Goal: Communication & Community: Answer question/provide support

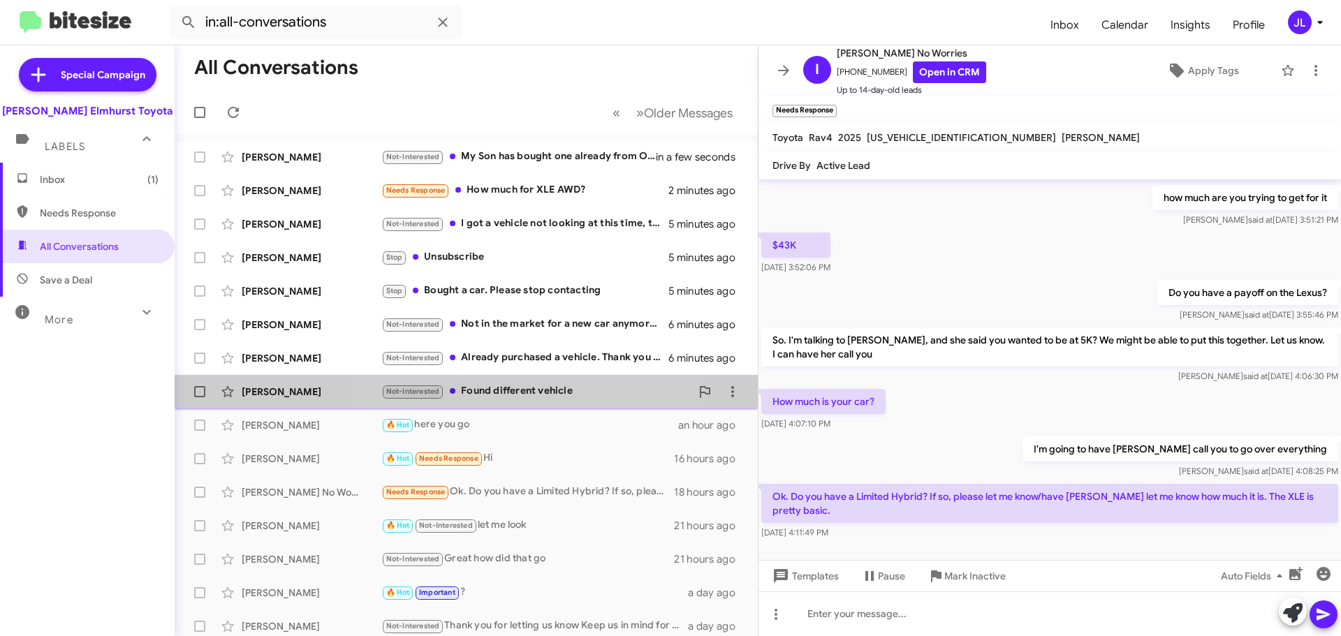
click at [490, 390] on div "Not-Interested Found different vehicle" at bounding box center [535, 392] width 309 height 16
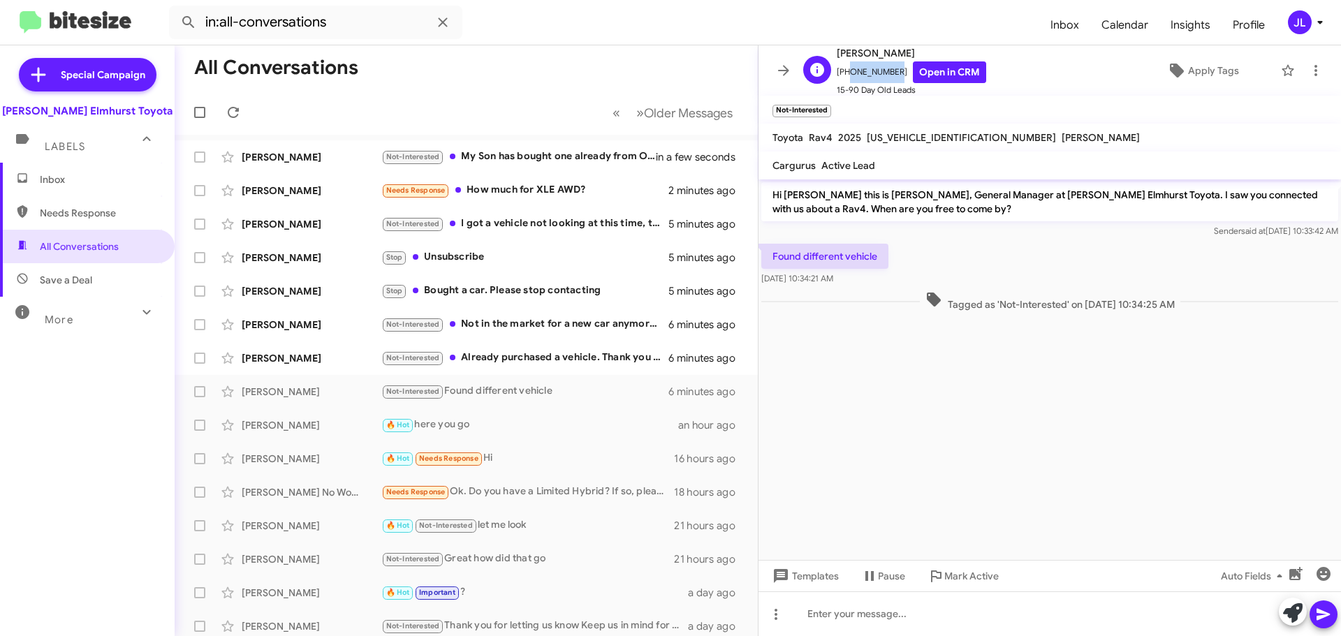
drag, startPoint x: 887, startPoint y: 71, endPoint x: 845, endPoint y: 74, distance: 42.7
click at [845, 74] on span "+18475716697 Open in CRM" at bounding box center [912, 72] width 150 height 22
copy span "8475716697"
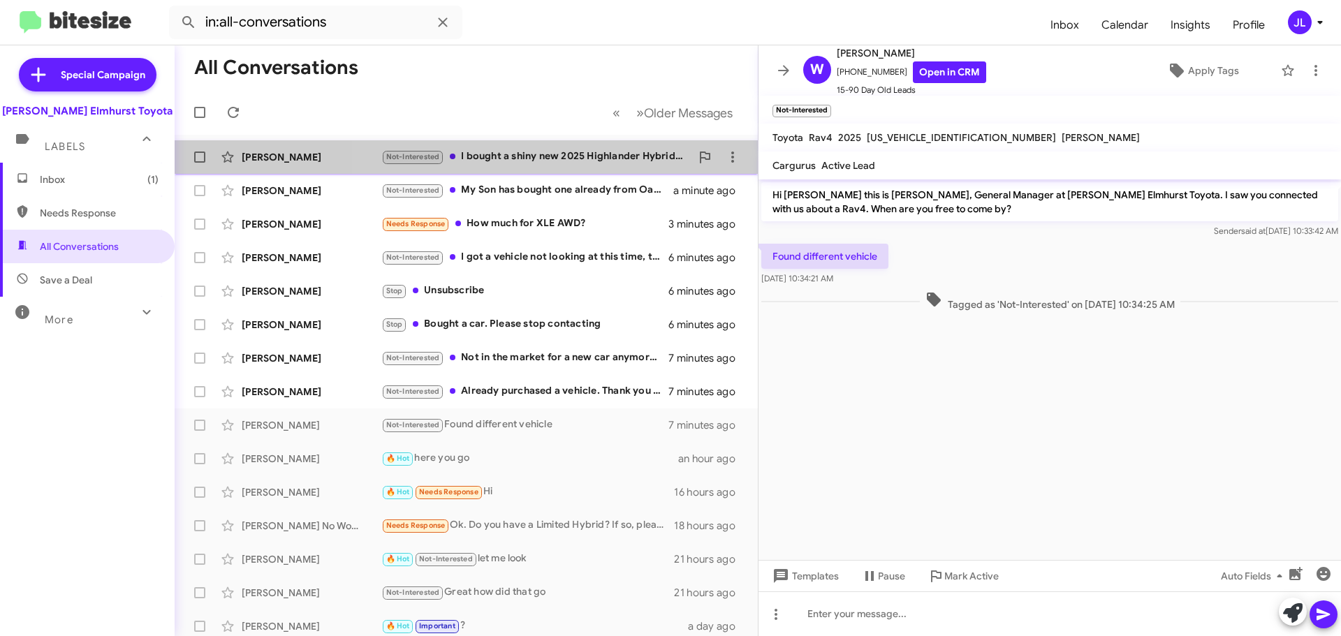
click at [575, 151] on div "Not-Interested I bought a shiny new 2025 Highlander Hybrid Platinum last month …" at bounding box center [535, 157] width 309 height 16
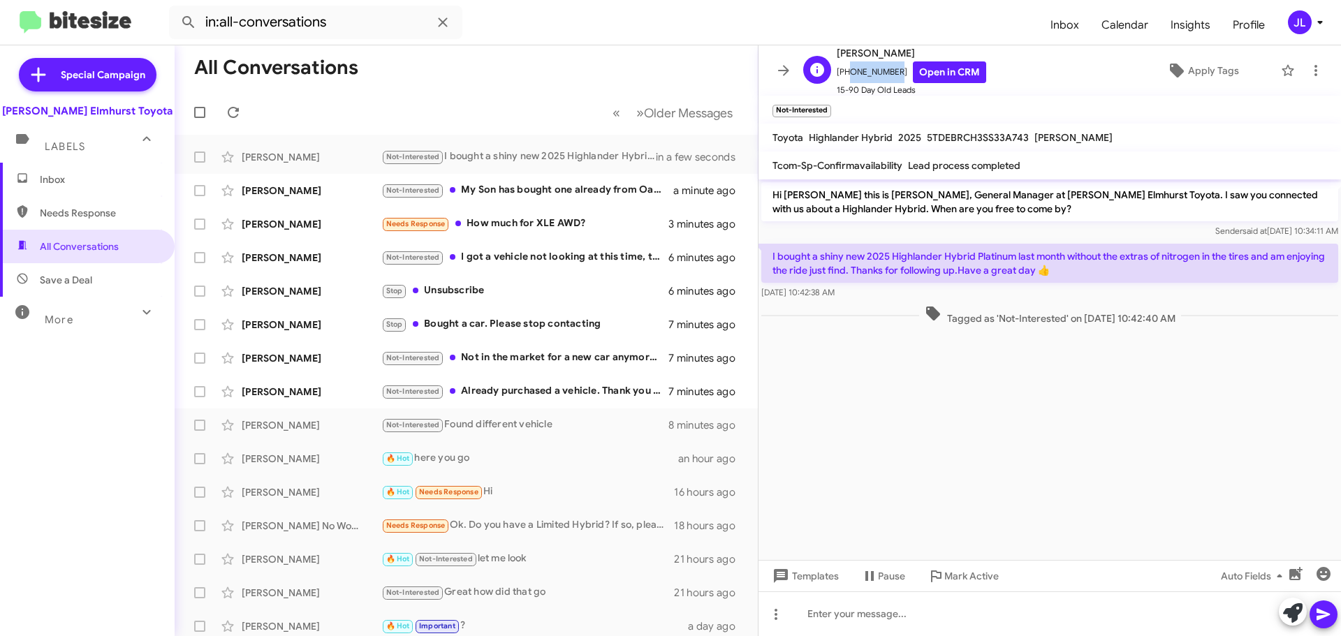
drag, startPoint x: 892, startPoint y: 71, endPoint x: 843, endPoint y: 78, distance: 49.4
click at [843, 78] on span "+18479248442 Open in CRM" at bounding box center [912, 72] width 150 height 22
copy span "8479248442"
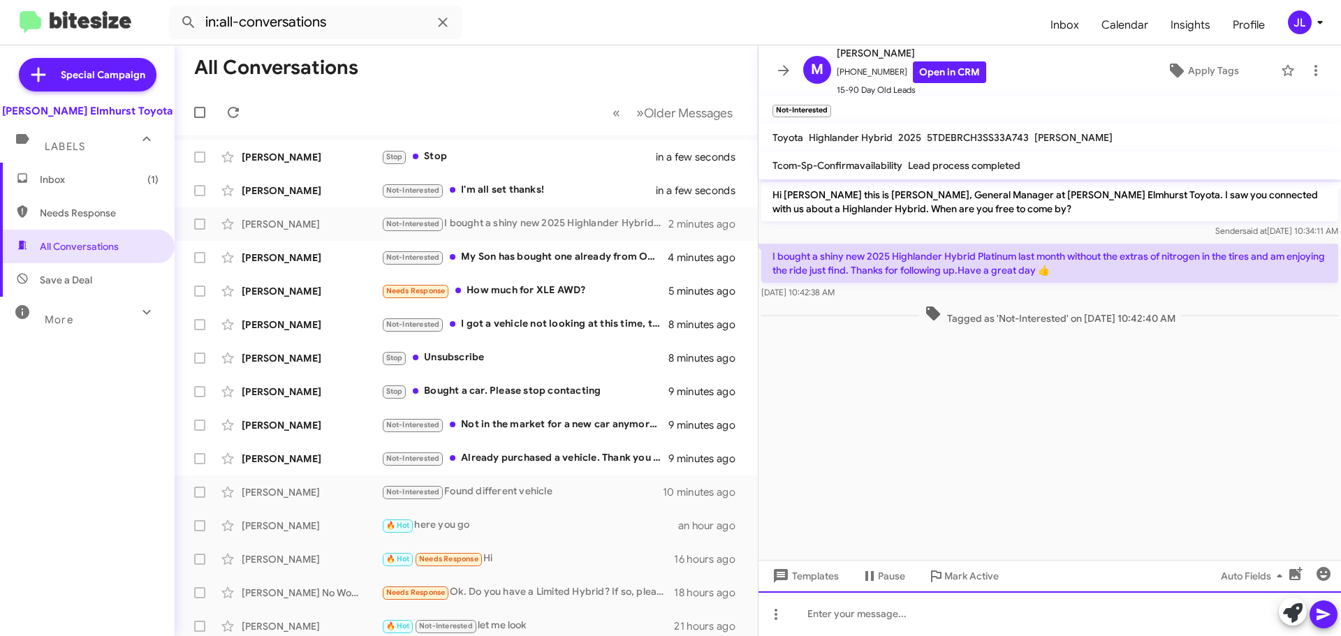
click at [852, 613] on div at bounding box center [1050, 614] width 583 height 45
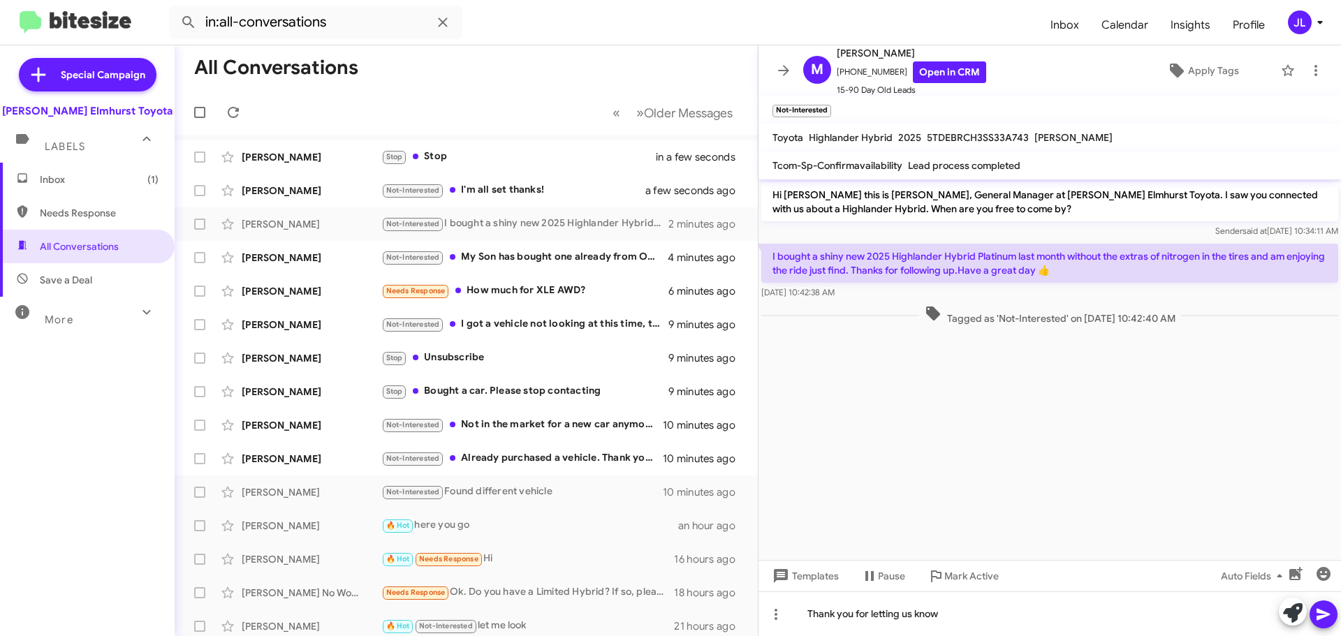
click at [1322, 612] on icon at bounding box center [1323, 615] width 13 height 12
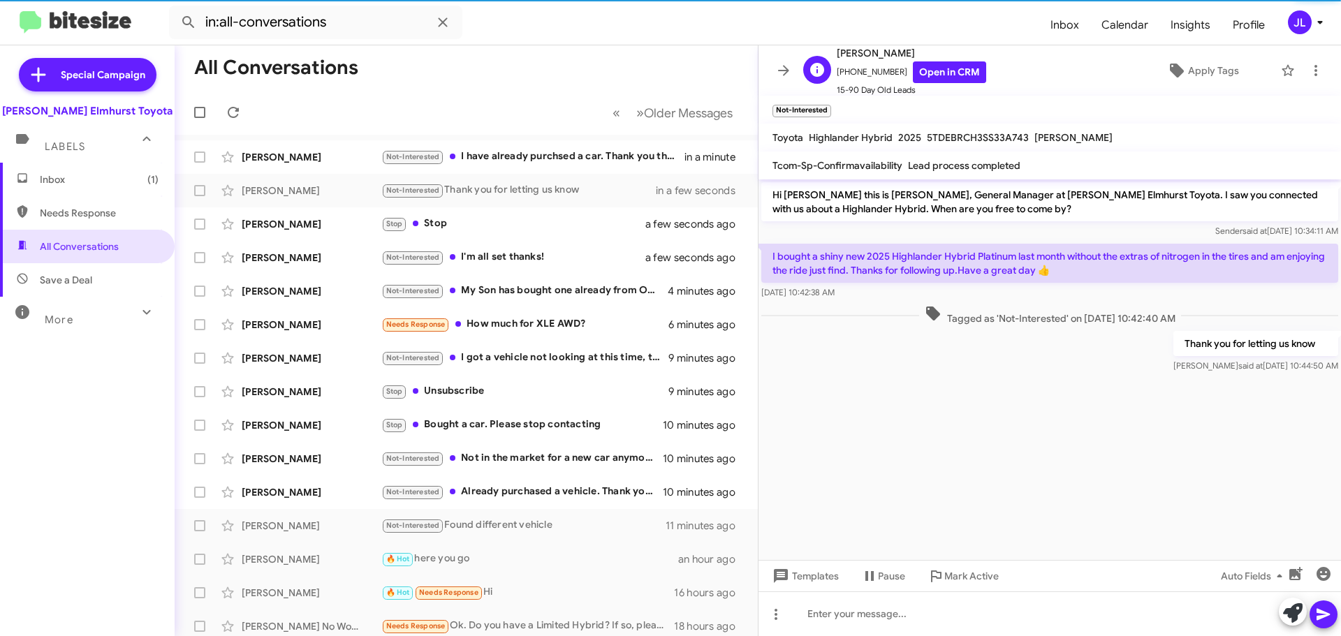
click at [890, 74] on span "+18479248442 Open in CRM" at bounding box center [912, 72] width 150 height 22
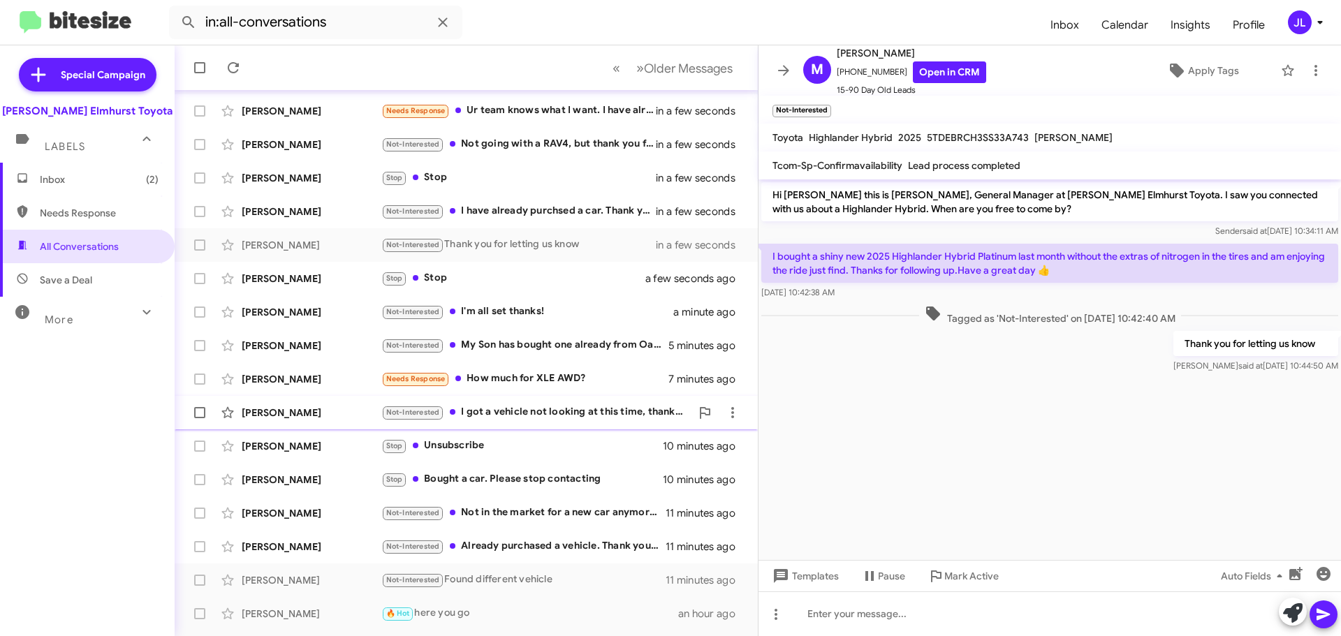
scroll to position [70, 0]
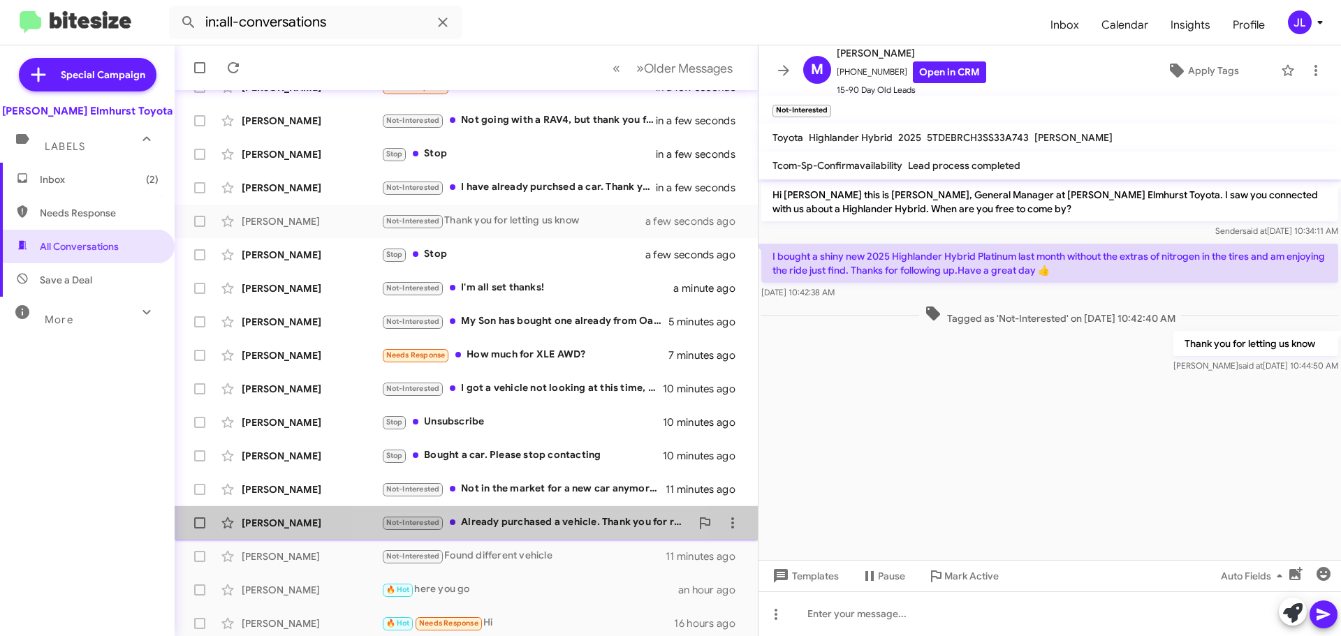
click at [484, 523] on div "Not-Interested Already purchased a vehicle. Thank you for reaching out." at bounding box center [535, 523] width 309 height 16
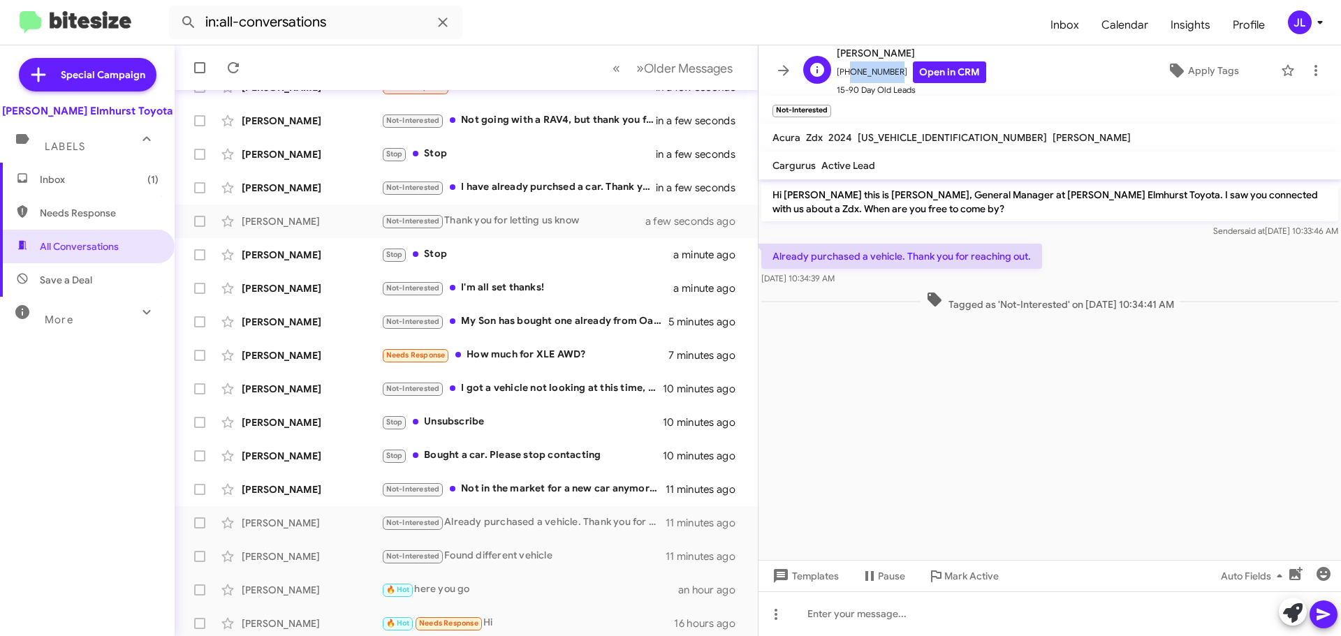
drag, startPoint x: 890, startPoint y: 71, endPoint x: 847, endPoint y: 77, distance: 43.7
click at [847, 77] on span "+12607978528 Open in CRM" at bounding box center [912, 72] width 150 height 22
copy span "2607978528"
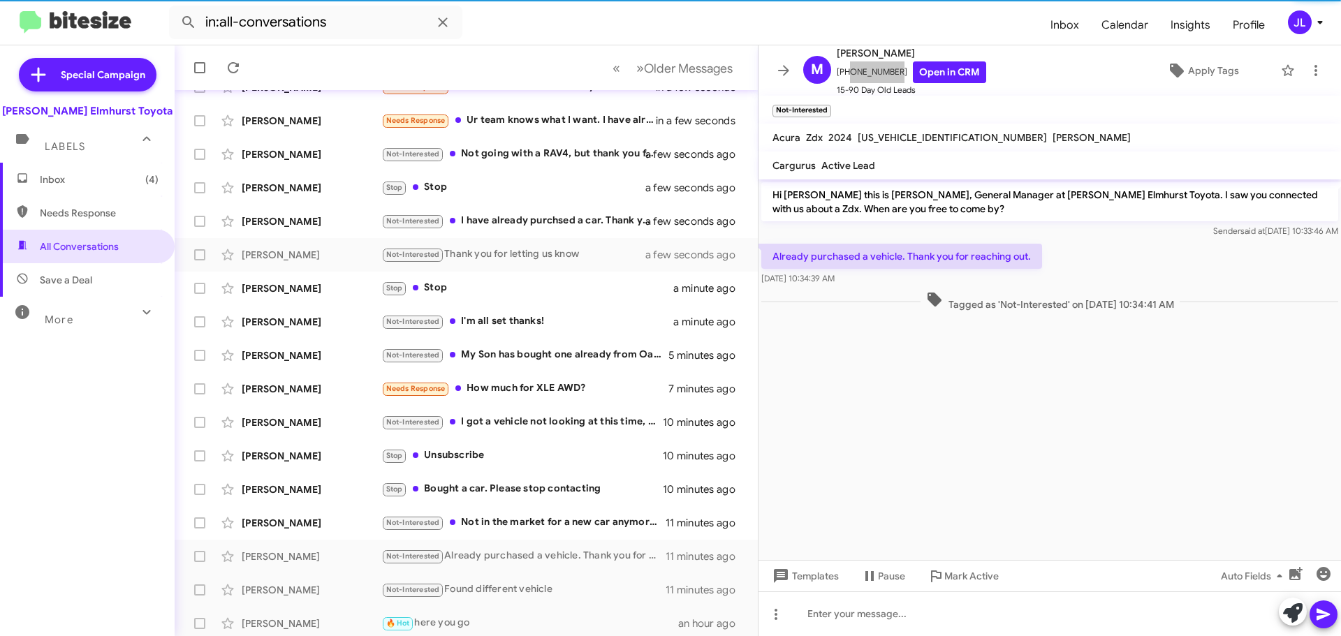
scroll to position [137, 0]
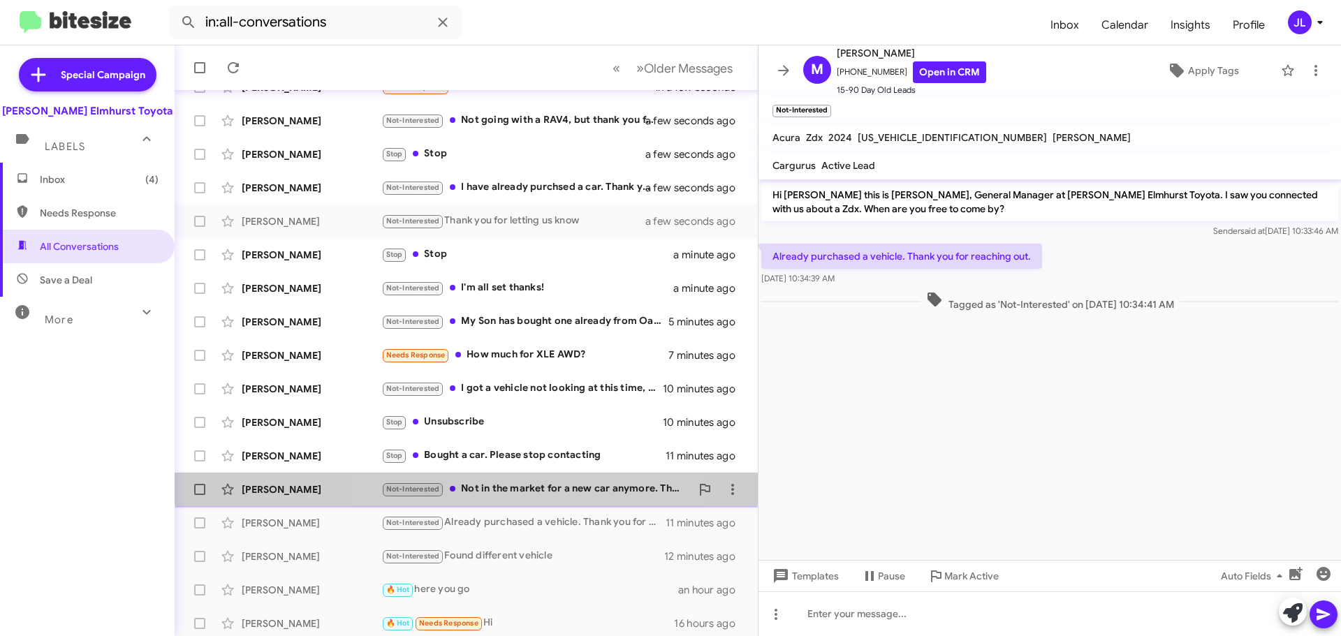
click at [543, 481] on div "Not-Interested Not in the market for a new car anymore. Thanks." at bounding box center [535, 489] width 309 height 16
click at [527, 494] on div "Not-Interested Not in the market for a new car anymore. Thanks." at bounding box center [535, 489] width 309 height 16
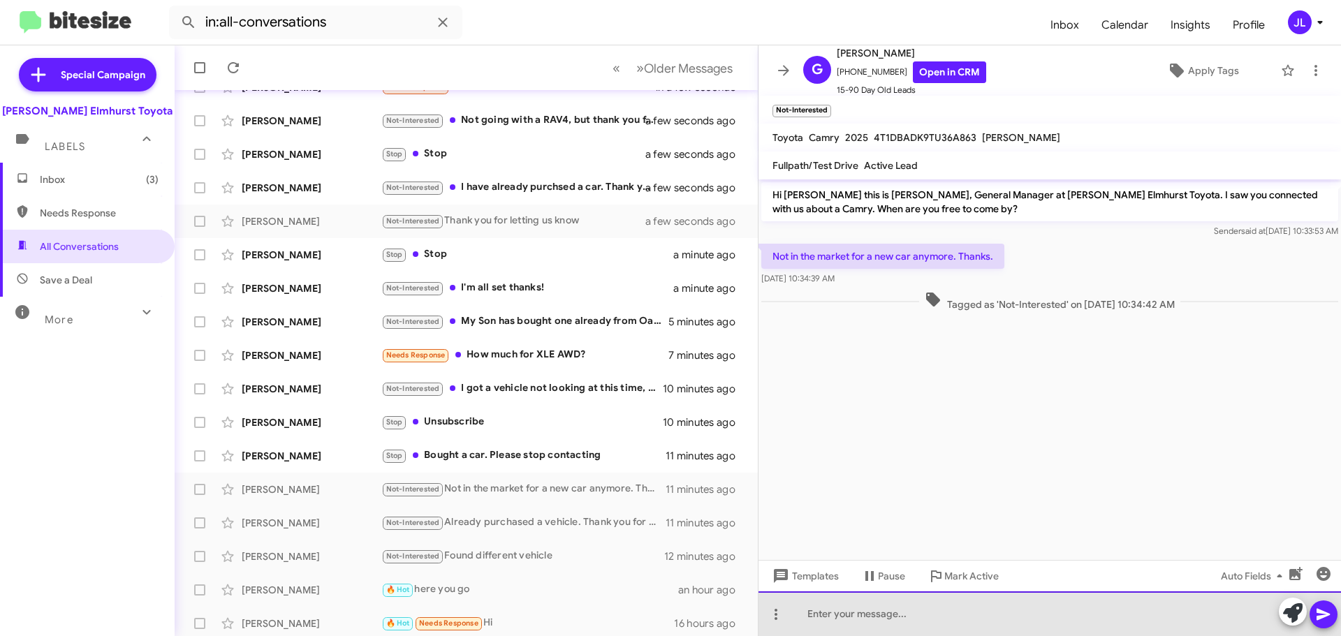
click at [884, 612] on div at bounding box center [1050, 614] width 583 height 45
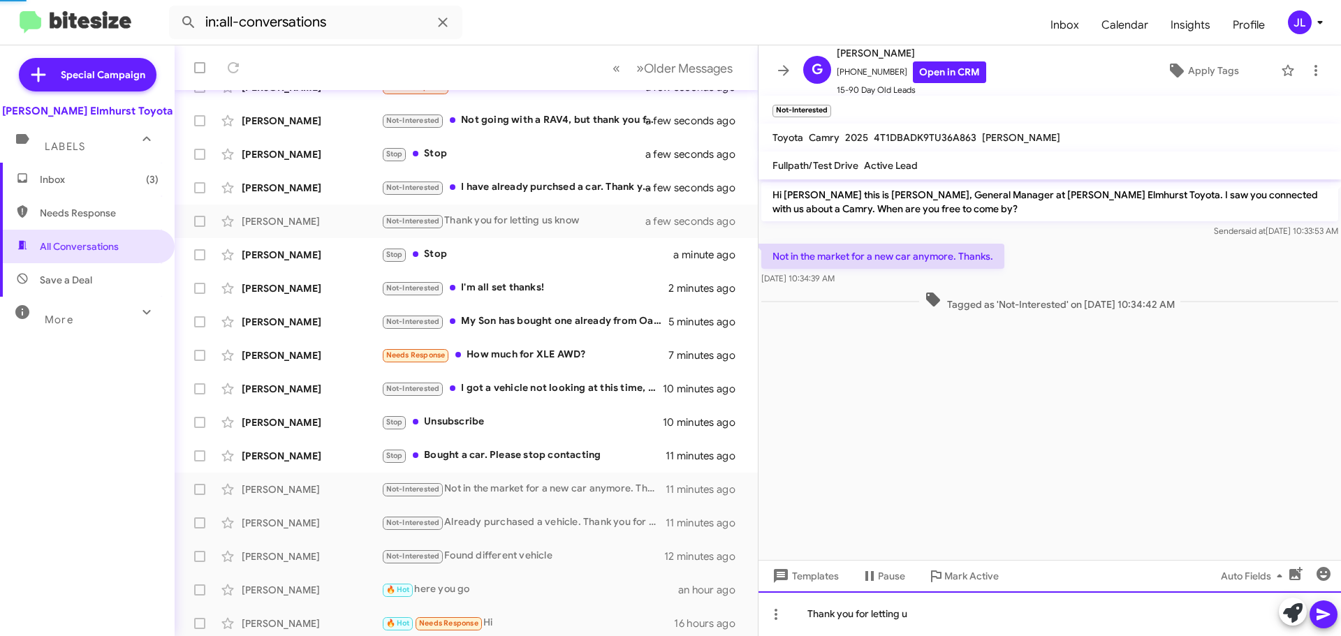
scroll to position [170, 0]
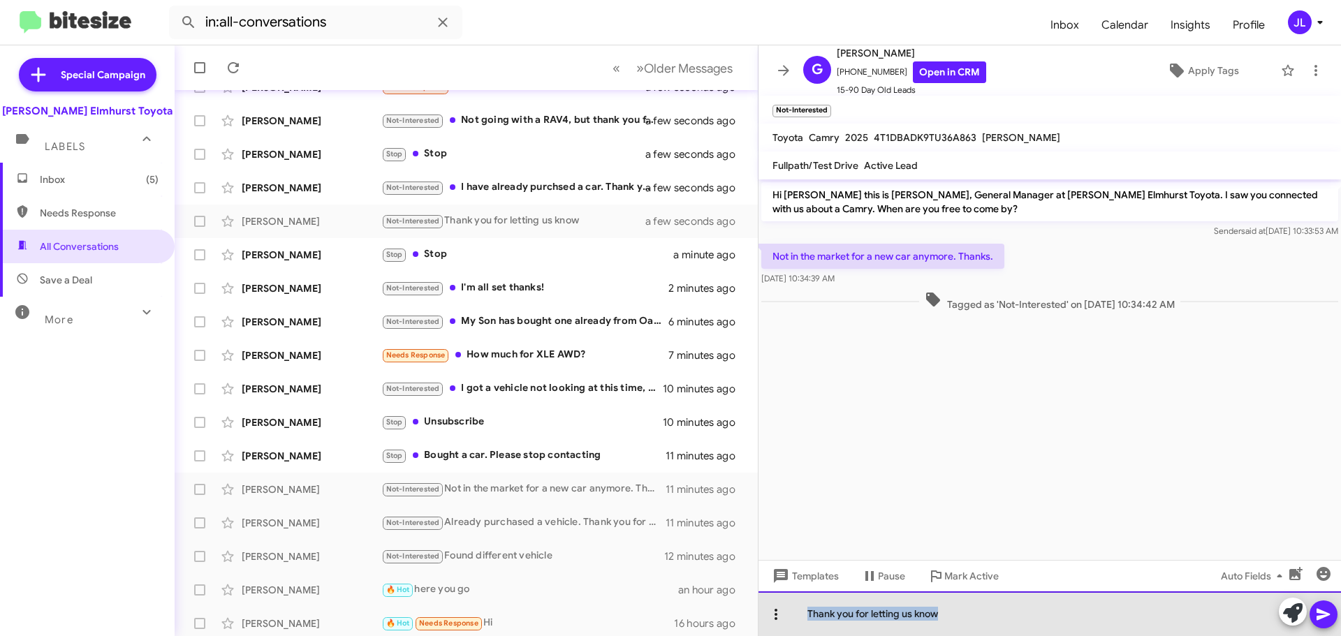
drag, startPoint x: 945, startPoint y: 614, endPoint x: 789, endPoint y: 618, distance: 156.5
click at [790, 618] on div "Thank you for letting us know" at bounding box center [1050, 614] width 583 height 45
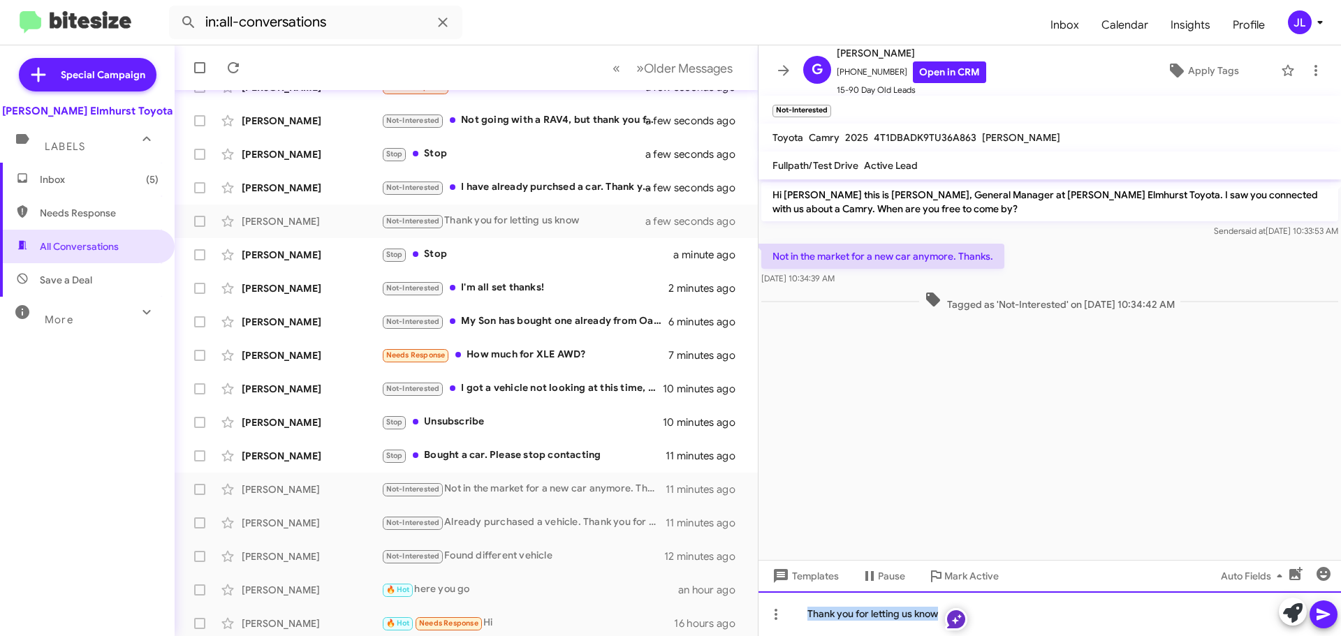
copy div "Thank you for letting us know"
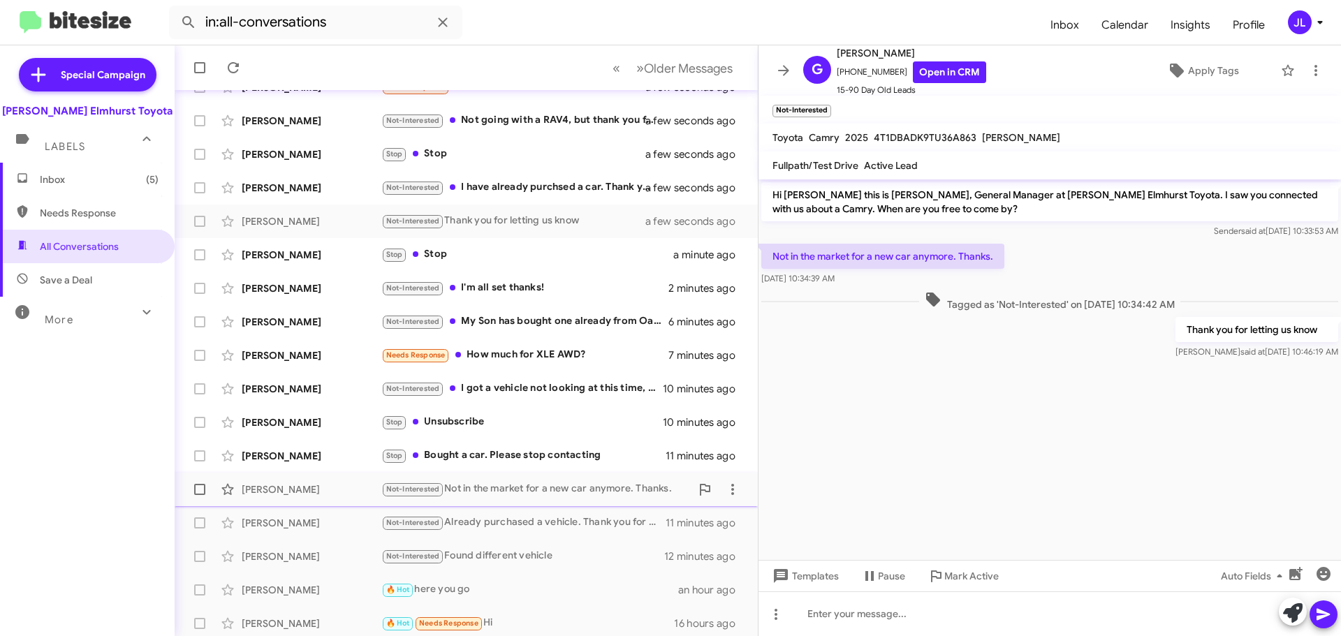
click at [495, 483] on div "Not-Interested Not in the market for a new car anymore. Thanks." at bounding box center [535, 489] width 309 height 16
click at [503, 519] on div "Not-Interested Already purchased a vehicle. Thank you for reaching out." at bounding box center [535, 523] width 309 height 16
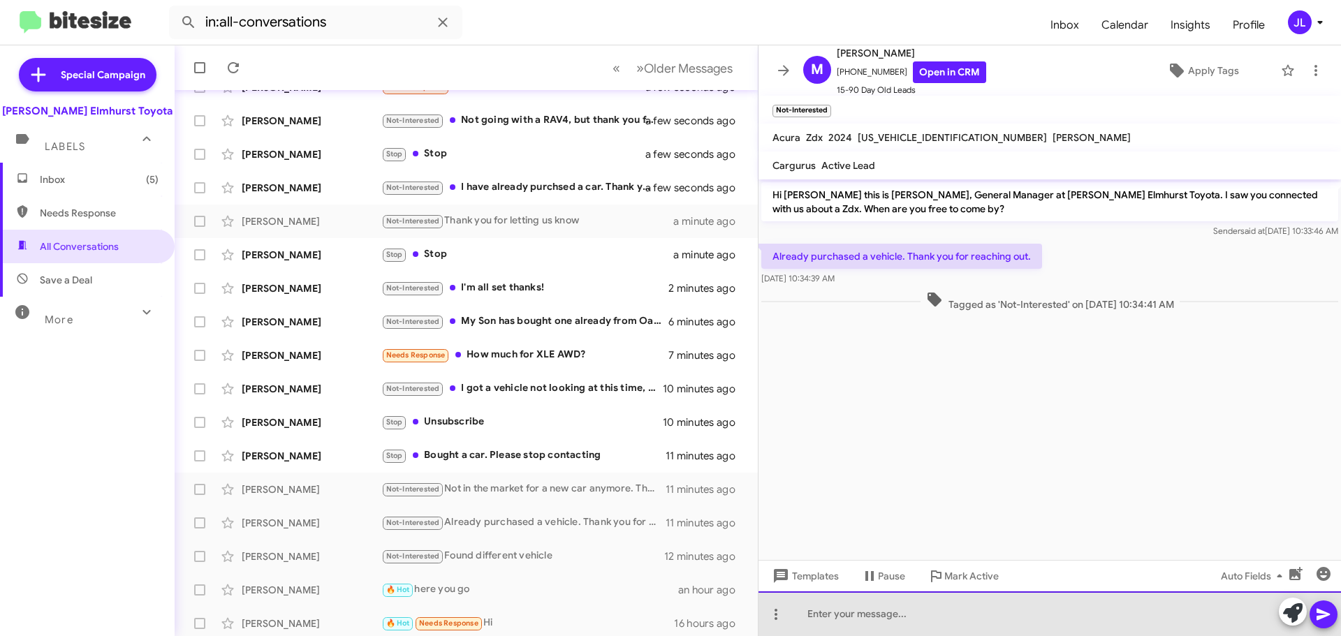
click at [865, 613] on div at bounding box center [1050, 614] width 583 height 45
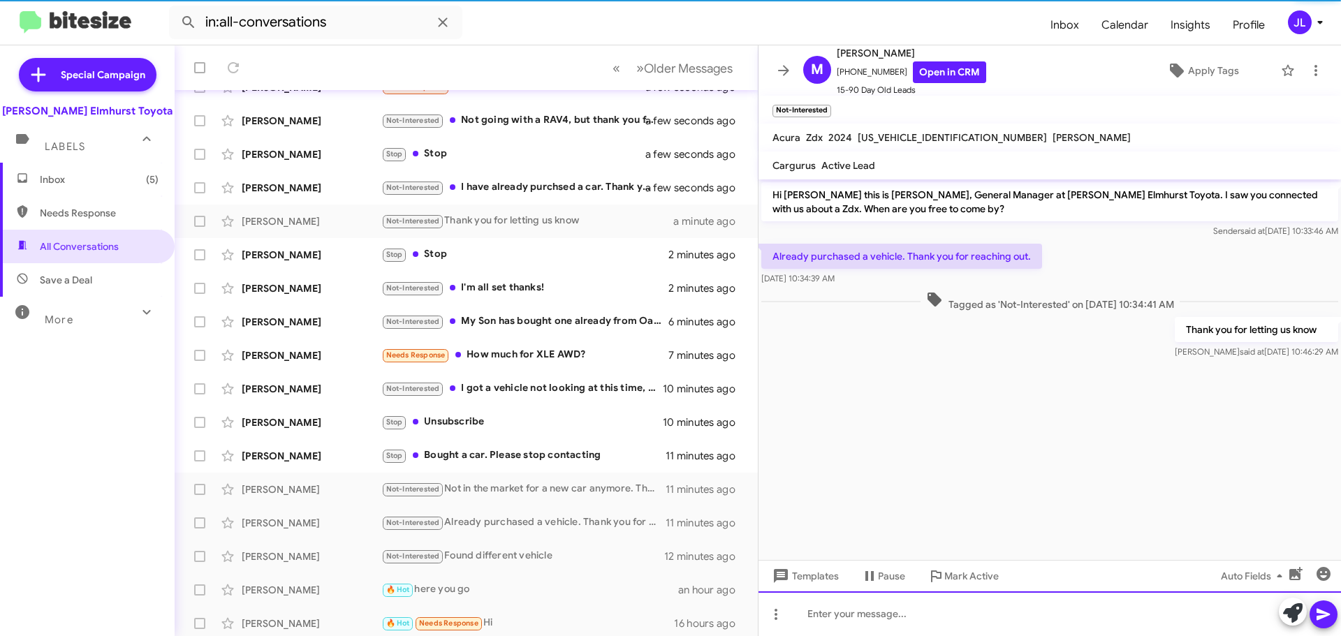
scroll to position [175, 0]
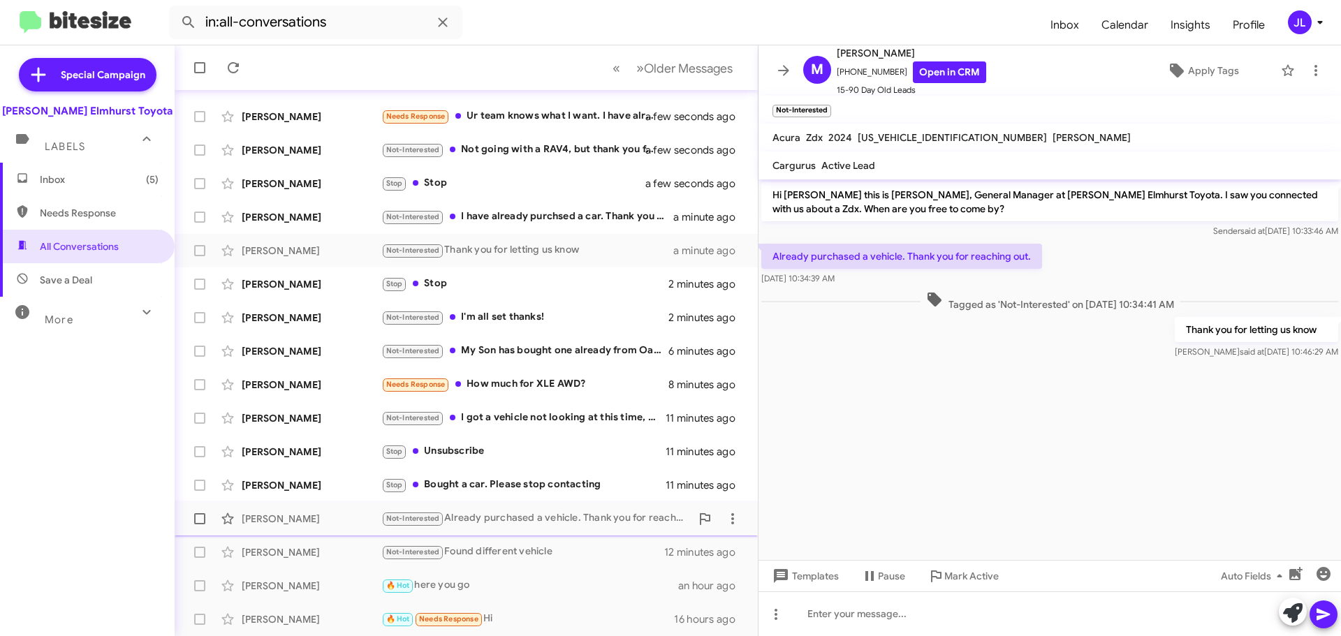
click at [508, 520] on div "Not-Interested Already purchased a vehicle. Thank you for reaching out." at bounding box center [535, 519] width 309 height 16
click at [490, 558] on div "Not-Interested Found different vehicle" at bounding box center [535, 552] width 309 height 16
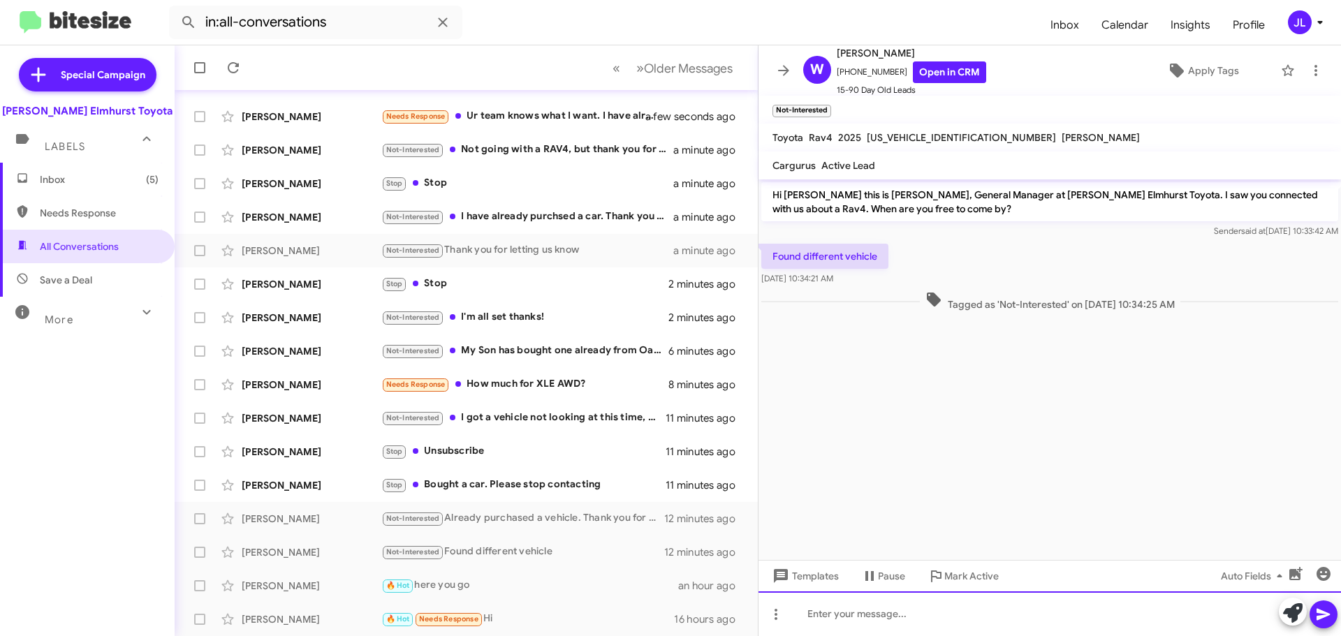
click at [870, 621] on div at bounding box center [1050, 614] width 583 height 45
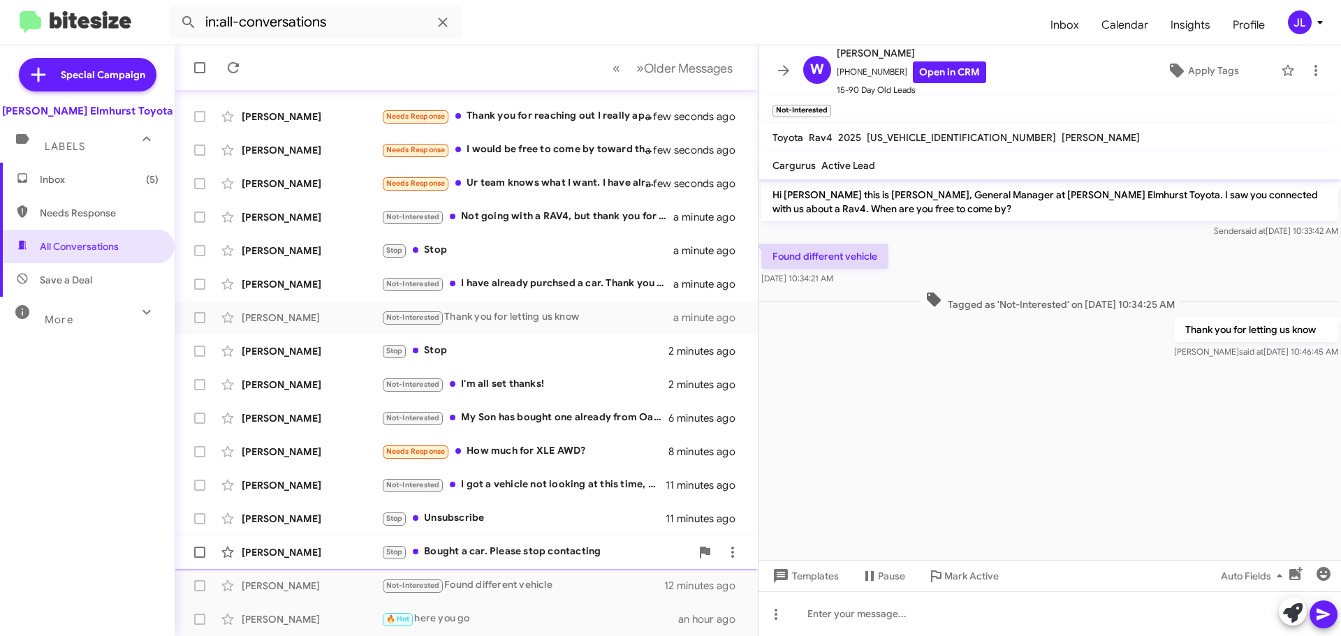
click at [463, 547] on div "Stop Bought a car. Please stop contacting" at bounding box center [535, 552] width 309 height 16
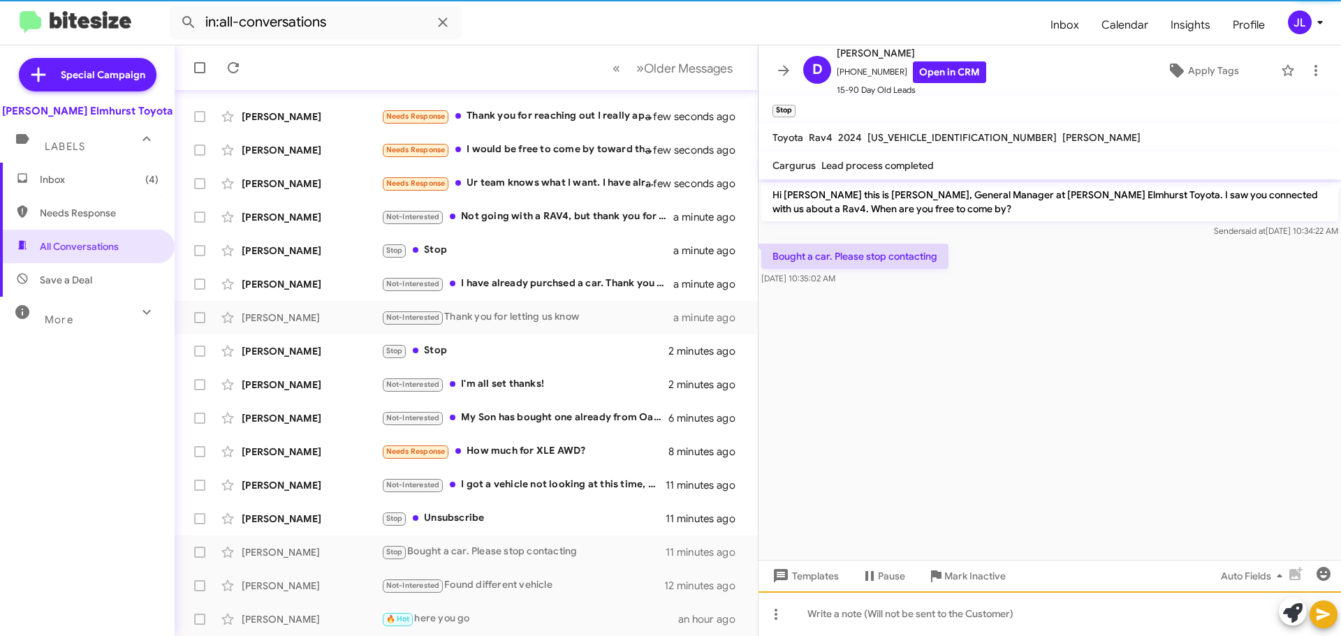
click at [898, 613] on div at bounding box center [1050, 614] width 583 height 45
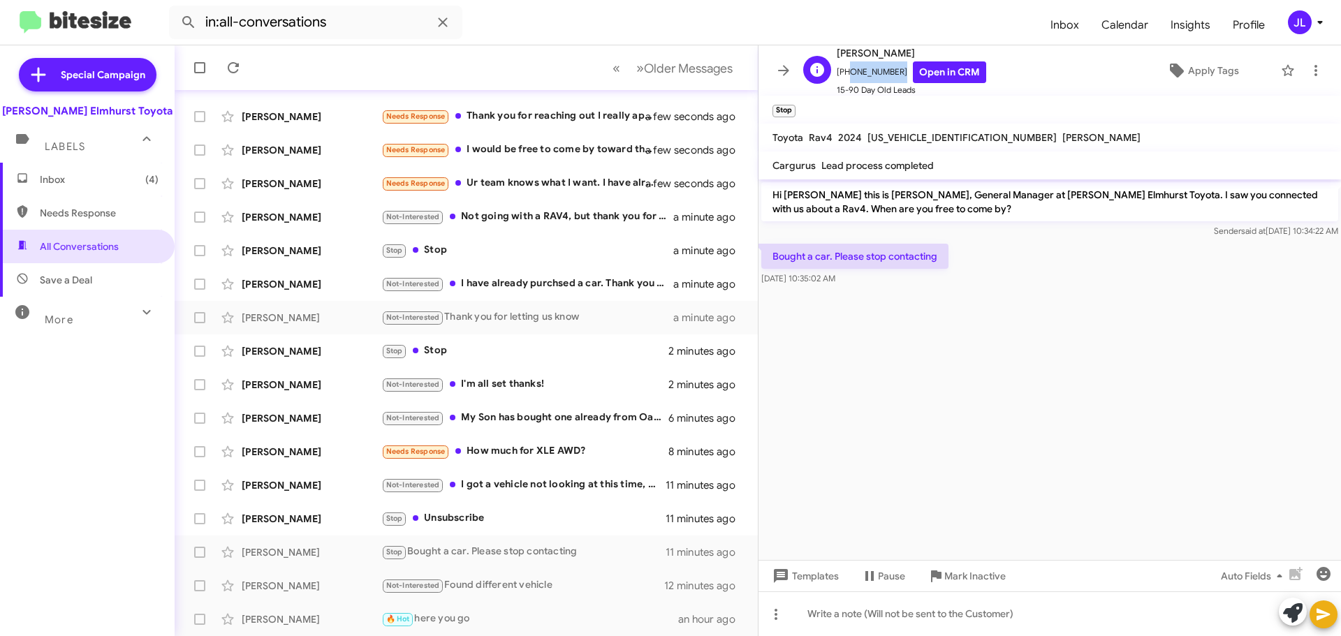
drag, startPoint x: 892, startPoint y: 69, endPoint x: 846, endPoint y: 76, distance: 46.6
click at [846, 76] on span "+17083697123 Open in CRM" at bounding box center [912, 72] width 150 height 22
copy span "7083697123"
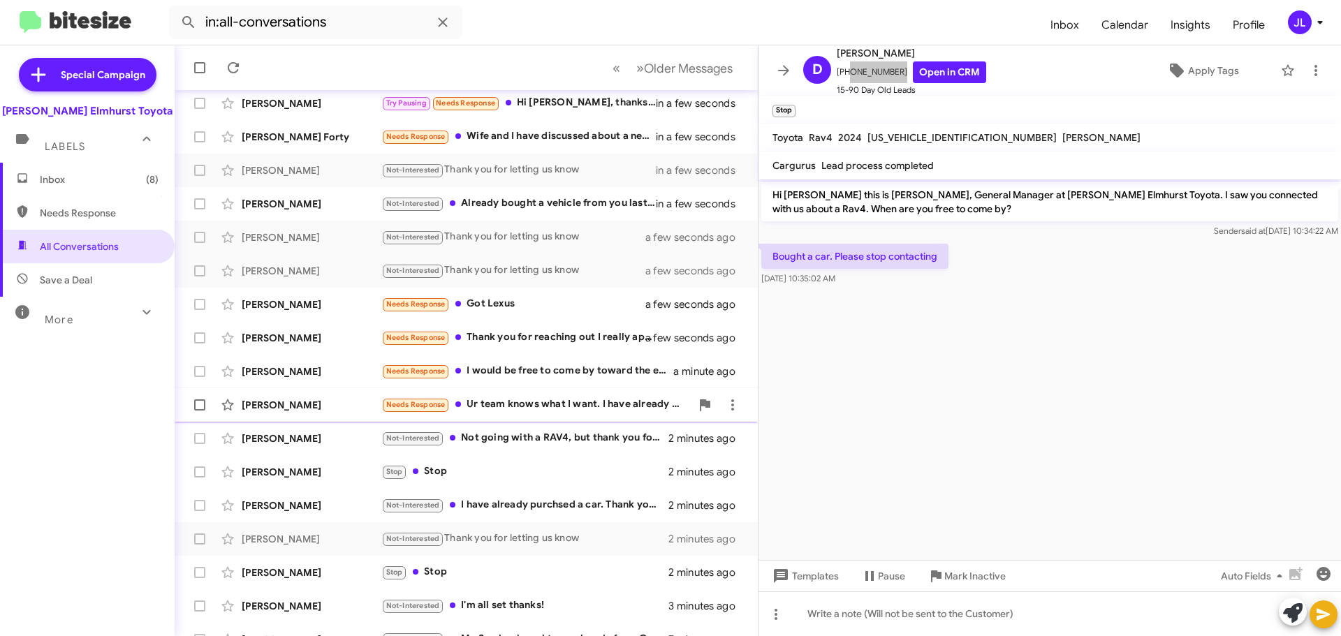
scroll to position [175, 0]
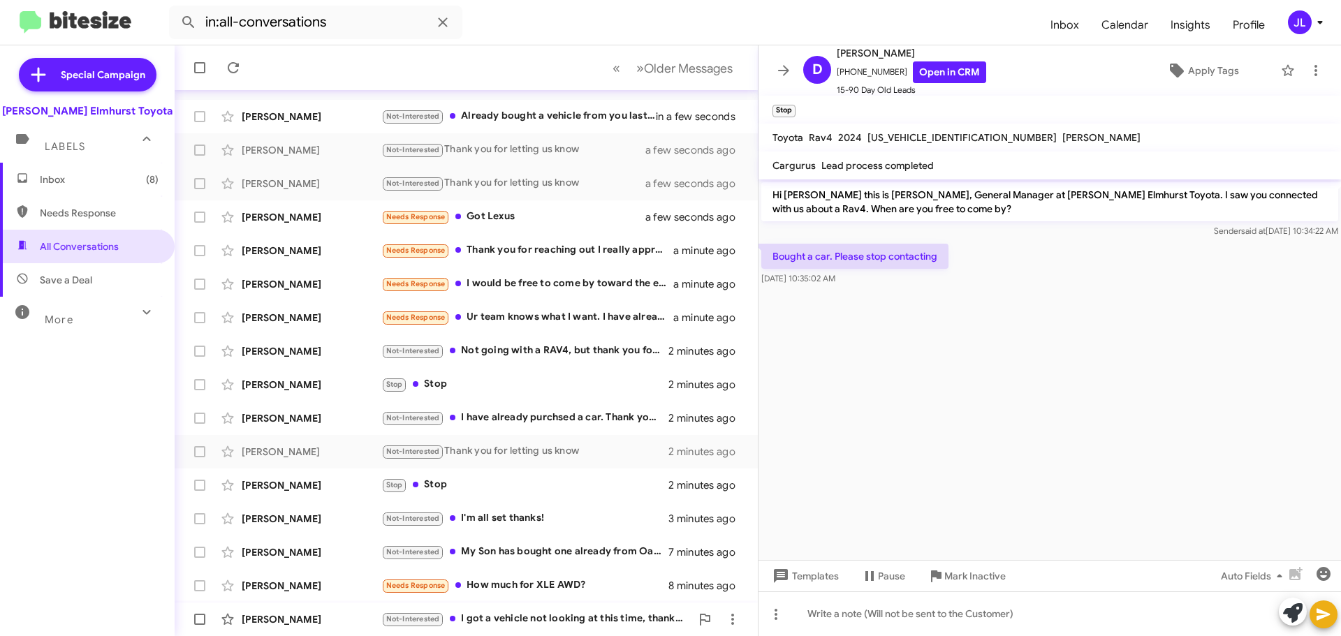
click at [573, 622] on div "Not-Interested I got a vehicle not looking at this time, thank you" at bounding box center [535, 619] width 309 height 16
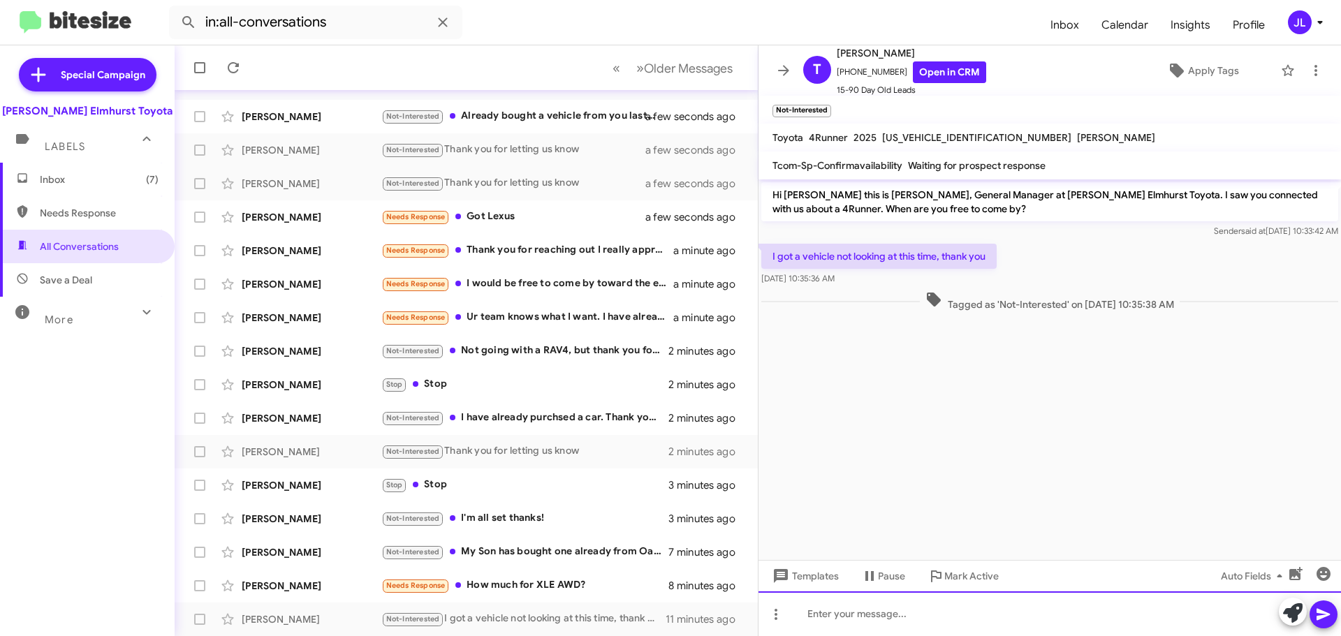
click at [890, 618] on div at bounding box center [1050, 614] width 583 height 45
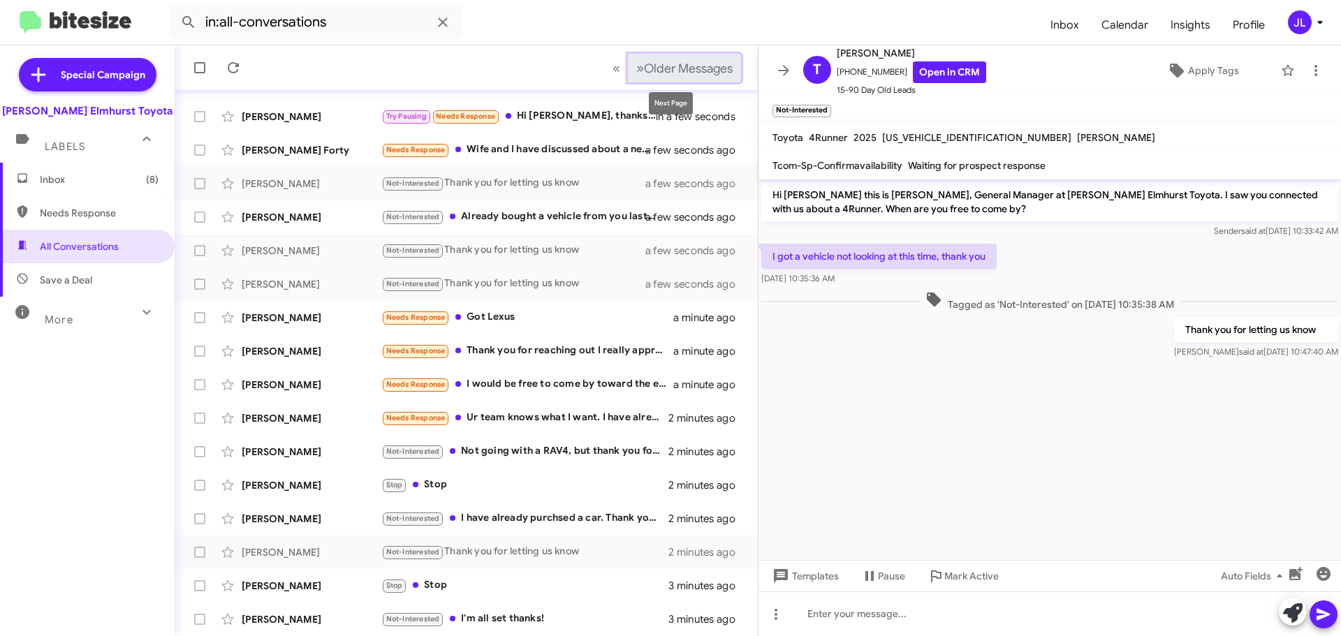
click at [644, 65] on span "Older Messages" at bounding box center [688, 68] width 89 height 15
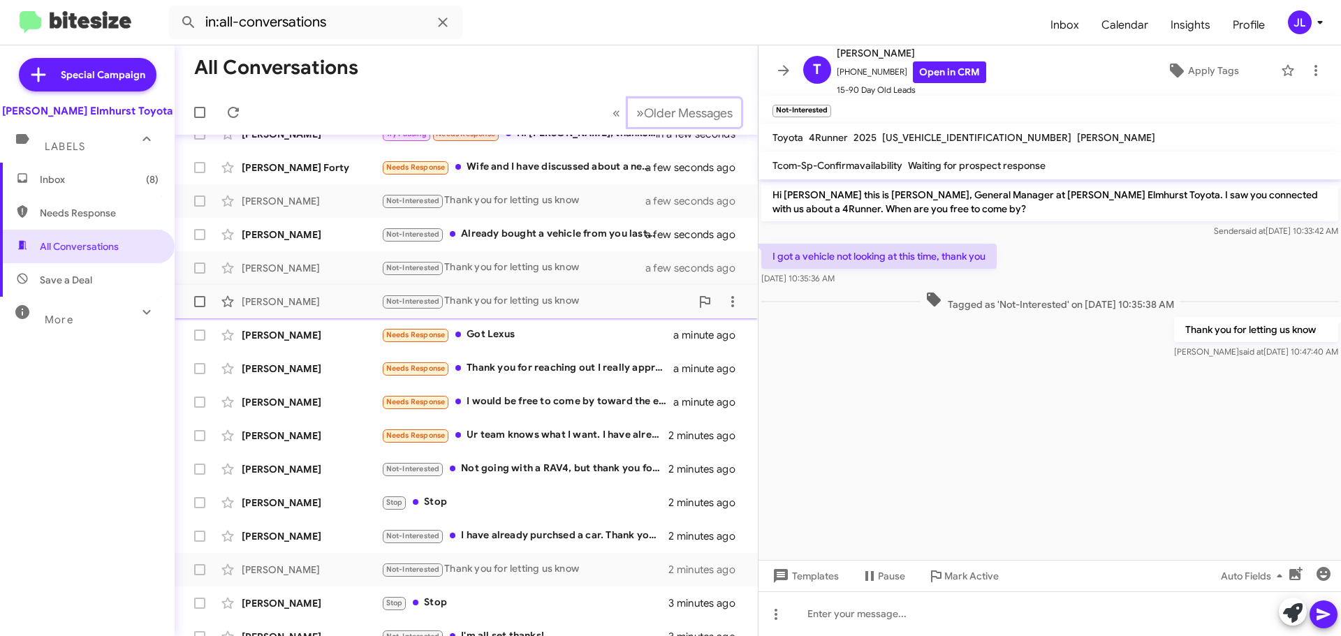
scroll to position [175, 0]
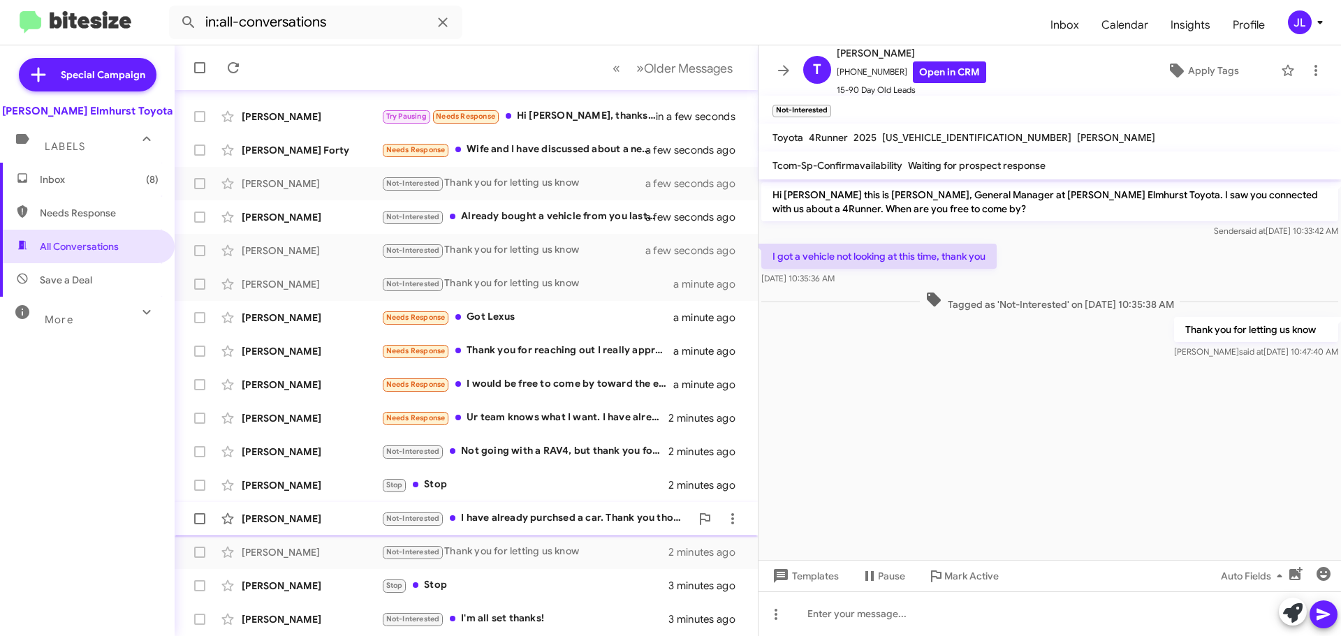
click at [597, 516] on div "Not-Interested I have already purchsed a car. Thank you though." at bounding box center [535, 519] width 309 height 16
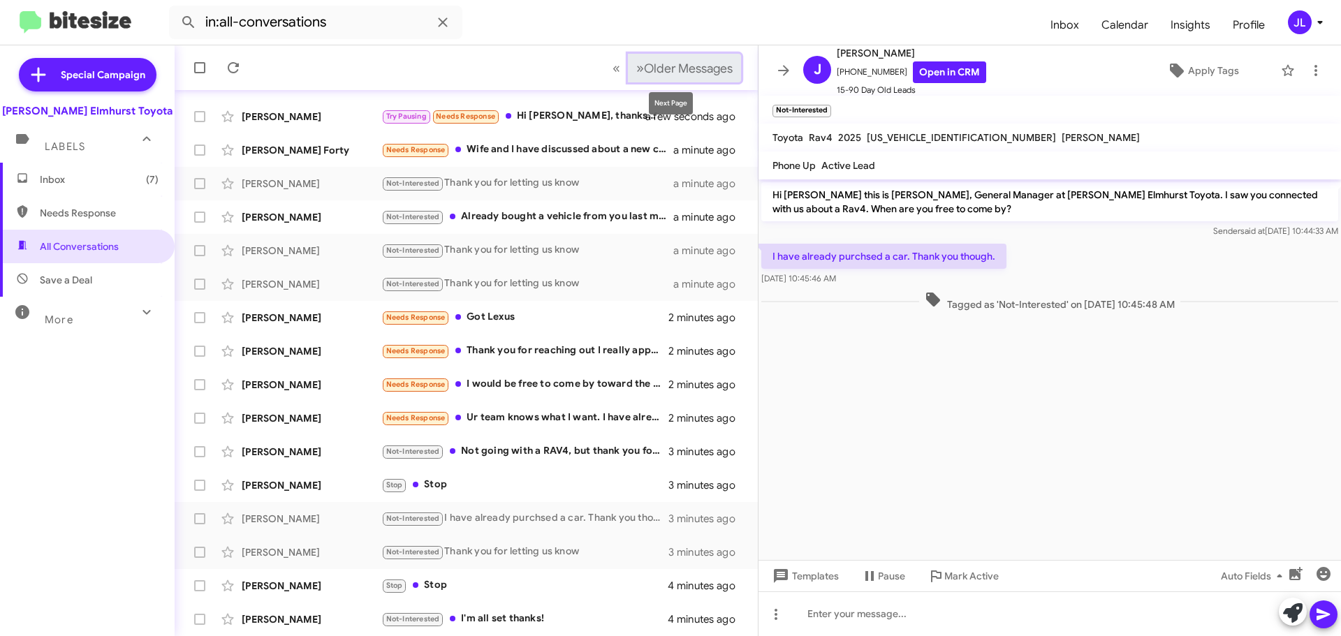
click at [644, 72] on span "Older Messages" at bounding box center [688, 68] width 89 height 15
click at [636, 68] on span "»" at bounding box center [640, 67] width 8 height 17
click at [644, 68] on span "Older Messages" at bounding box center [688, 68] width 89 height 15
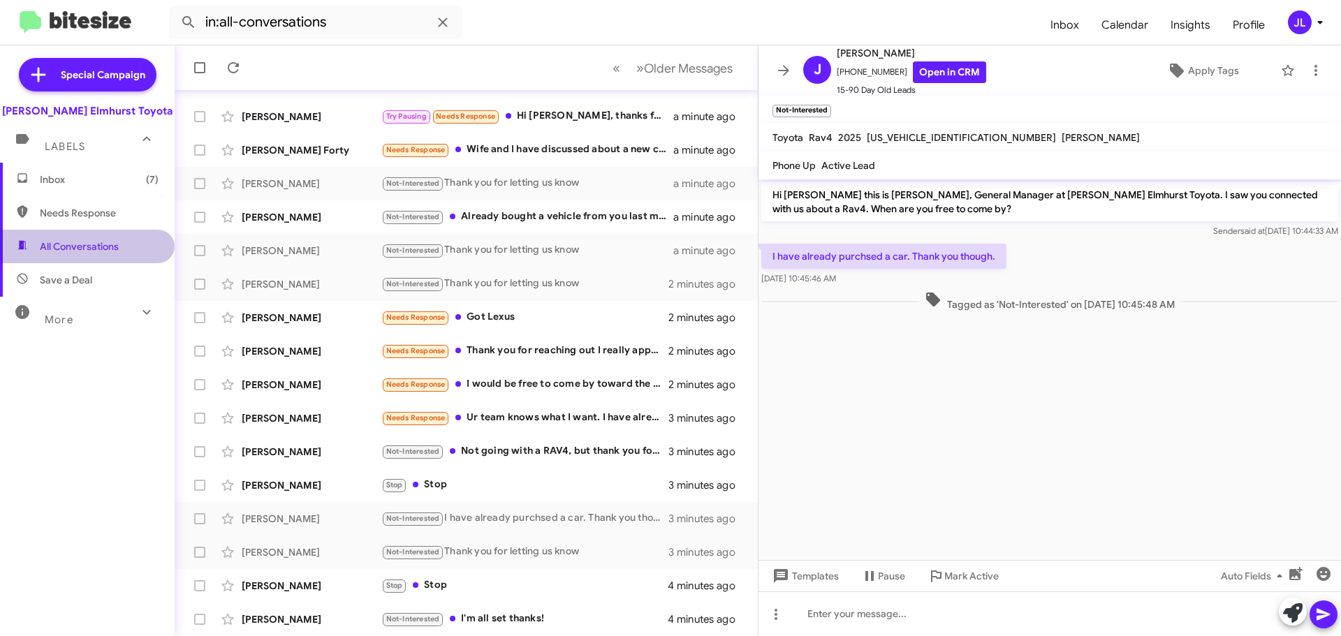
click at [103, 252] on span "All Conversations" at bounding box center [79, 247] width 79 height 14
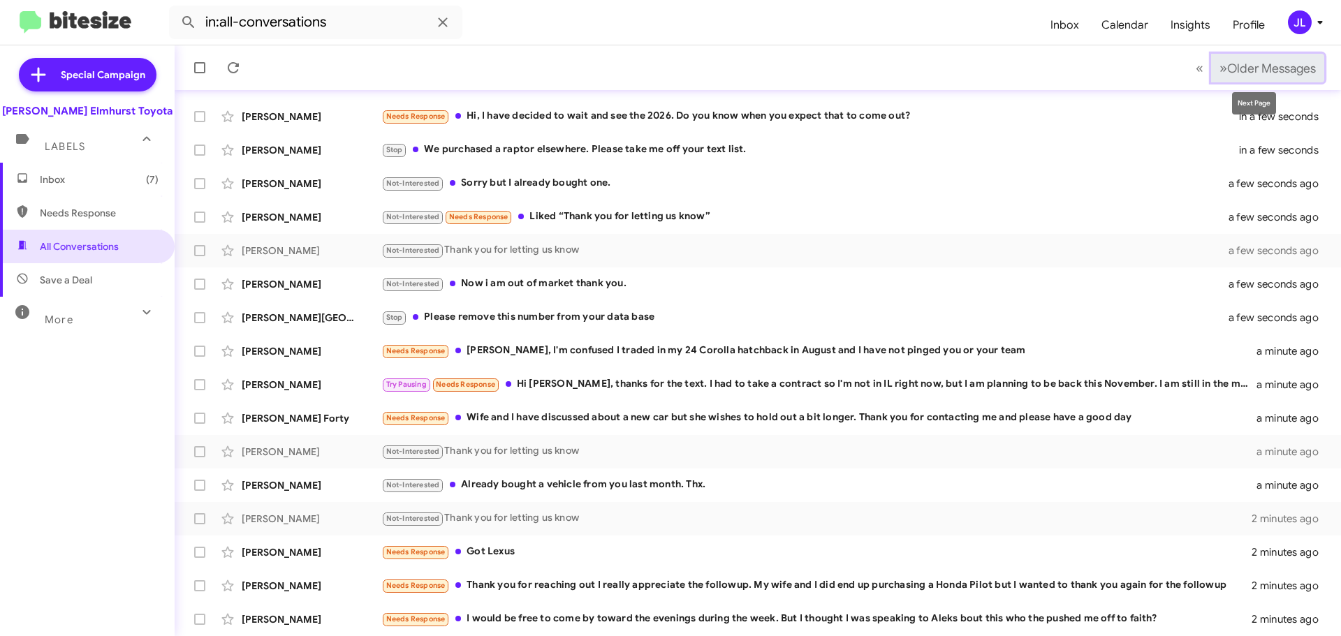
click at [1275, 68] on span "Older Messages" at bounding box center [1271, 68] width 89 height 15
click at [1227, 70] on span "Older Messages" at bounding box center [1271, 68] width 89 height 15
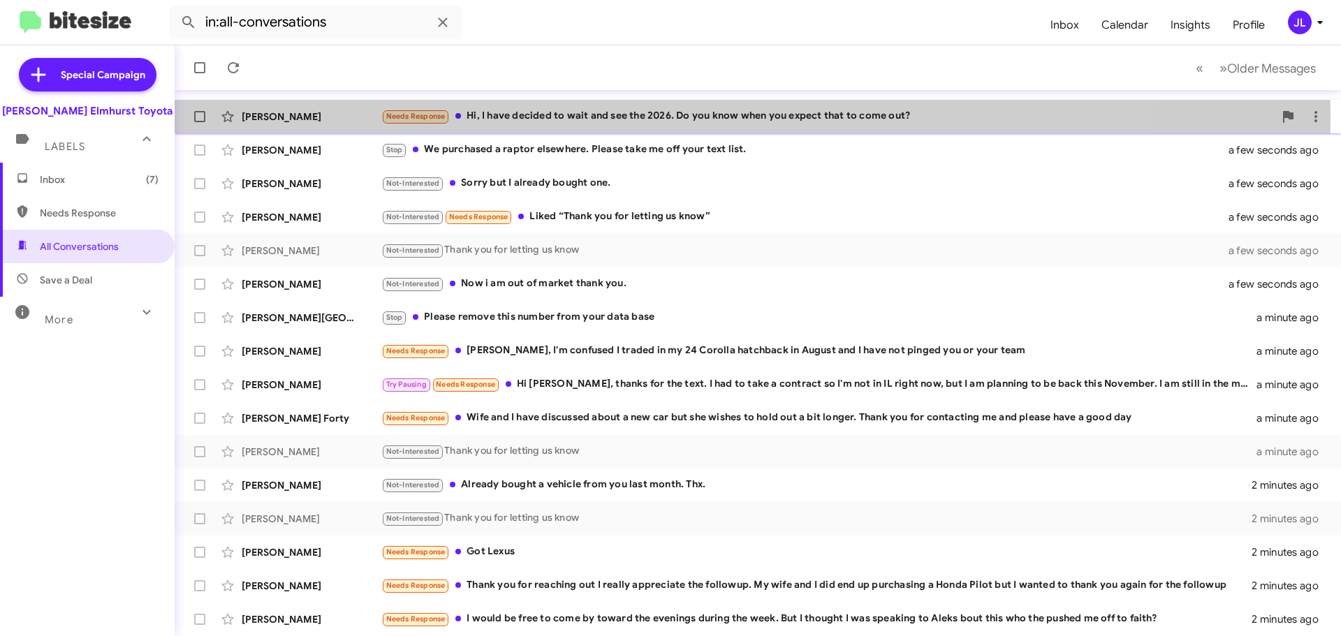
click at [621, 117] on div "Needs Response Hi, I have decided to wait and see the 2026. Do you know when yo…" at bounding box center [827, 116] width 893 height 16
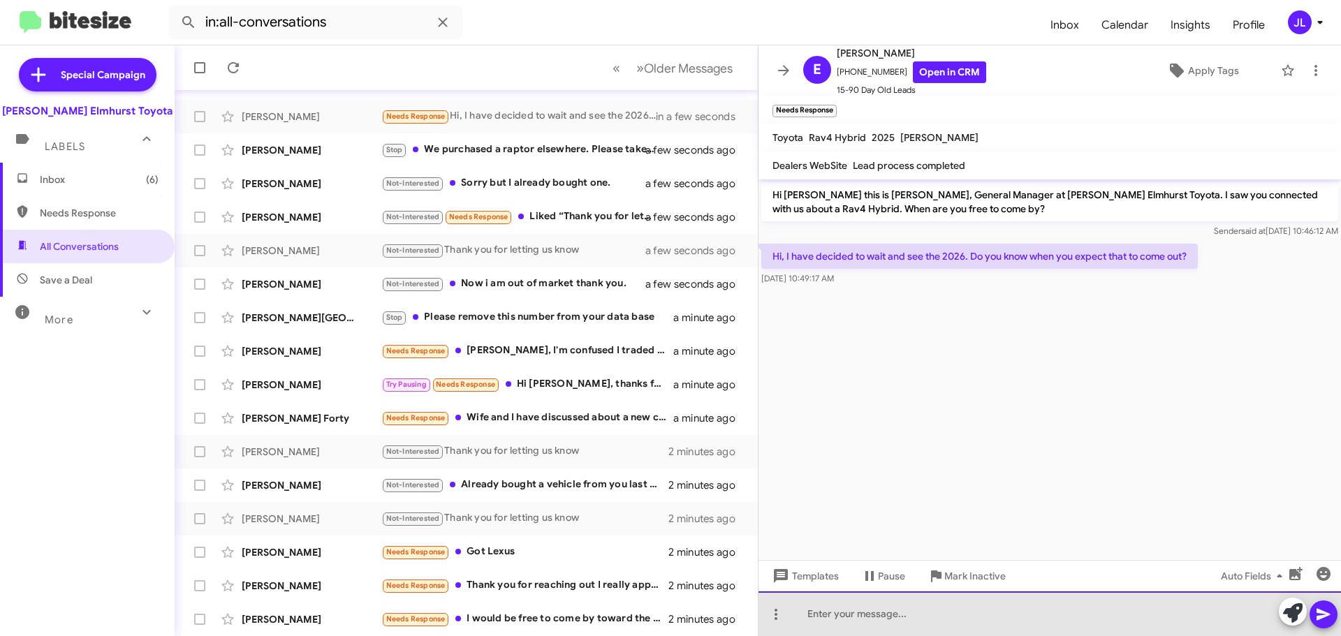
click at [967, 604] on div at bounding box center [1050, 614] width 583 height 45
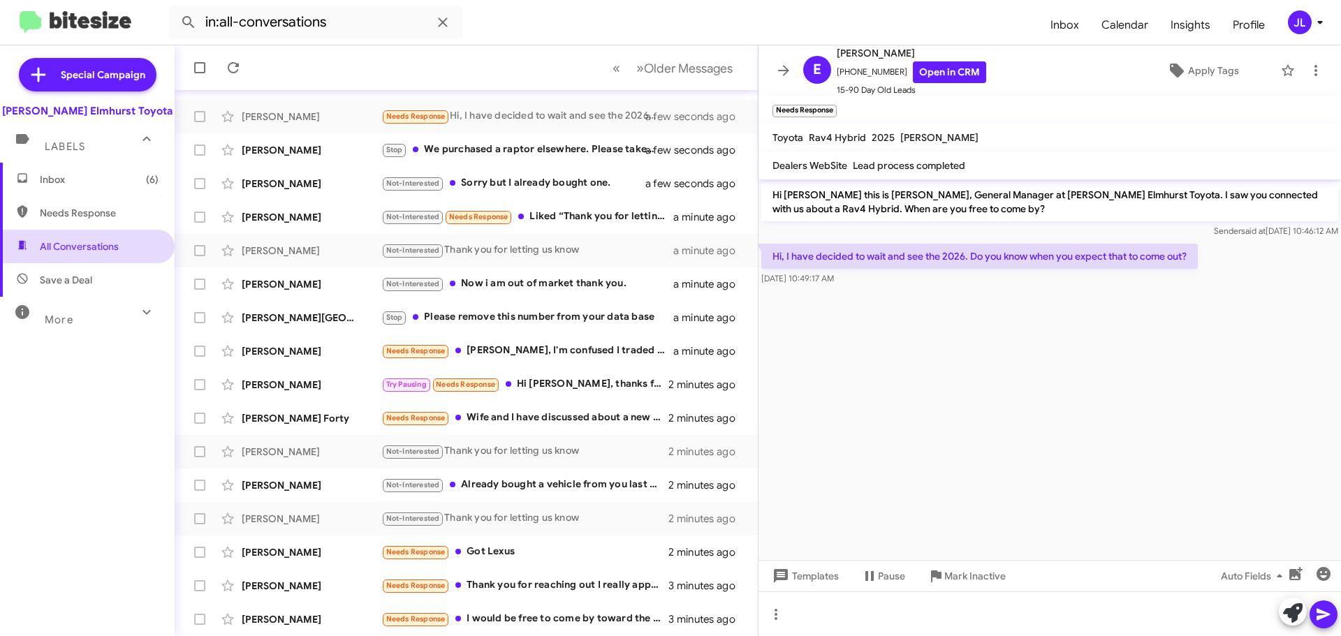
click at [112, 250] on span "All Conversations" at bounding box center [79, 247] width 79 height 14
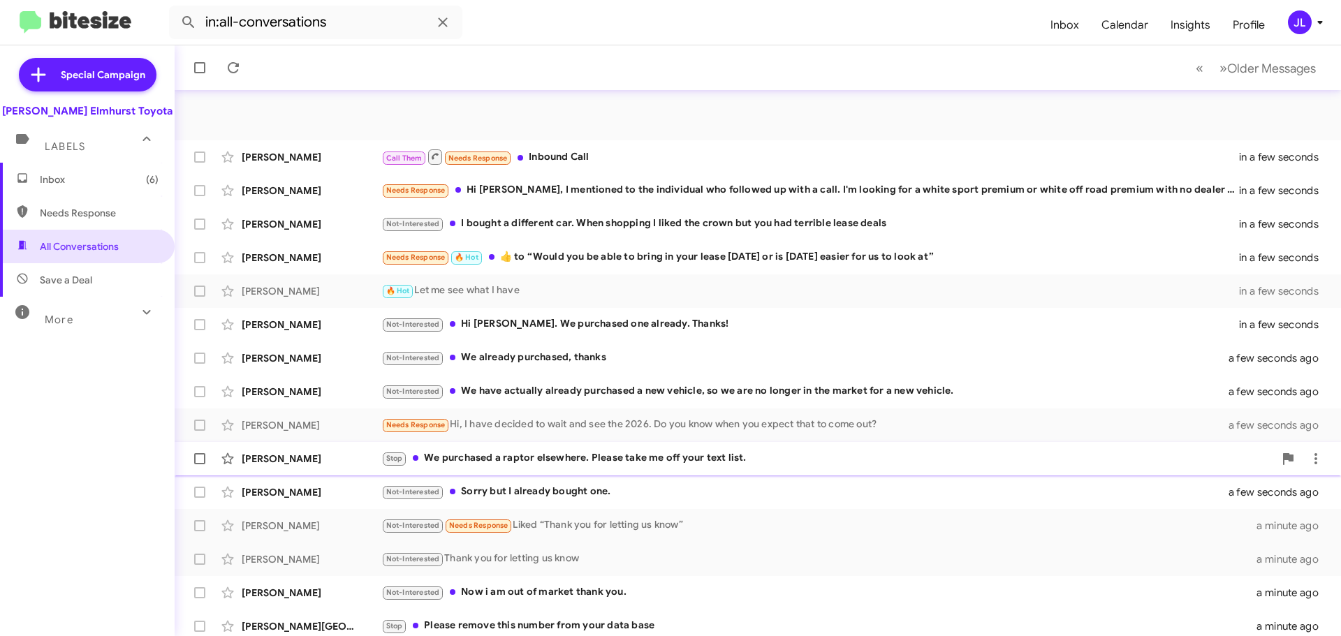
scroll to position [175, 0]
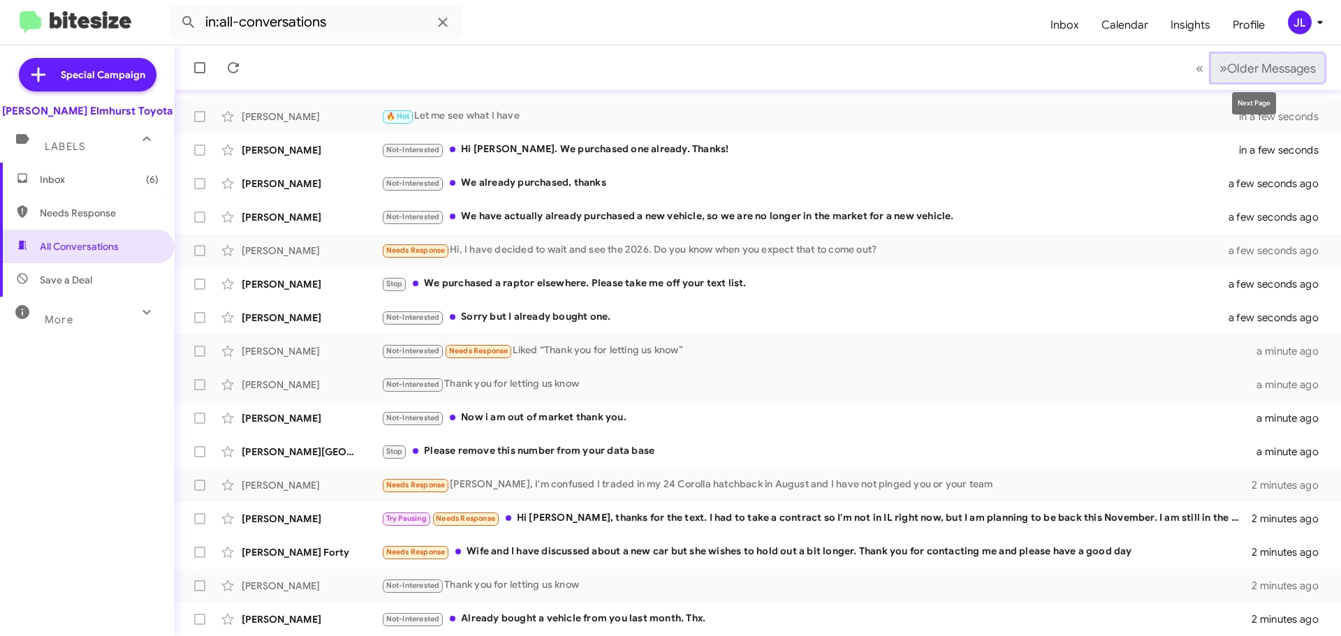
click at [1227, 68] on span "Older Messages" at bounding box center [1271, 68] width 89 height 15
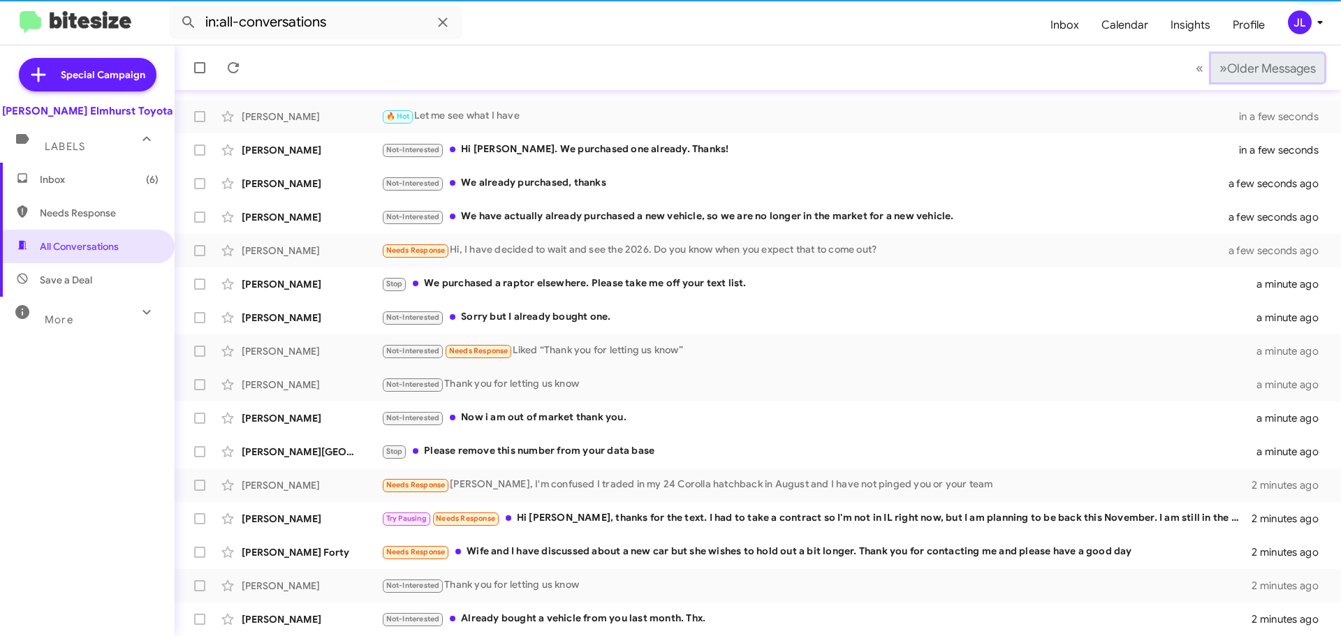
click at [1227, 68] on span "Older Messages" at bounding box center [1271, 68] width 89 height 15
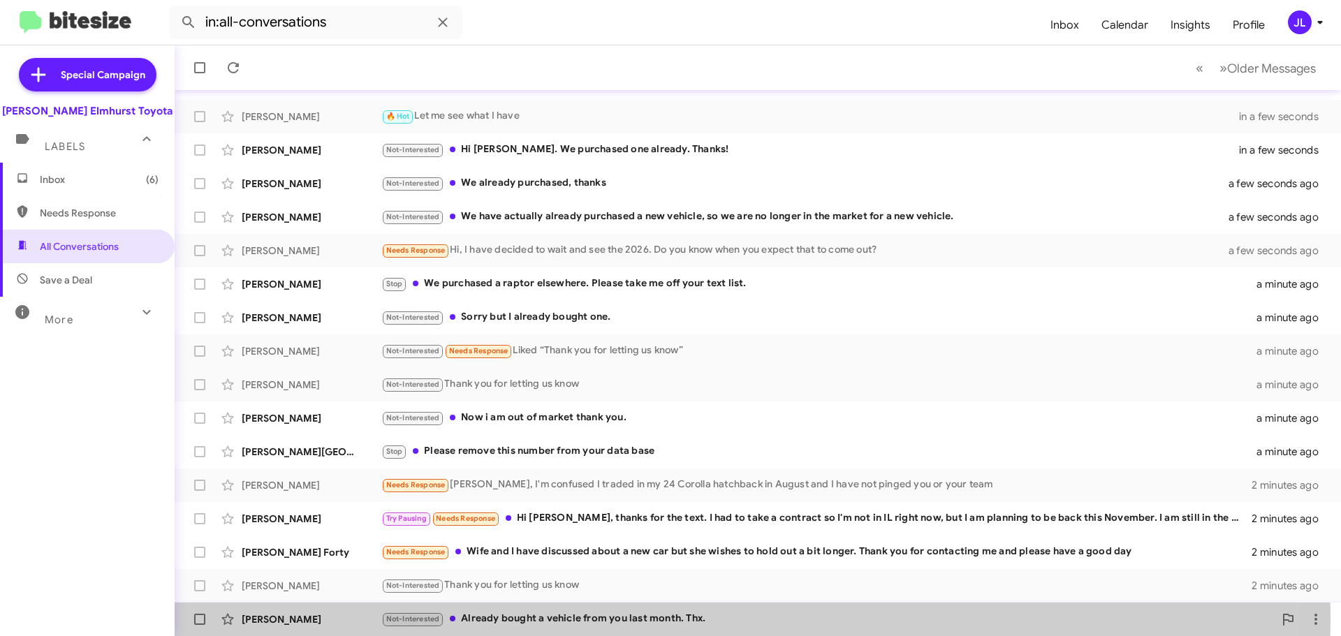
click at [606, 620] on div "Not-Interested Already bought a vehicle from you last month. Thx." at bounding box center [827, 619] width 893 height 16
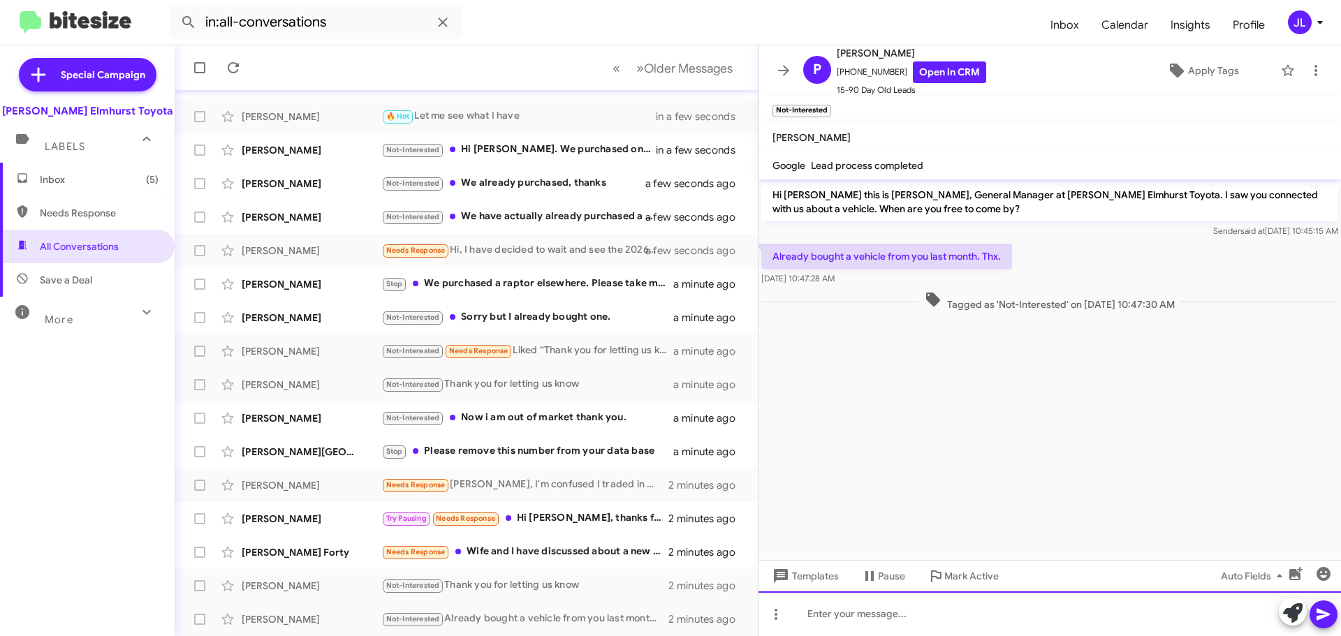
click at [891, 612] on div at bounding box center [1050, 614] width 583 height 45
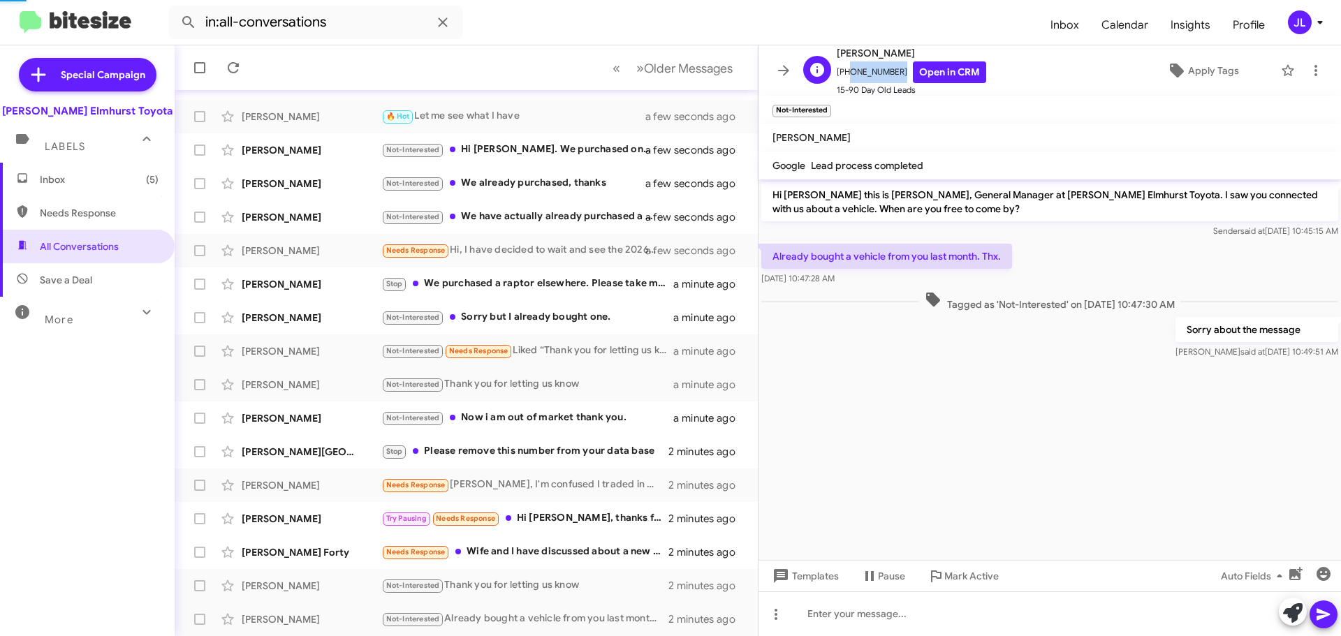
drag, startPoint x: 891, startPoint y: 72, endPoint x: 846, endPoint y: 73, distance: 45.4
click at [846, 73] on span "+17736997041 Open in CRM" at bounding box center [912, 72] width 150 height 22
copy span "7736997041"
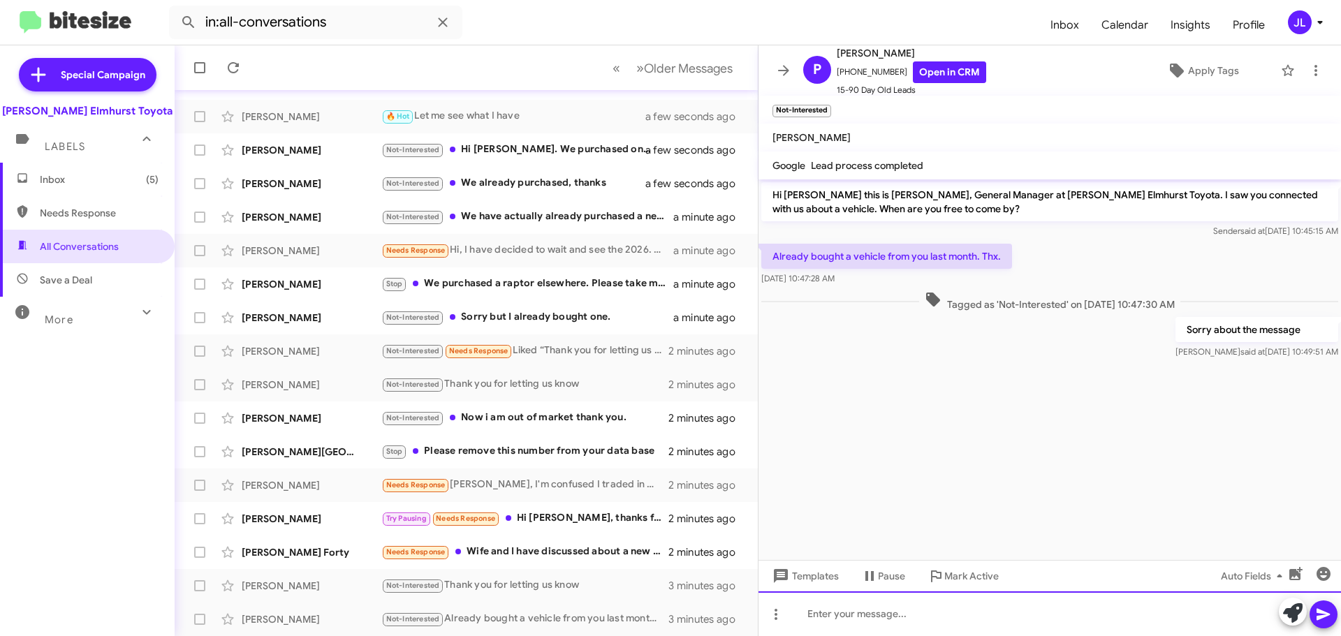
click at [940, 616] on div at bounding box center [1050, 614] width 583 height 45
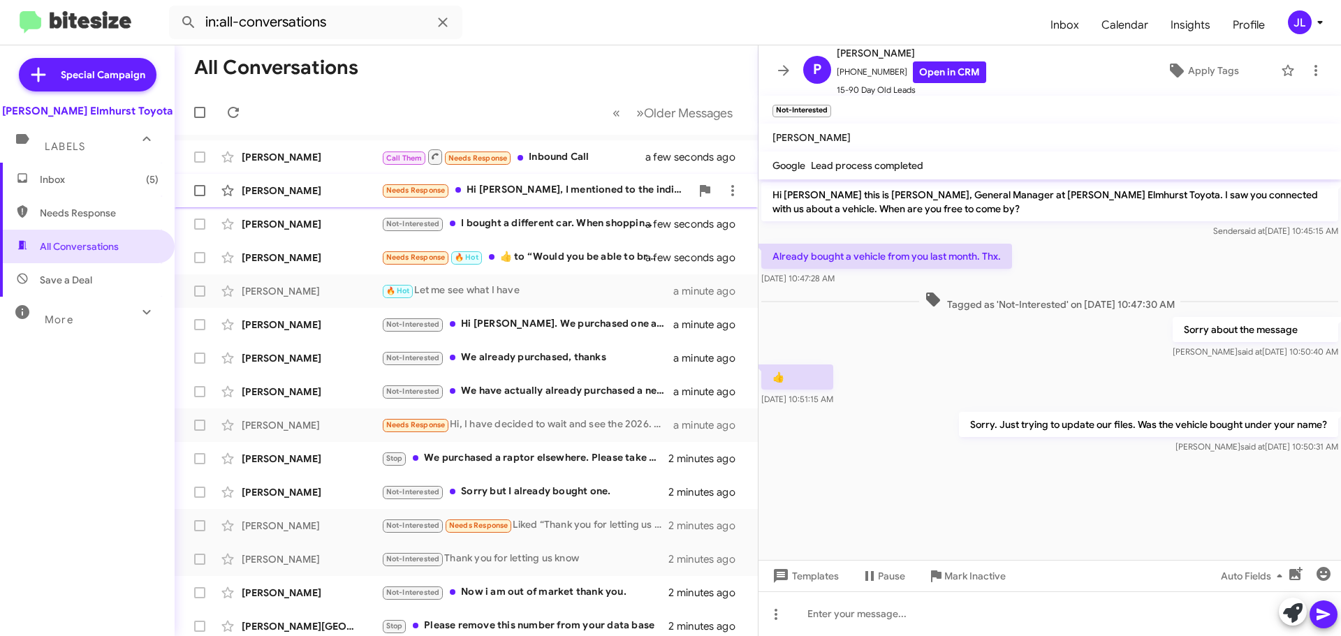
click at [570, 192] on div "Needs Response Hi Greg, I mentioned to the individual who followed up with a ca…" at bounding box center [535, 190] width 309 height 16
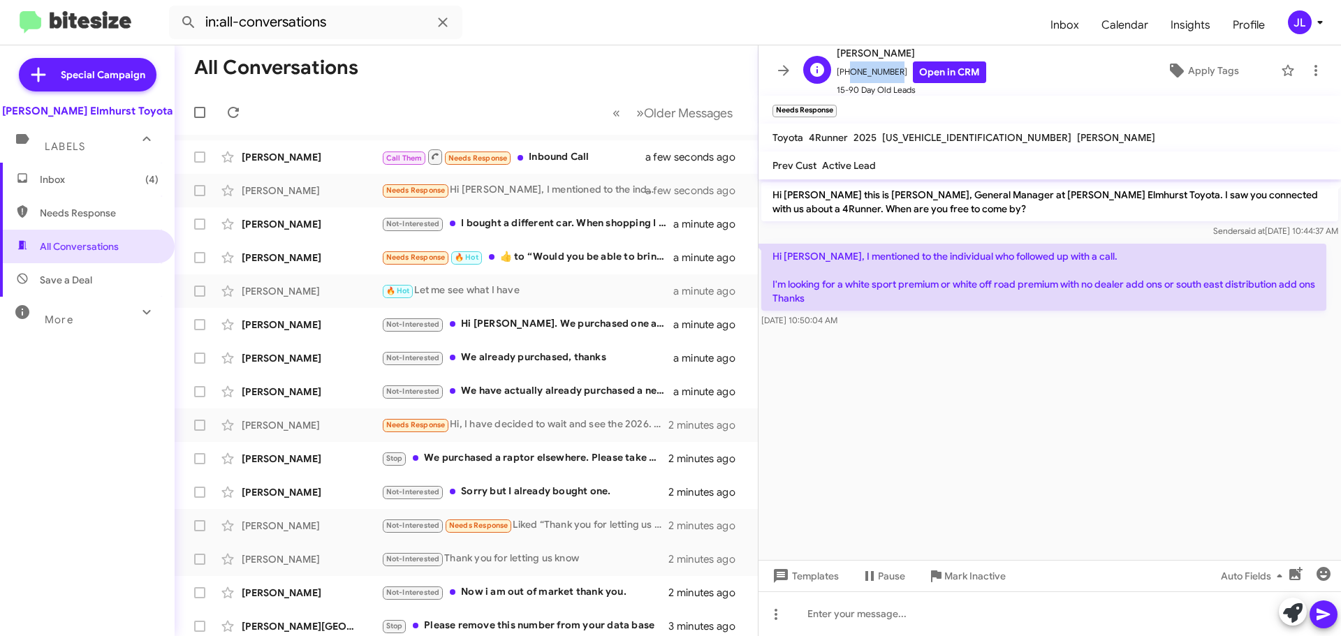
drag, startPoint x: 892, startPoint y: 72, endPoint x: 847, endPoint y: 75, distance: 45.5
click at [847, 75] on span "+17733540683 Open in CRM" at bounding box center [912, 72] width 150 height 22
copy span "7733540683"
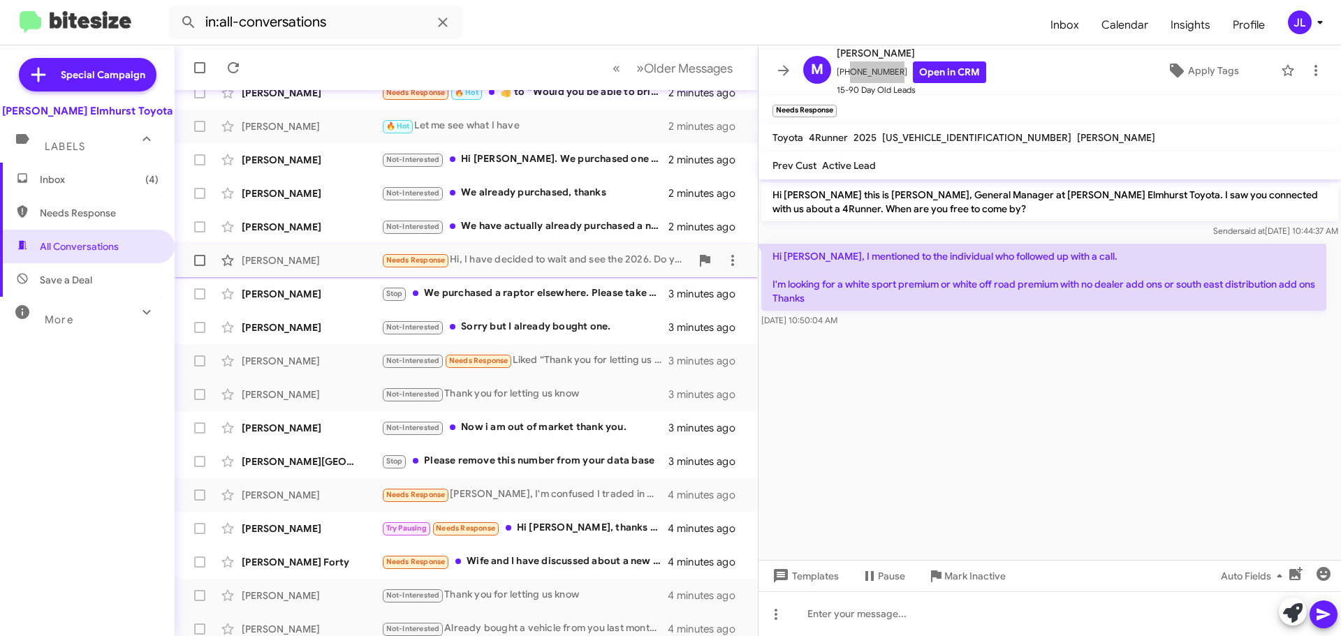
scroll to position [175, 0]
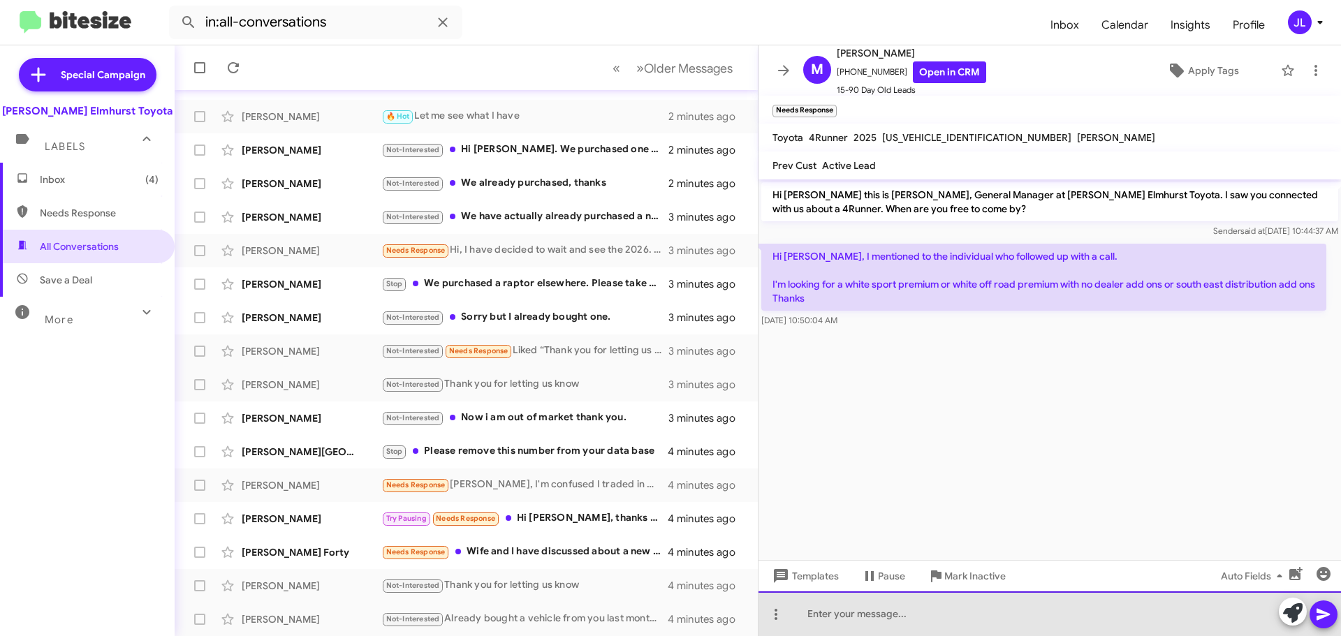
click at [969, 609] on div at bounding box center [1050, 614] width 583 height 45
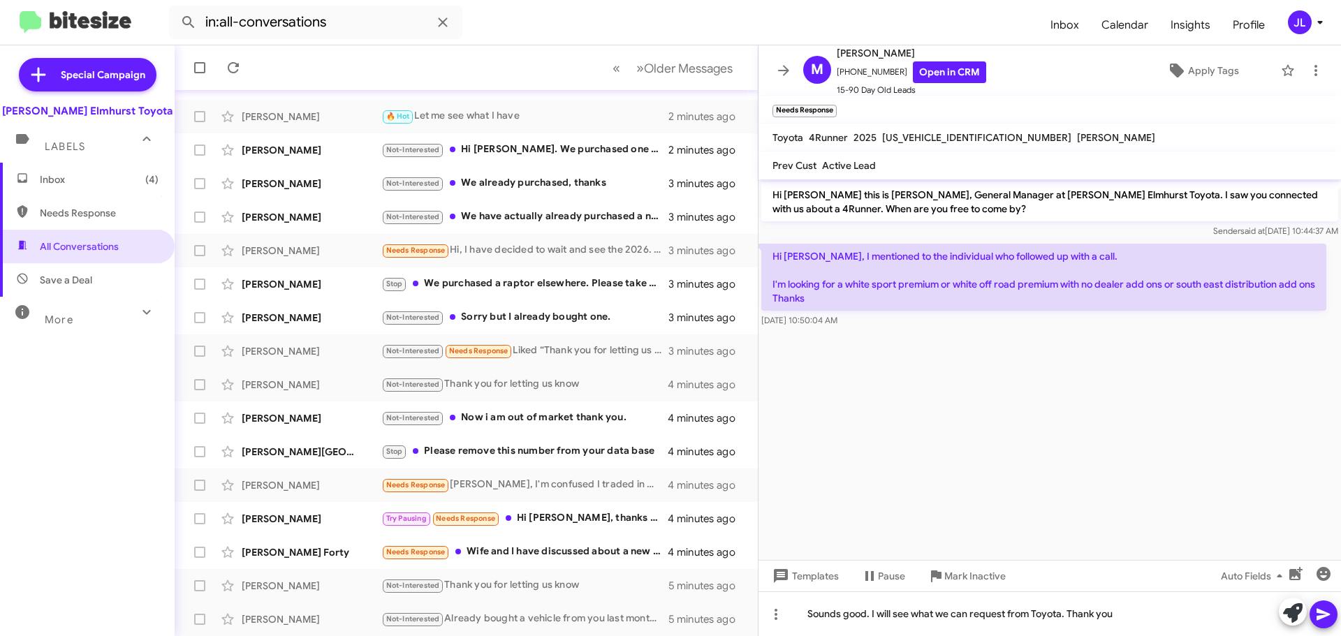
click at [1322, 611] on icon at bounding box center [1324, 614] width 17 height 17
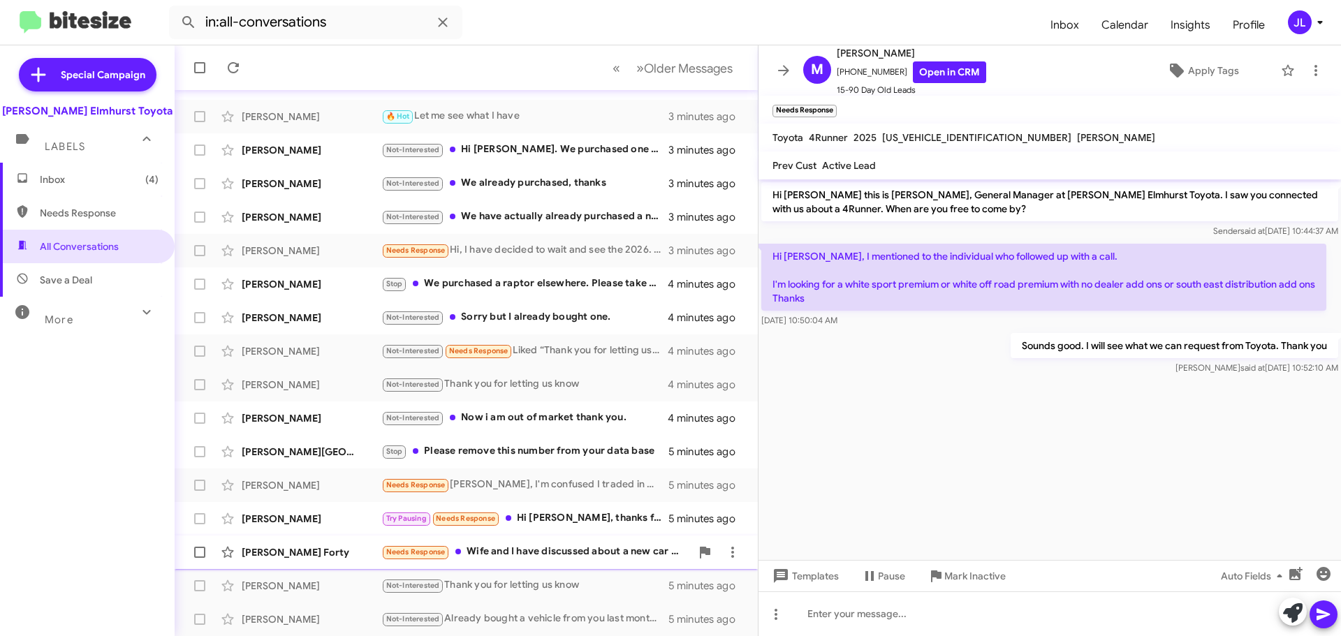
click at [567, 557] on div "Needs Response Wife and I have discussed about a new car but she wishes to hold…" at bounding box center [535, 552] width 309 height 16
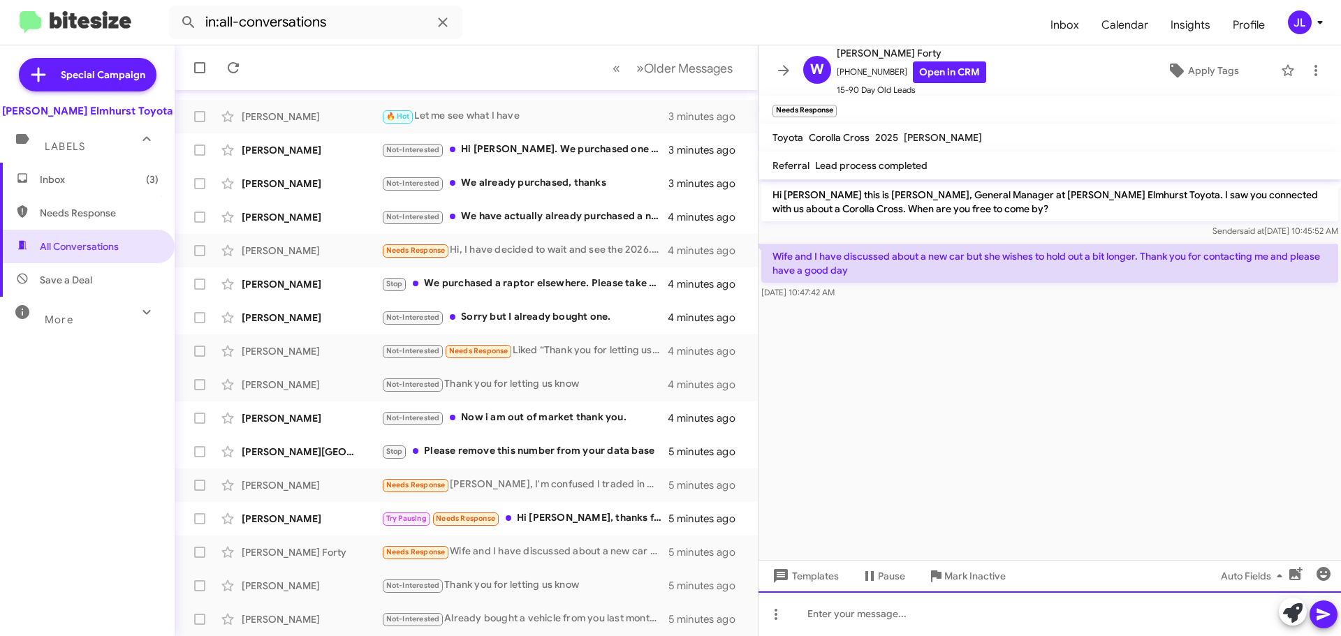
click at [879, 615] on div at bounding box center [1050, 614] width 583 height 45
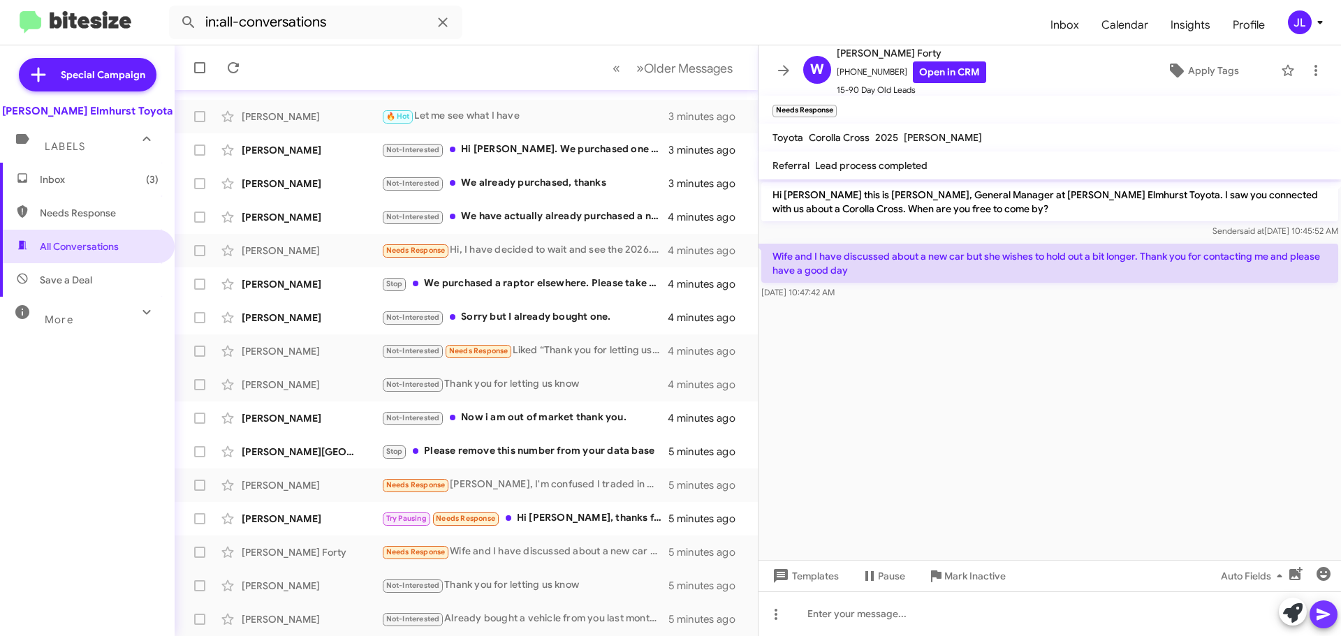
click at [1325, 612] on icon at bounding box center [1323, 615] width 13 height 12
click at [1297, 607] on icon at bounding box center [1293, 614] width 20 height 20
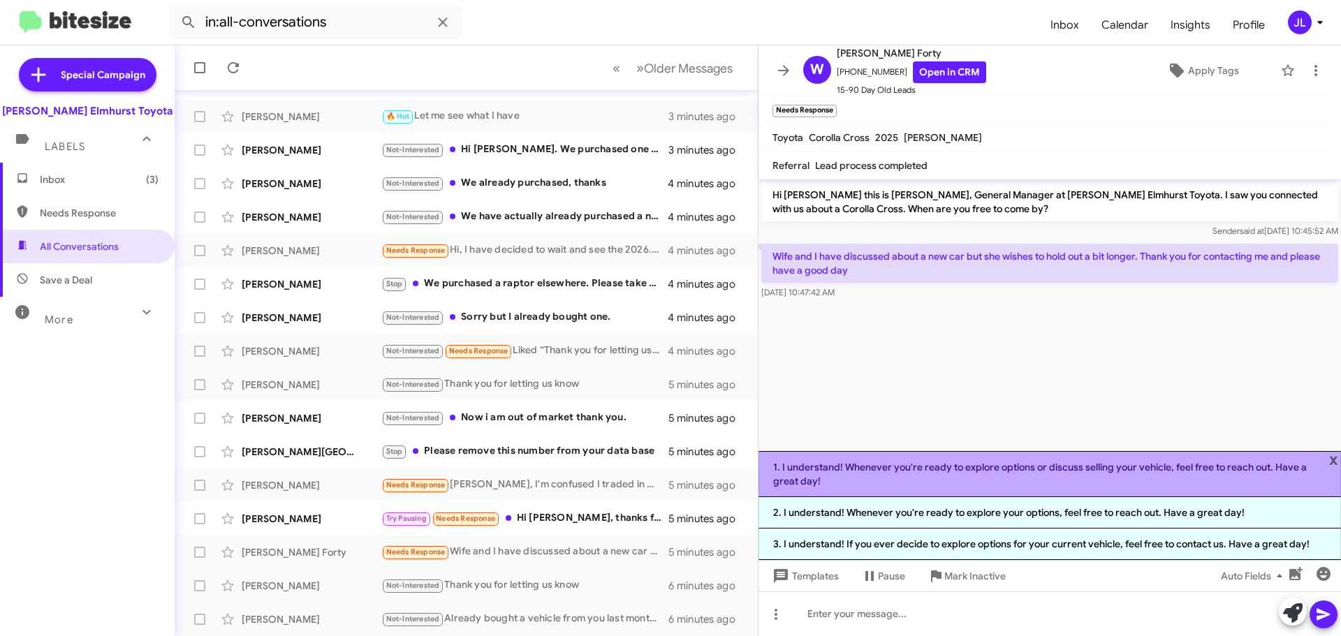
click at [996, 477] on li "1. I understand! Whenever you're ready to explore options or discuss selling yo…" at bounding box center [1050, 474] width 583 height 46
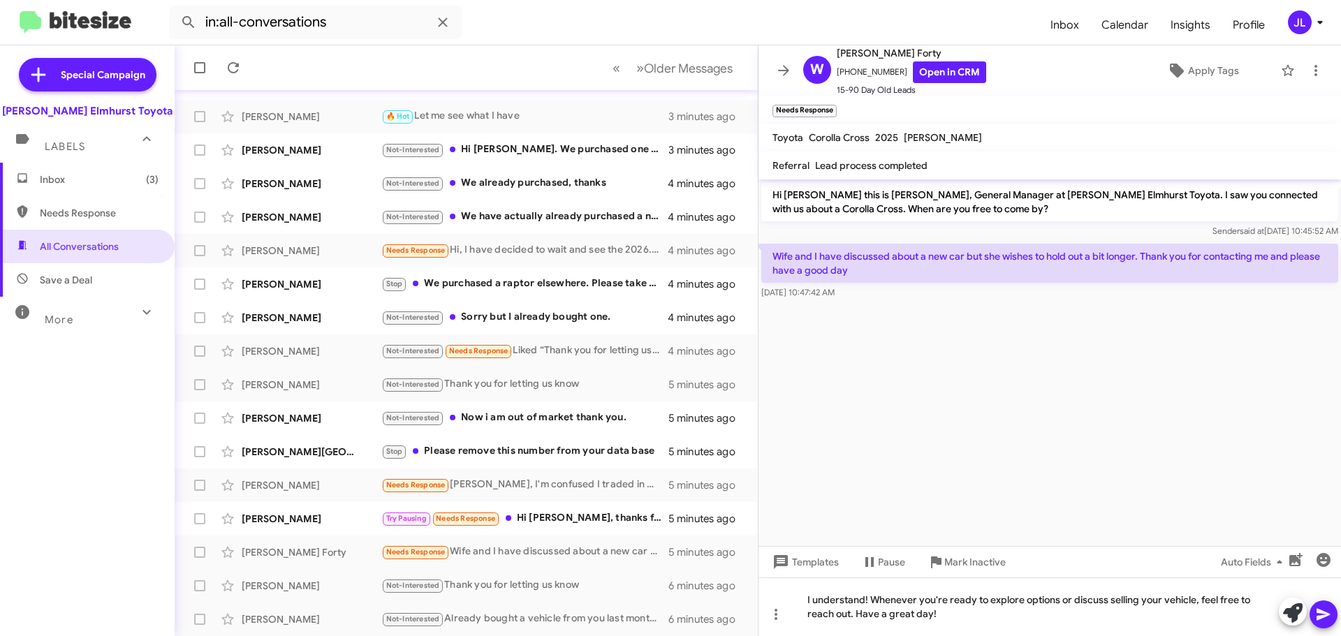
click at [1328, 617] on icon at bounding box center [1324, 614] width 17 height 17
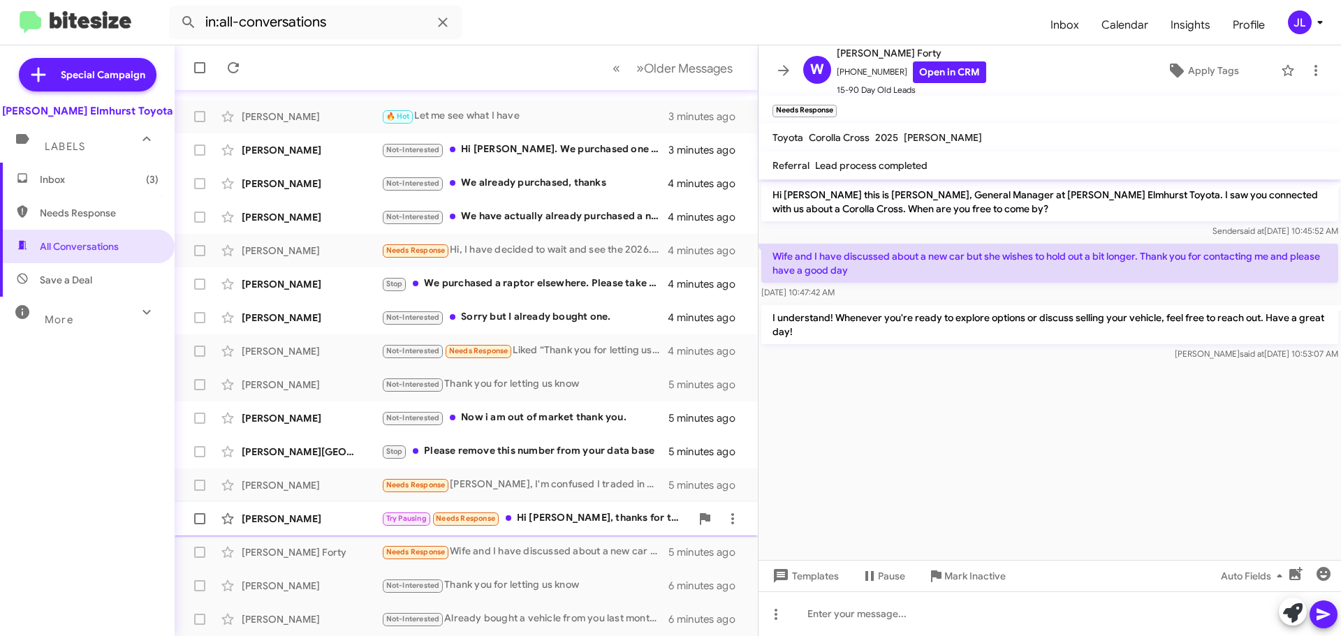
click at [529, 516] on div "Try Pausing Needs Response Hi Greg, thanks for the text. I had to take a contra…" at bounding box center [535, 519] width 309 height 16
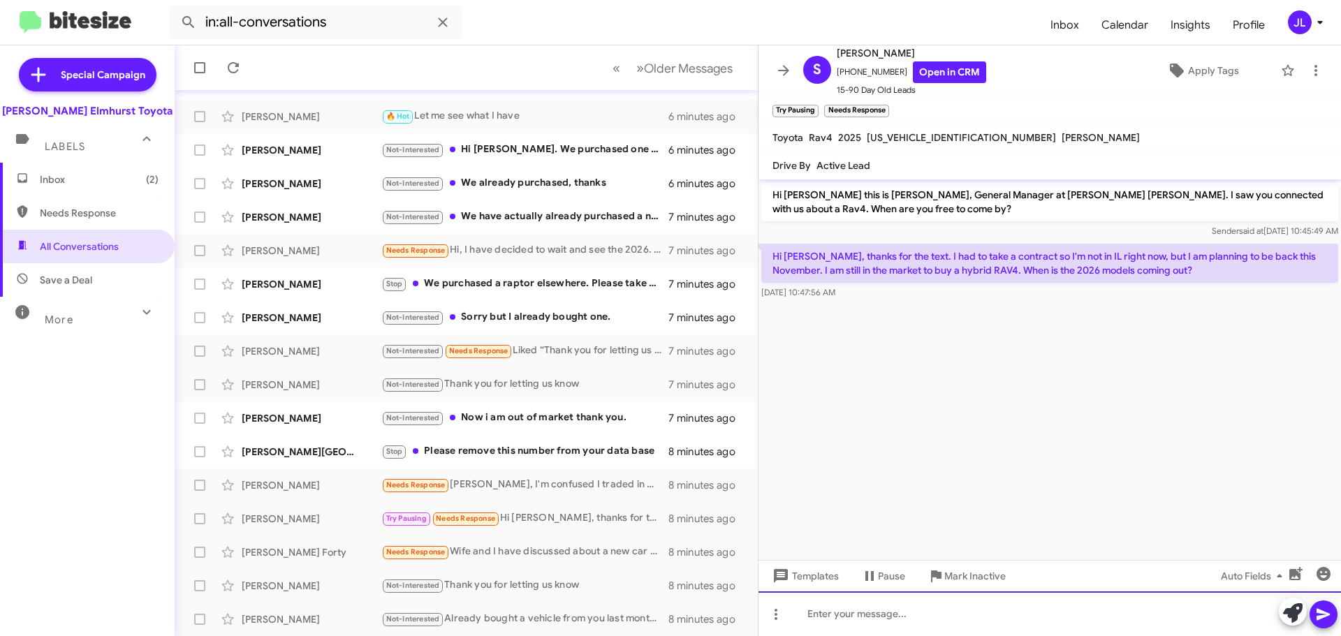
click at [933, 615] on div at bounding box center [1050, 614] width 583 height 45
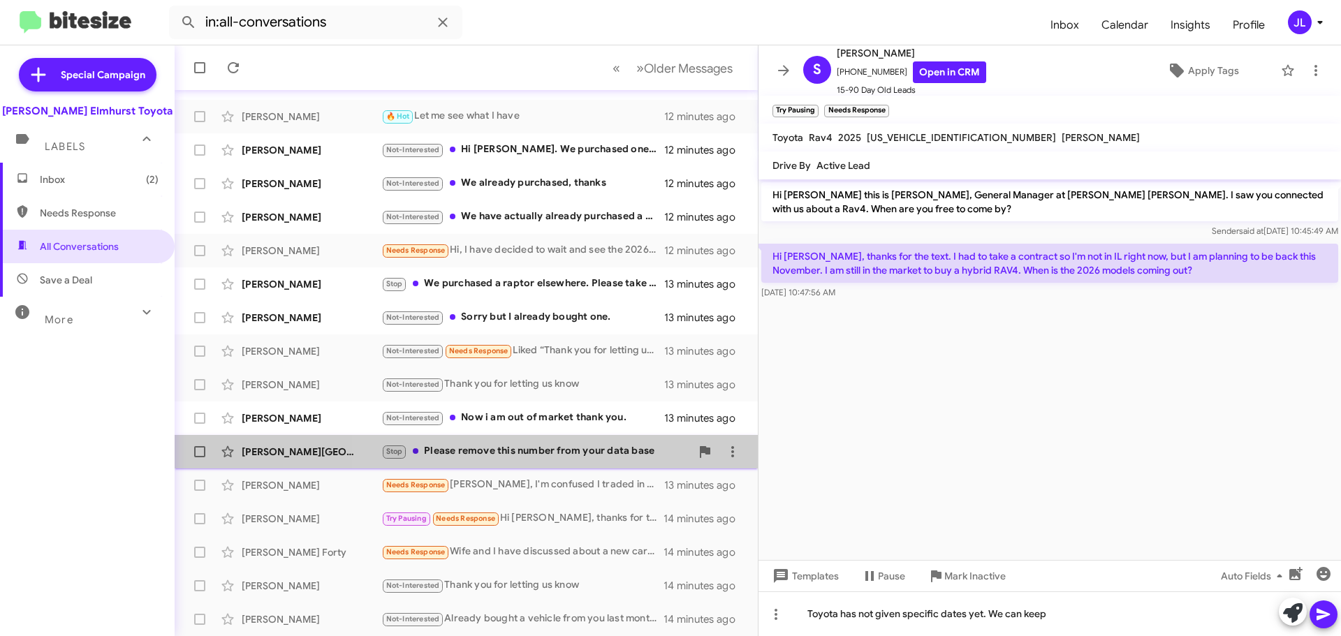
click at [560, 451] on div "Stop Please remove this number from your data base" at bounding box center [535, 452] width 309 height 16
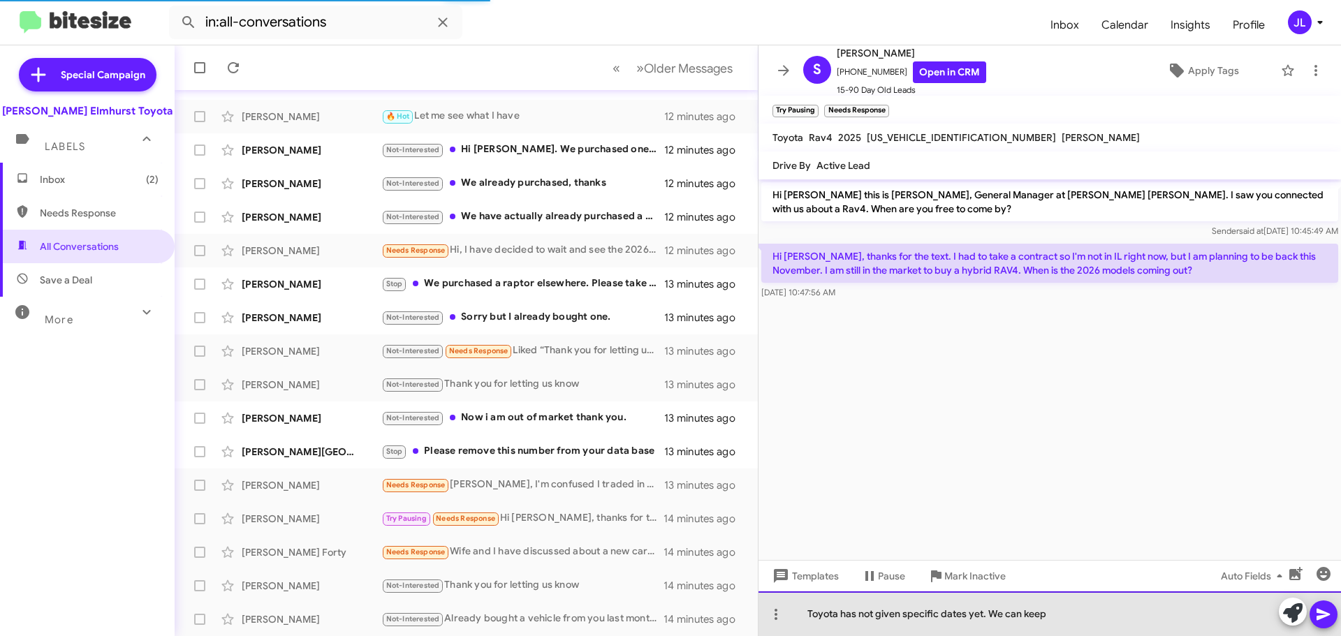
click at [1053, 610] on div "Toyota has not given specific dates yet. We can keep" at bounding box center [1050, 614] width 583 height 45
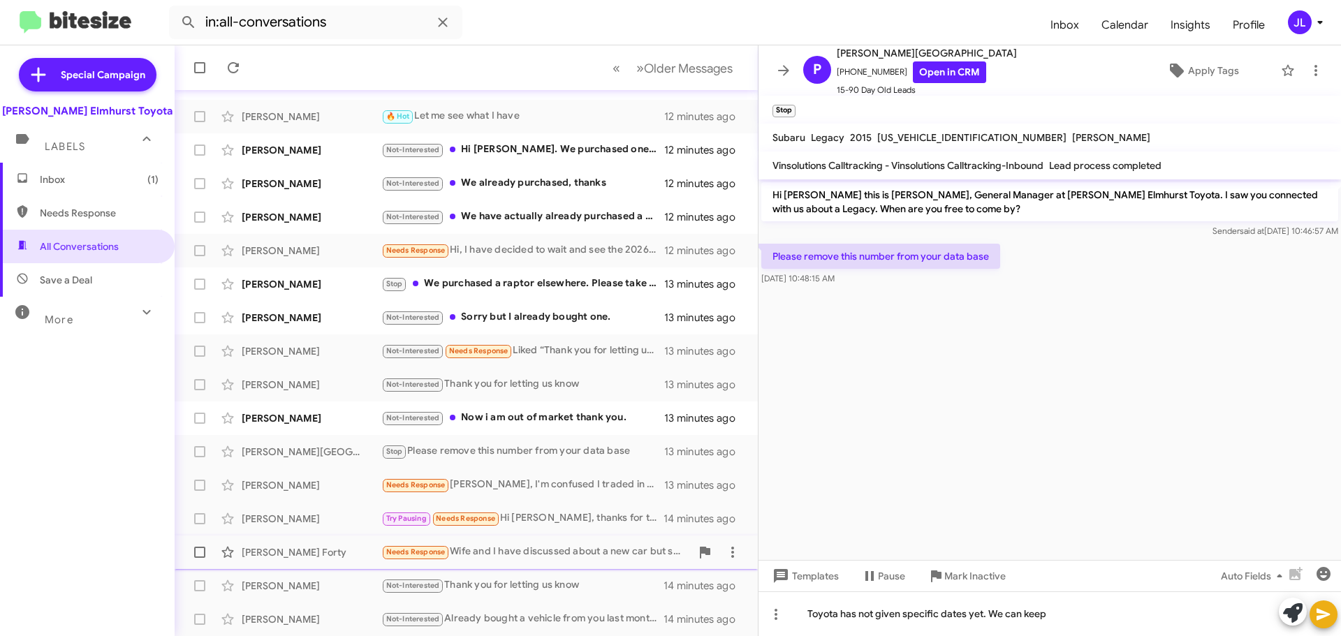
click at [577, 551] on div "Needs Response Wife and I have discussed about a new car but she wishes to hold…" at bounding box center [535, 552] width 309 height 16
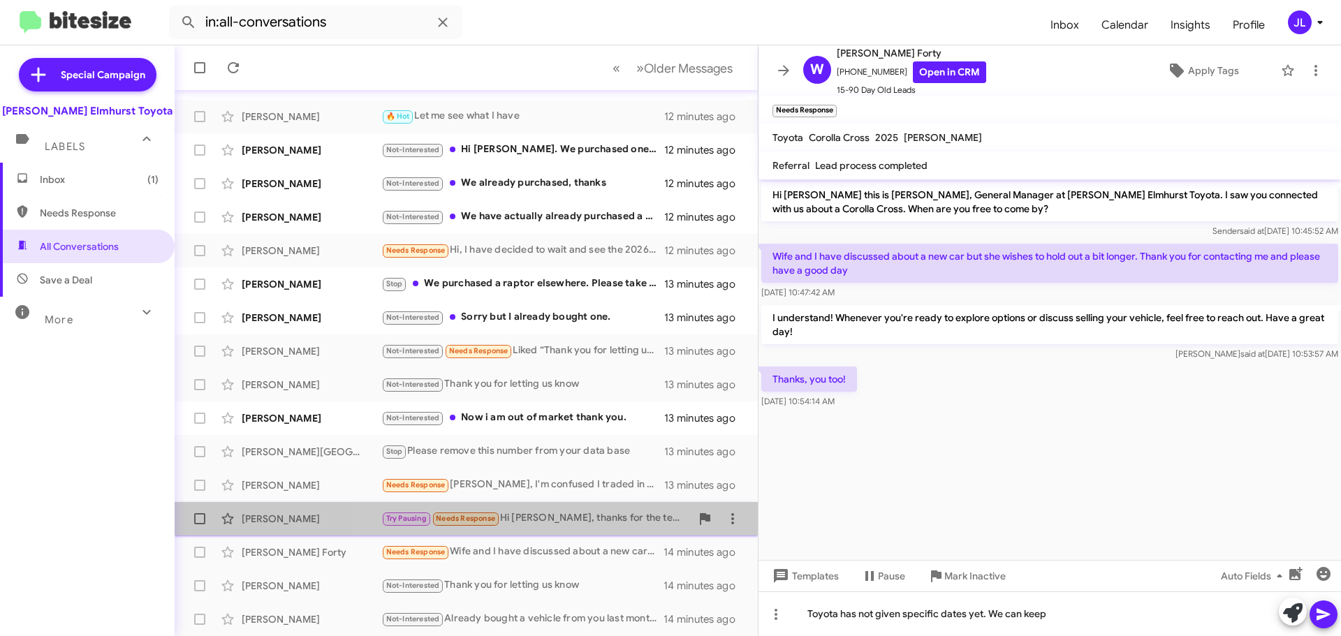
click at [572, 513] on div "Try Pausing Needs Response Hi Greg, thanks for the text. I had to take a contra…" at bounding box center [535, 519] width 309 height 16
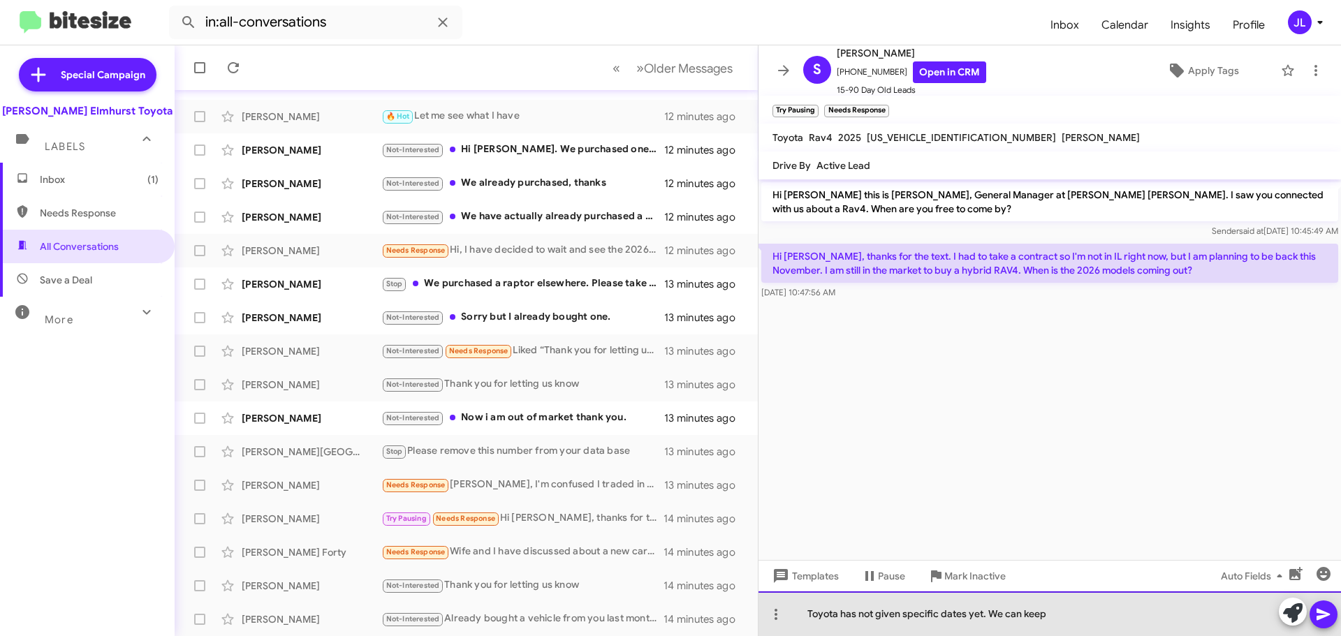
click at [1075, 602] on div "Toyota has not given specific dates yet. We can keep" at bounding box center [1050, 614] width 583 height 45
click at [1040, 615] on div "Toyota has not given specific dates yet. Once we here more specific dates we ca…" at bounding box center [1050, 614] width 583 height 45
click at [1130, 611] on div "Toyota has not given specific dates yet. Once we hear more specific dates we ca…" at bounding box center [1050, 614] width 583 height 45
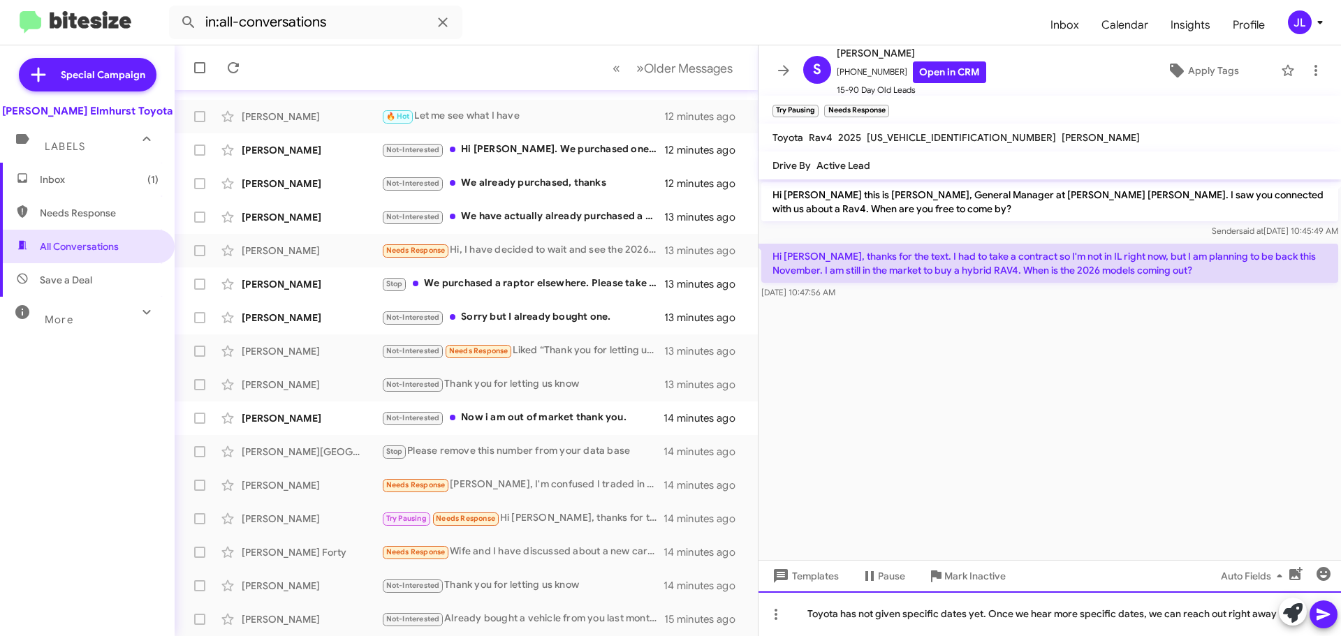
click at [890, 615] on div "Toyota has not given specific dates yet. Once we hear more specific dates, we c…" at bounding box center [1050, 614] width 583 height 45
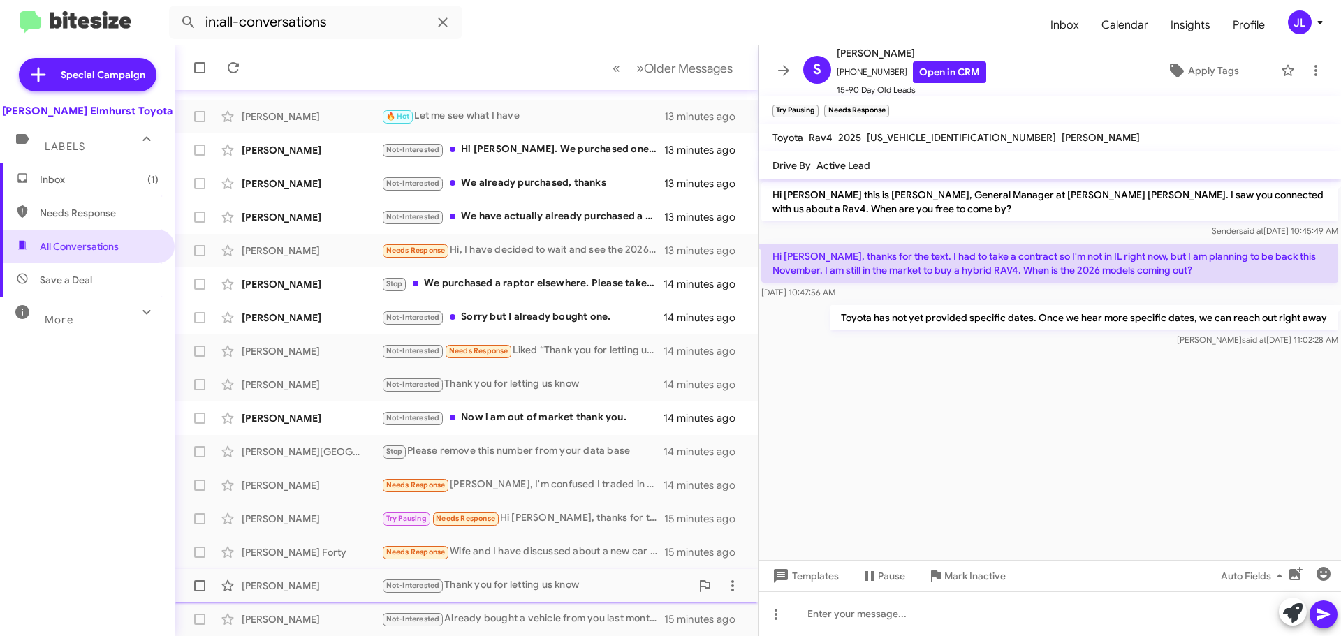
click at [562, 590] on div "Not-Interested Thank you for letting us know" at bounding box center [535, 586] width 309 height 16
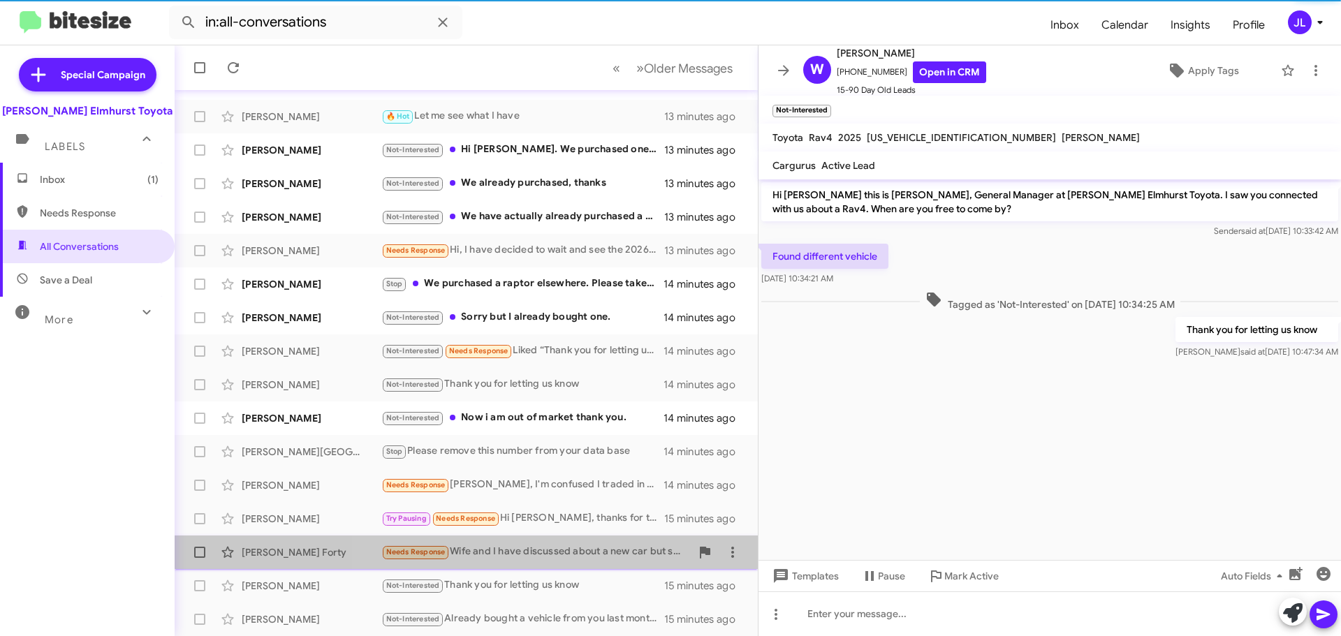
click at [570, 551] on div "Needs Response Wife and I have discussed about a new car but she wishes to hold…" at bounding box center [535, 552] width 309 height 16
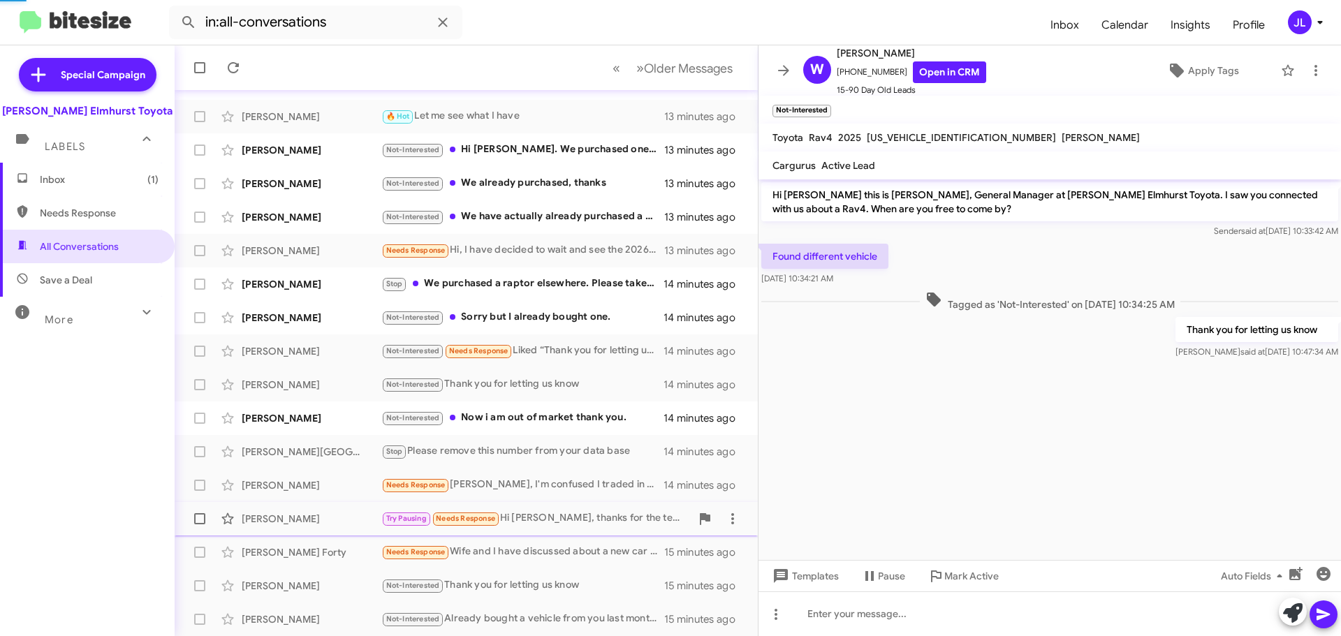
click at [581, 518] on div "Try Pausing Needs Response Hi Greg, thanks for the text. I had to take a contra…" at bounding box center [535, 519] width 309 height 16
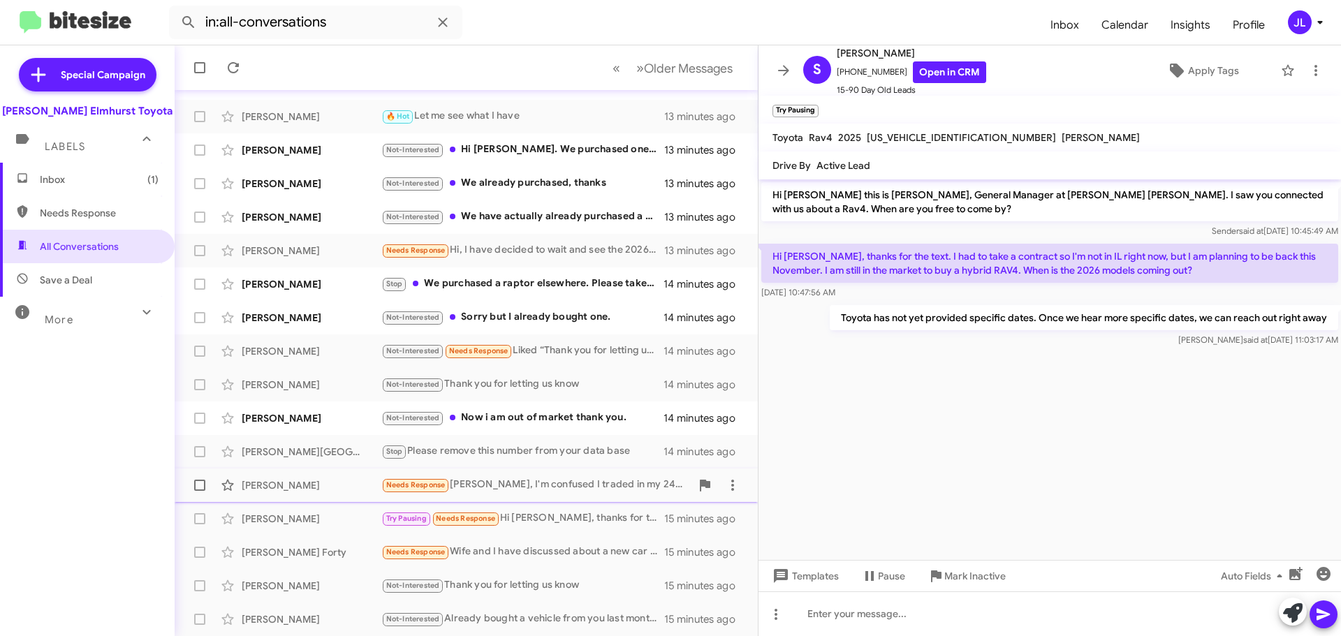
click at [578, 475] on div "James O'Rourke Needs Response Greg, I'm confused I traded in my 24 Corolla hatc…" at bounding box center [466, 486] width 561 height 28
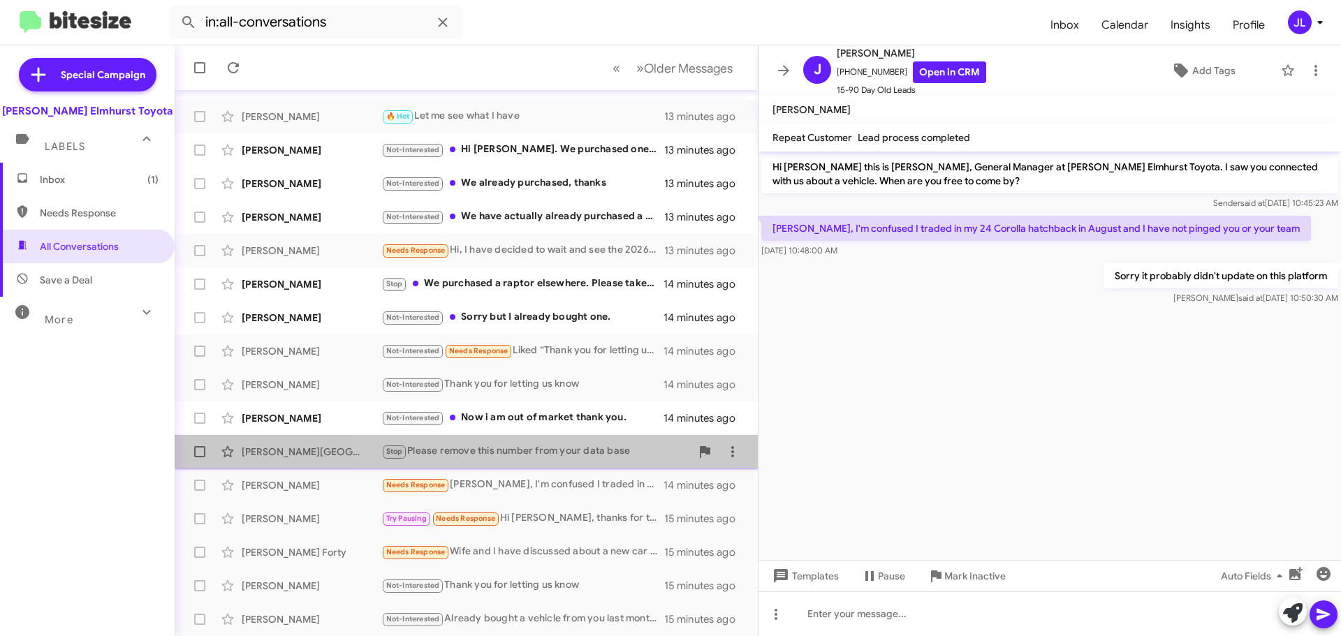
click at [580, 446] on div "Stop Please remove this number from your data base" at bounding box center [535, 452] width 309 height 16
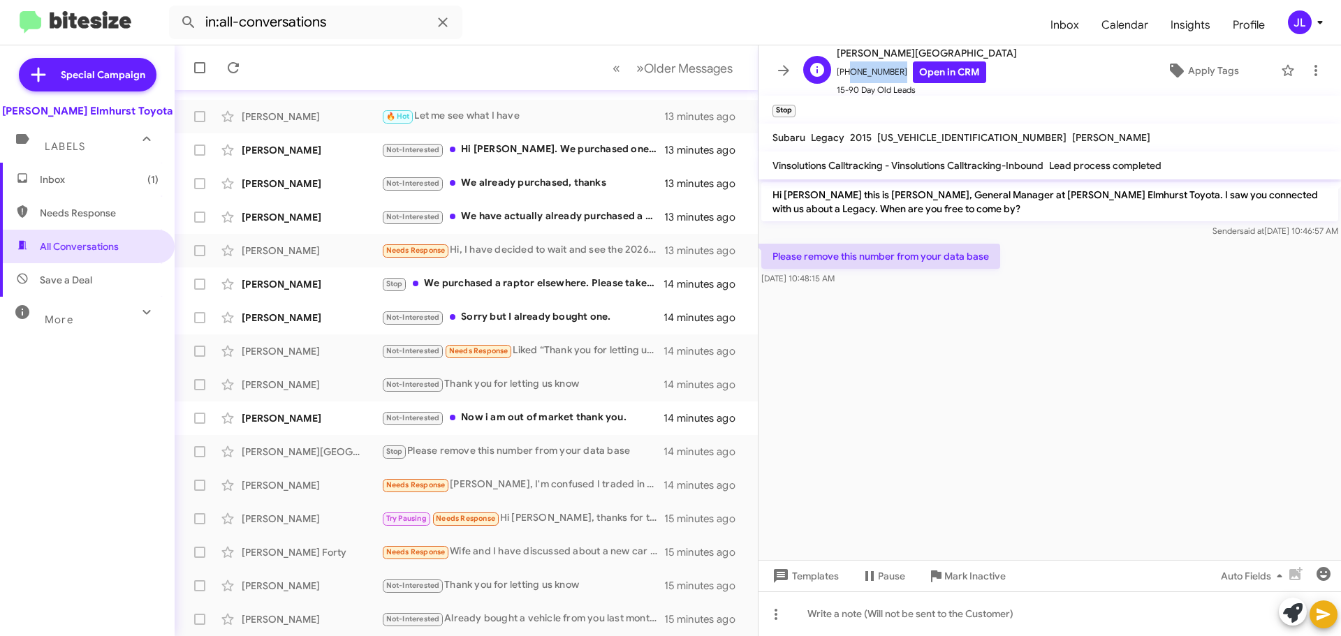
drag, startPoint x: 891, startPoint y: 71, endPoint x: 845, endPoint y: 78, distance: 46.6
click at [845, 78] on span "+13312344335 Open in CRM" at bounding box center [927, 72] width 180 height 22
copy span "3312344335"
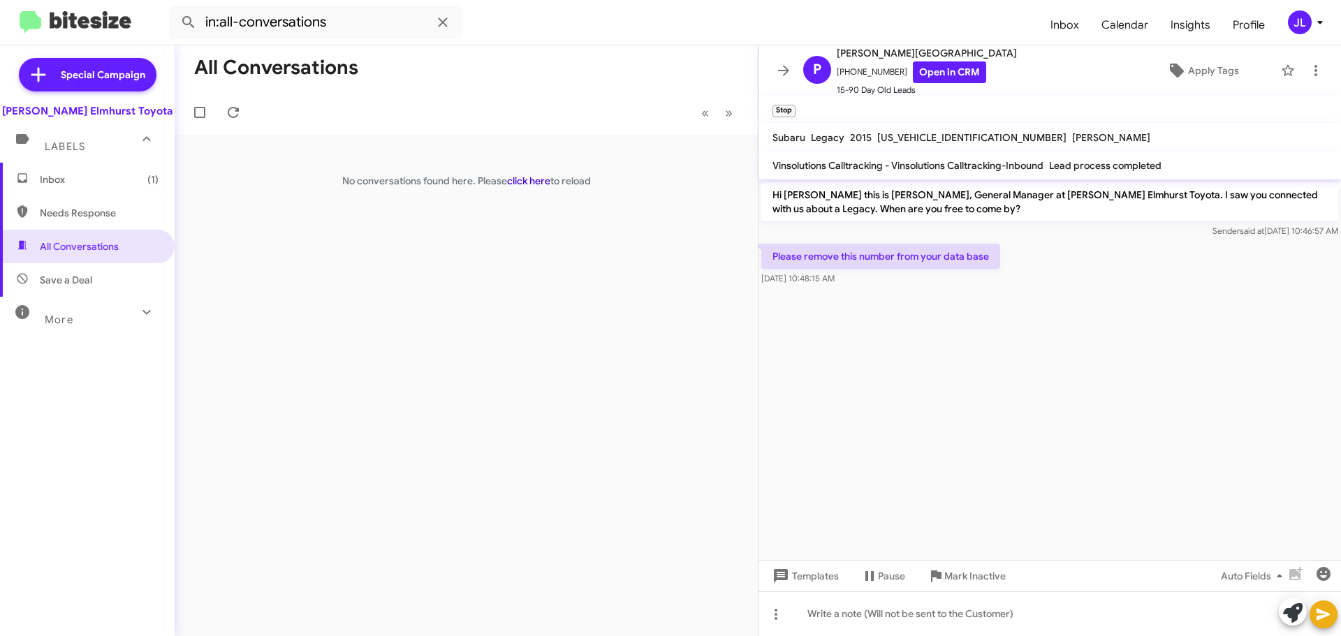
click at [535, 178] on link "click here" at bounding box center [528, 181] width 43 height 13
click at [99, 212] on span "Needs Response" at bounding box center [99, 213] width 119 height 14
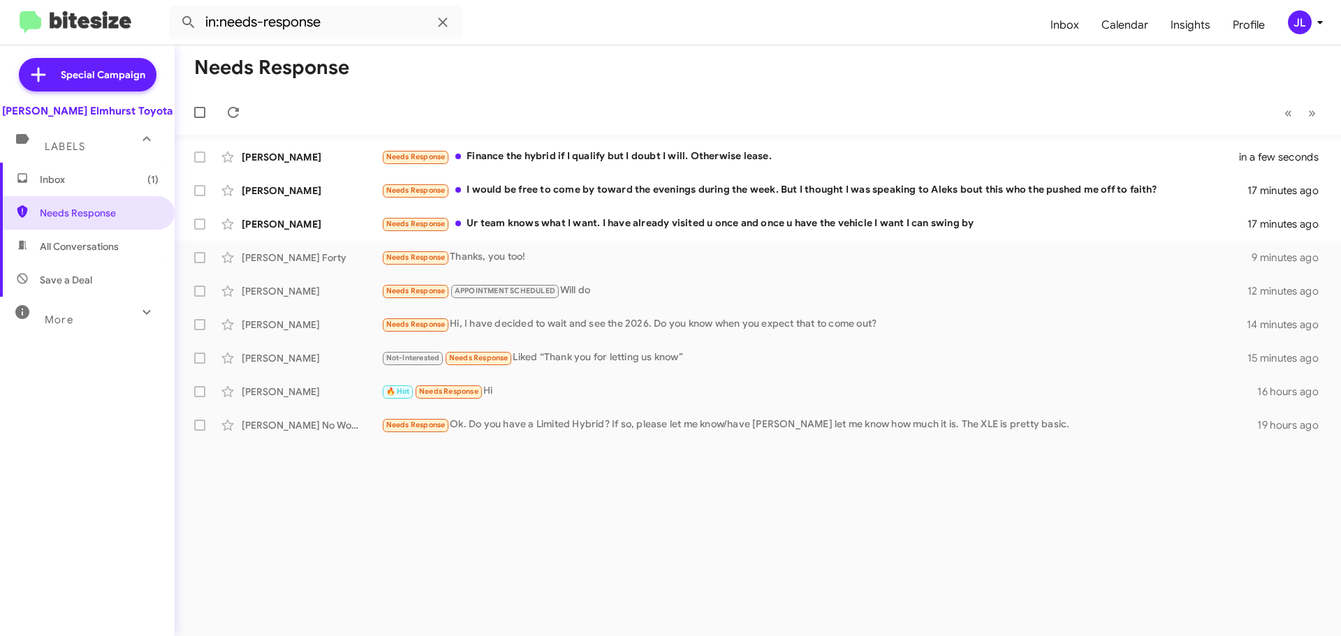
click at [104, 245] on span "All Conversations" at bounding box center [79, 247] width 79 height 14
type input "in:all-conversations"
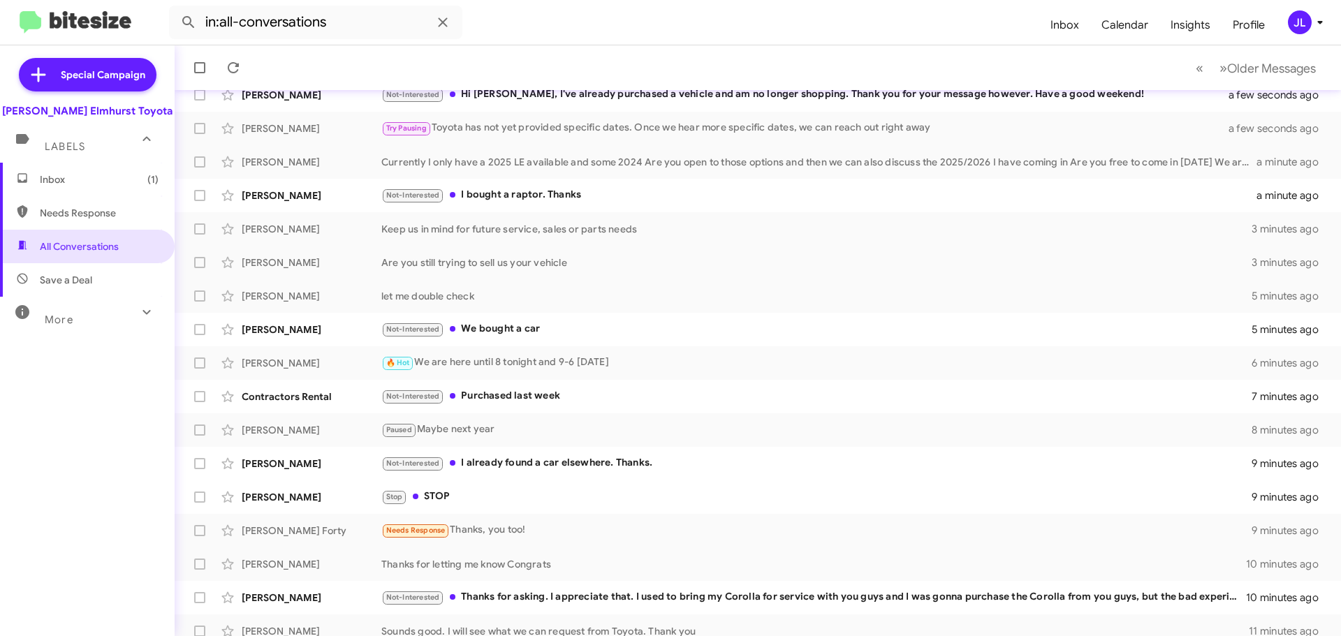
scroll to position [175, 0]
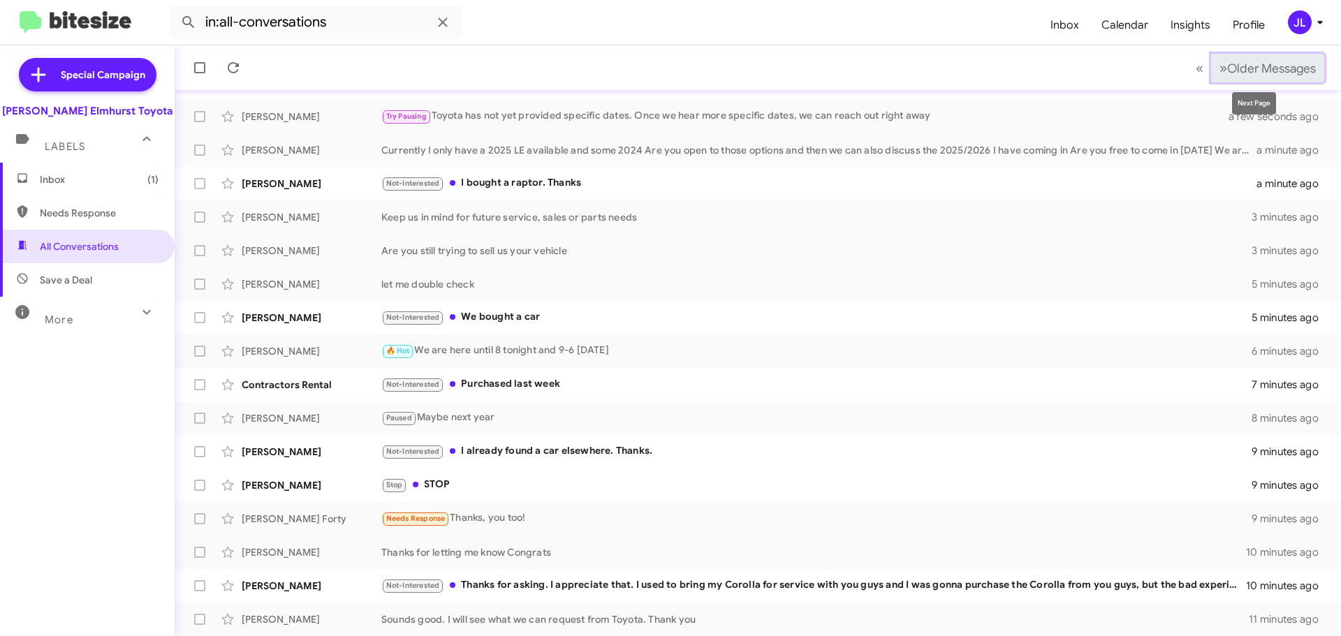
click at [1227, 70] on span "Older Messages" at bounding box center [1271, 68] width 89 height 15
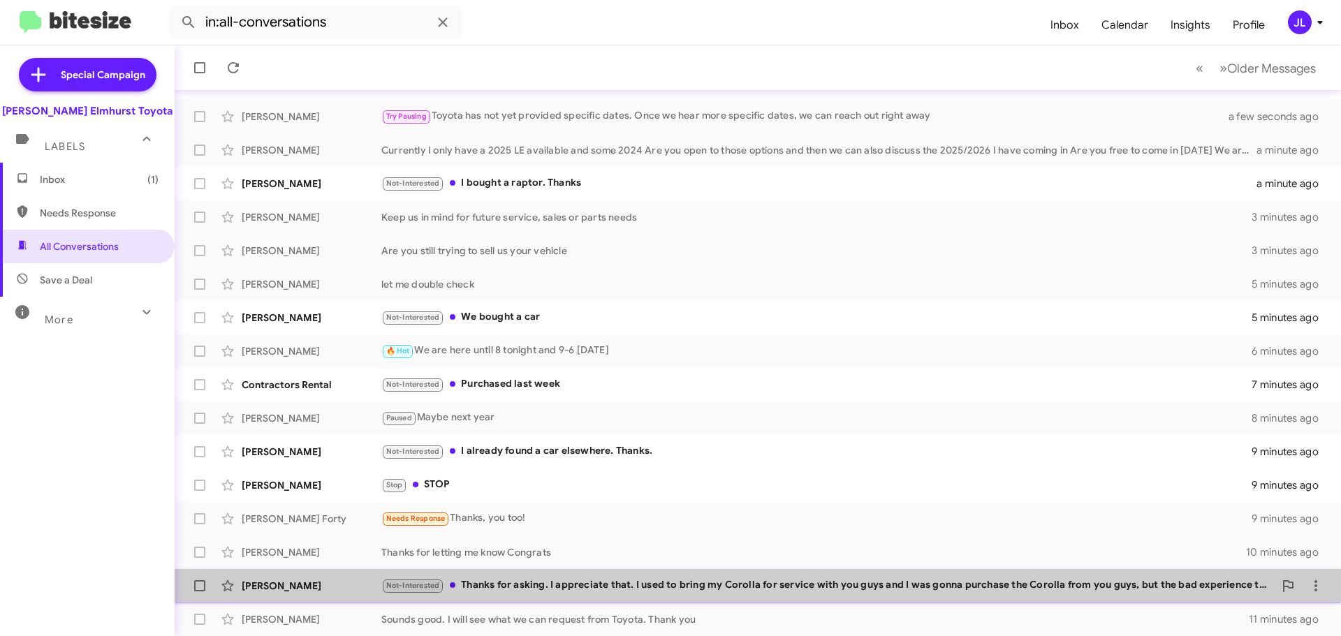
click at [765, 592] on div "Not-Interested Thanks for asking. I appreciate that. I used to bring my Corolla…" at bounding box center [827, 586] width 893 height 16
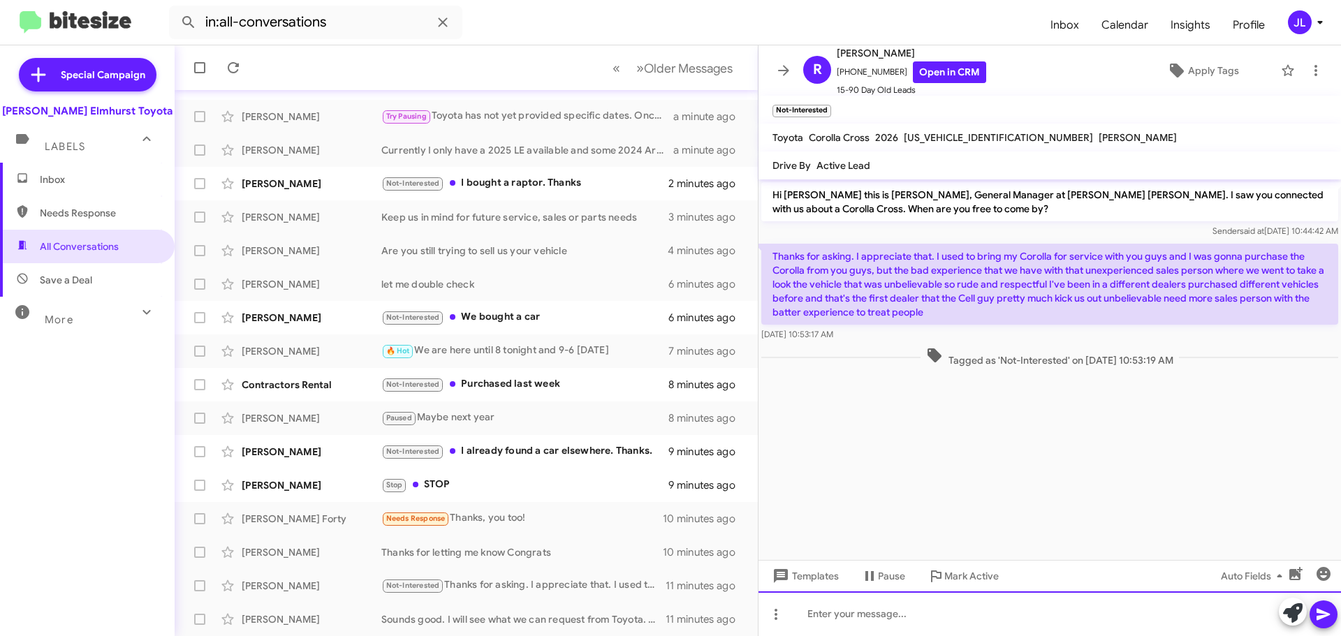
click at [854, 613] on div at bounding box center [1050, 614] width 583 height 45
click at [1095, 615] on div "I apologize for that. If you are still in the market, I can personallymake sure…" at bounding box center [1050, 614] width 583 height 45
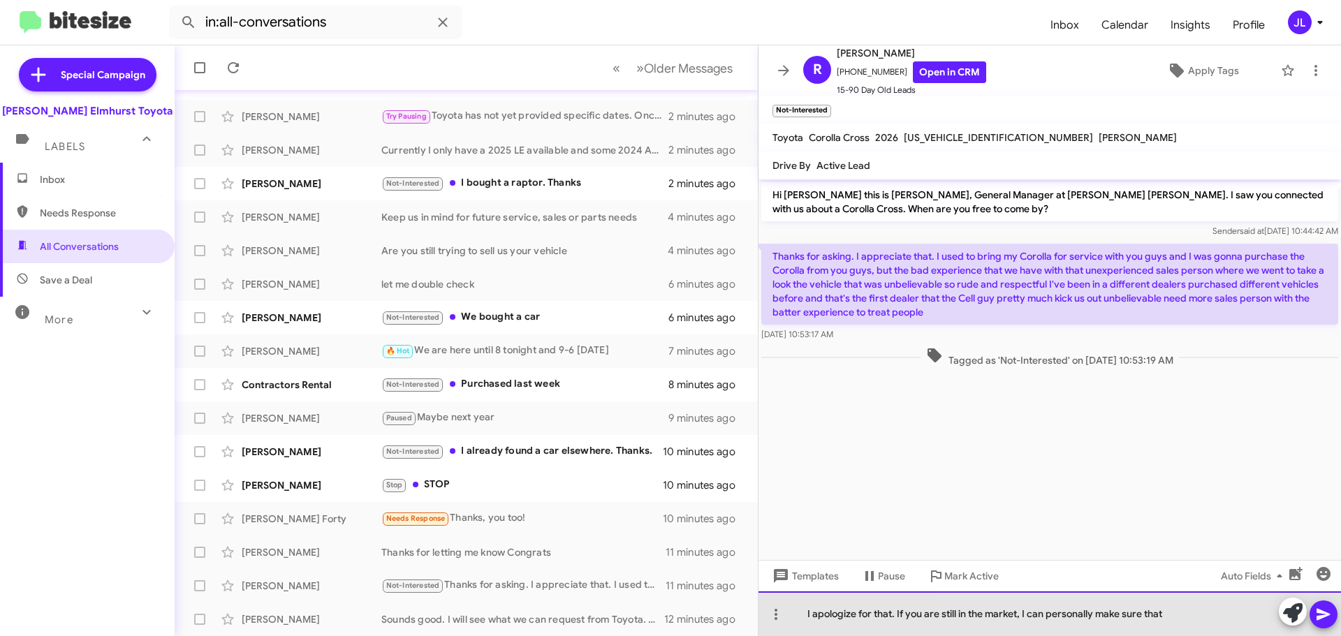
click at [1169, 617] on div "I apologize for that. If you are still in the market, I can personally make sur…" at bounding box center [1050, 614] width 583 height 45
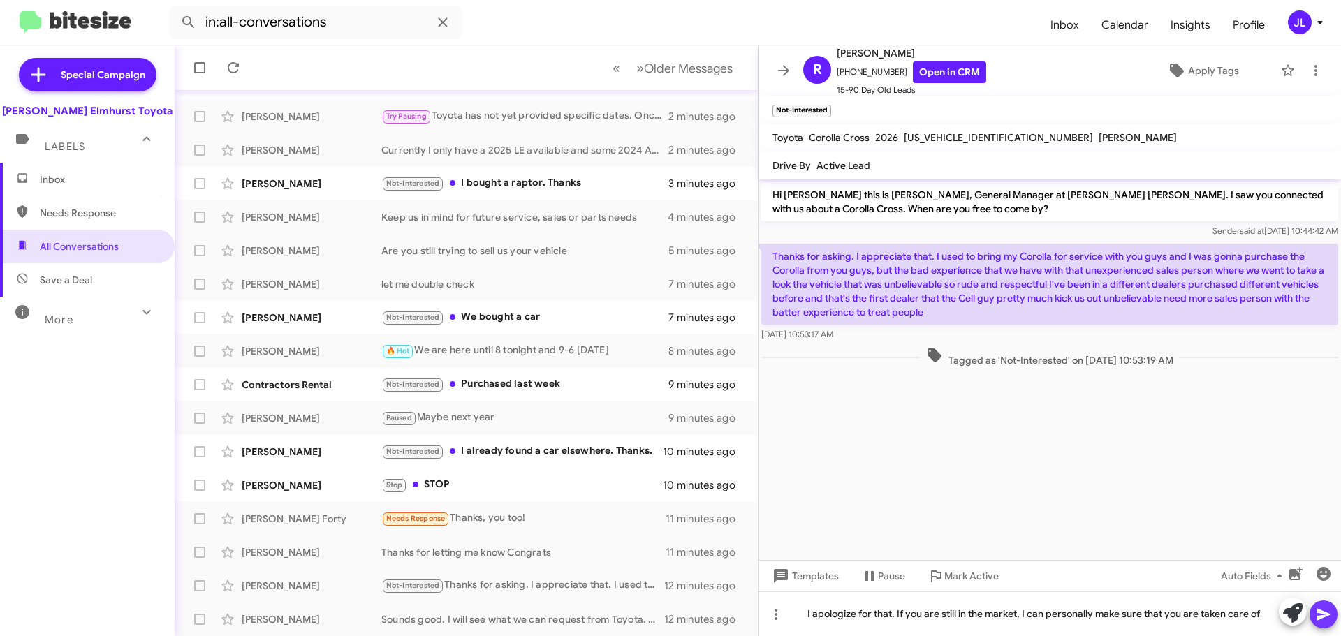
click at [1330, 613] on icon at bounding box center [1324, 614] width 17 height 17
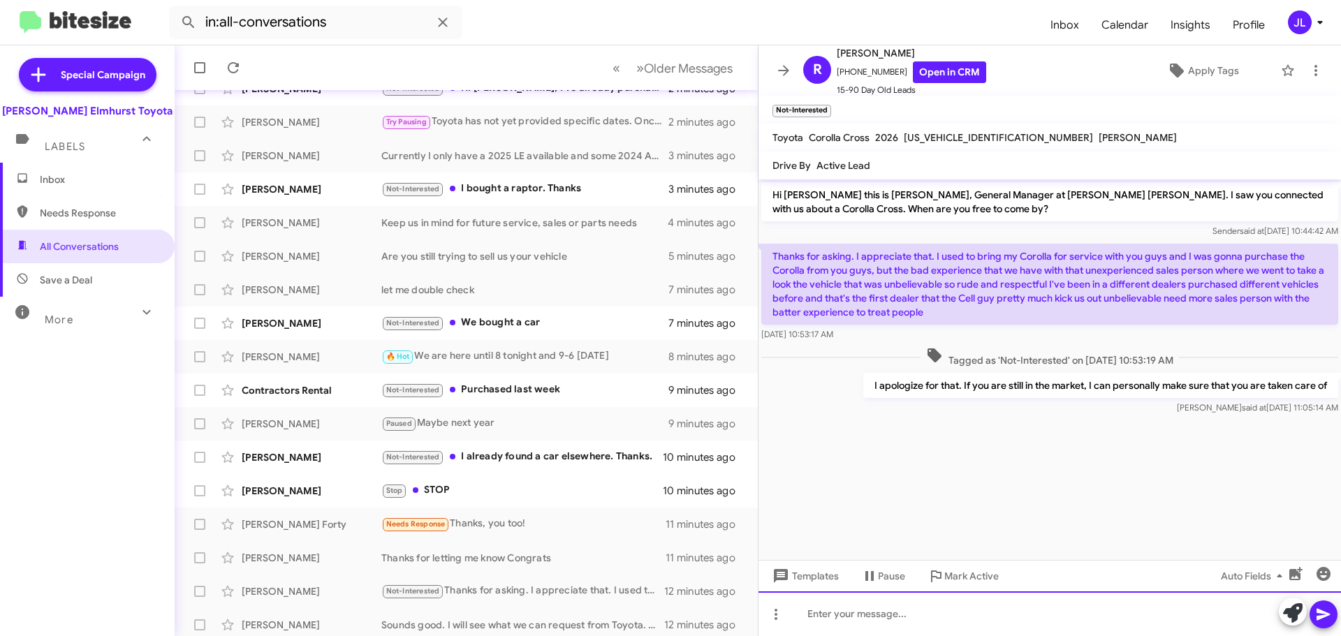
scroll to position [175, 0]
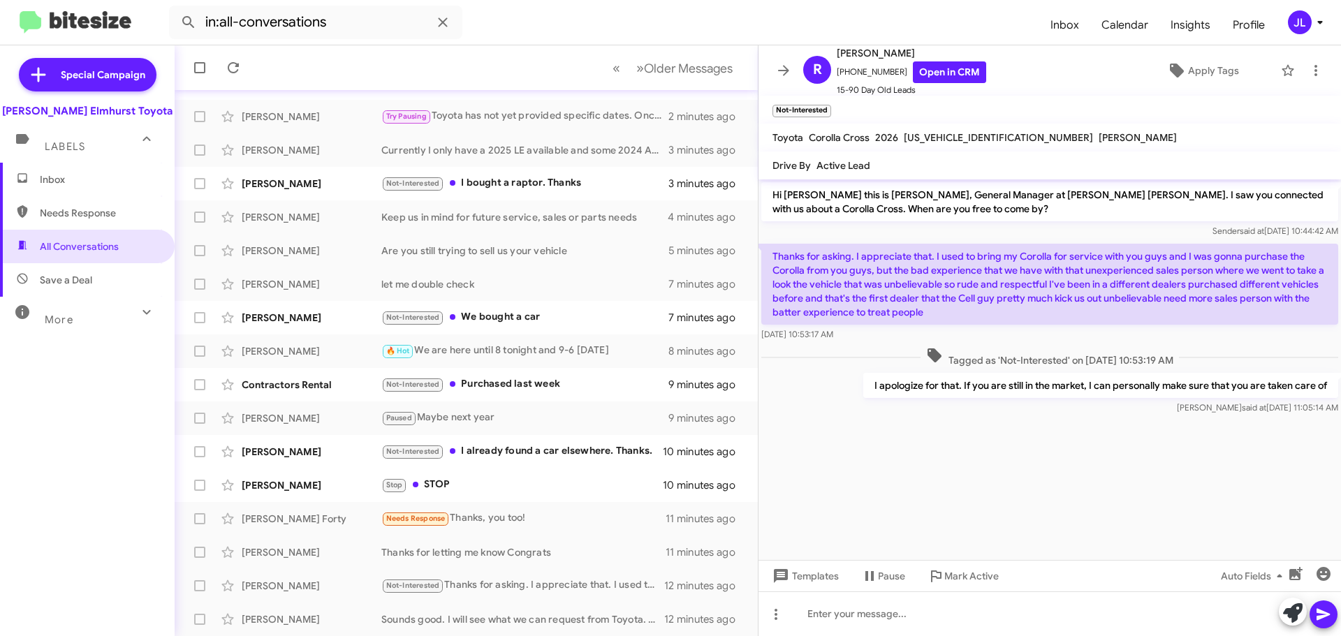
click at [115, 319] on div "More" at bounding box center [73, 314] width 124 height 26
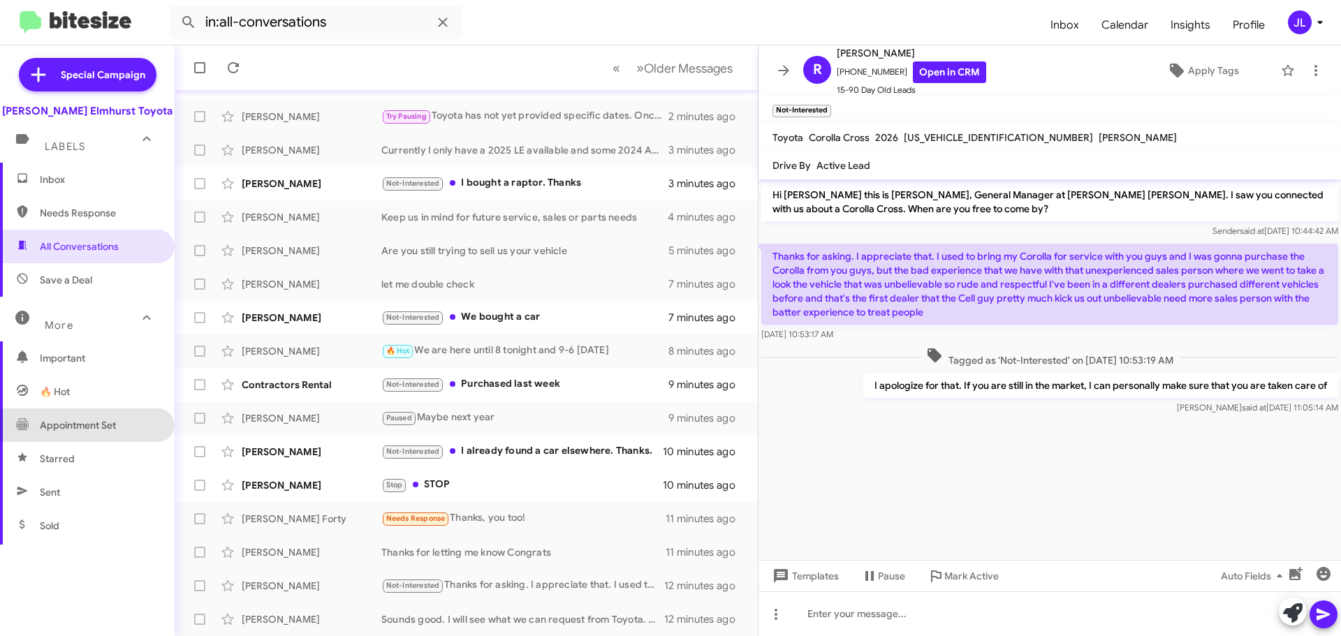
click at [103, 430] on span "Appointment Set" at bounding box center [78, 425] width 76 height 14
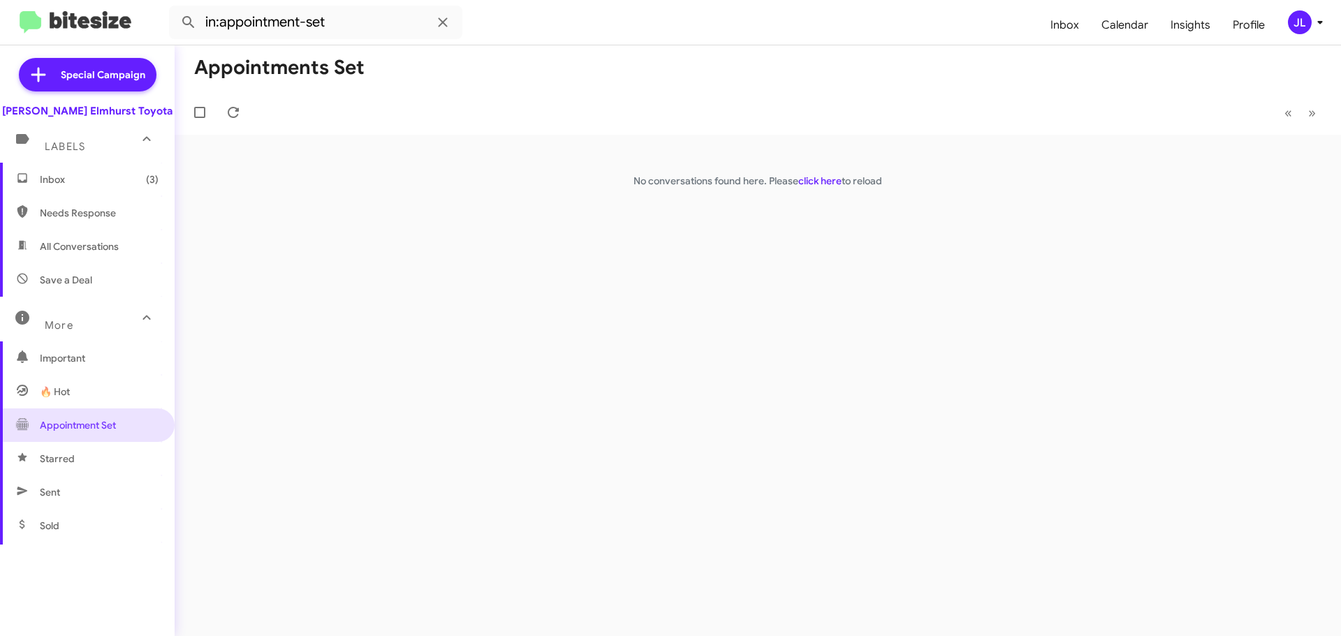
click at [810, 181] on link "click here" at bounding box center [820, 181] width 43 height 13
click at [107, 236] on span "All Conversations" at bounding box center [87, 247] width 175 height 34
type input "in:all-conversations"
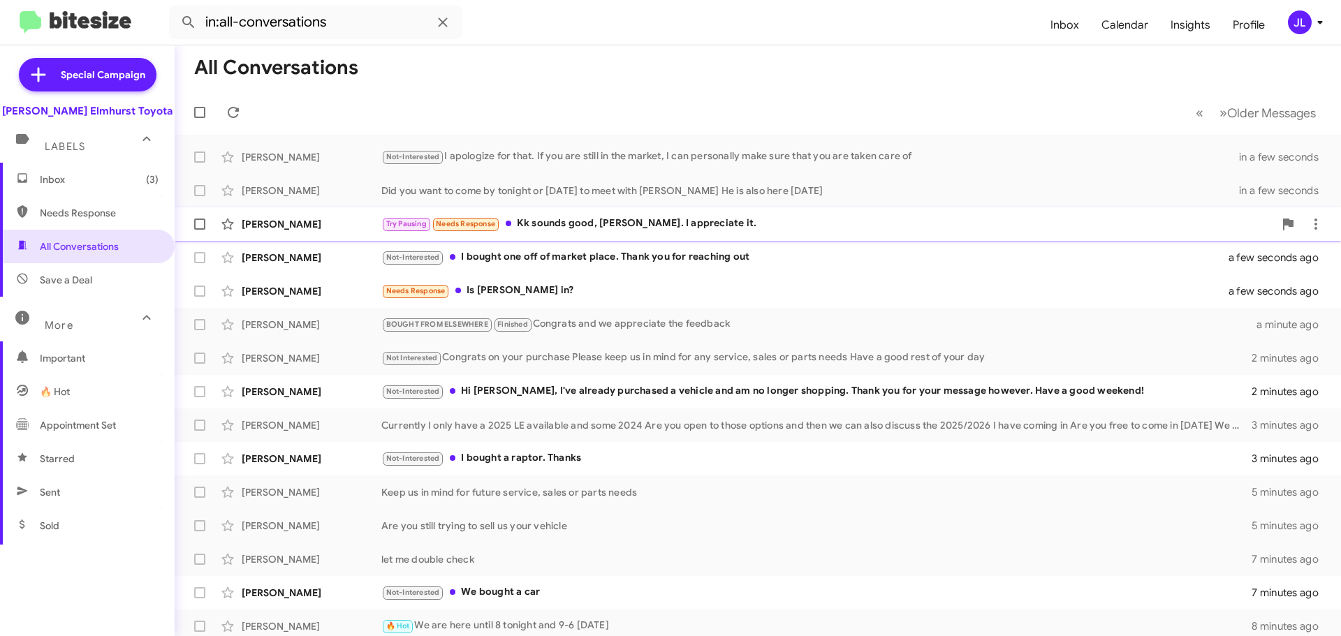
click at [730, 221] on div "Try Pausing Needs Response Kk sounds good, [PERSON_NAME]. I appreciate it." at bounding box center [827, 224] width 893 height 16
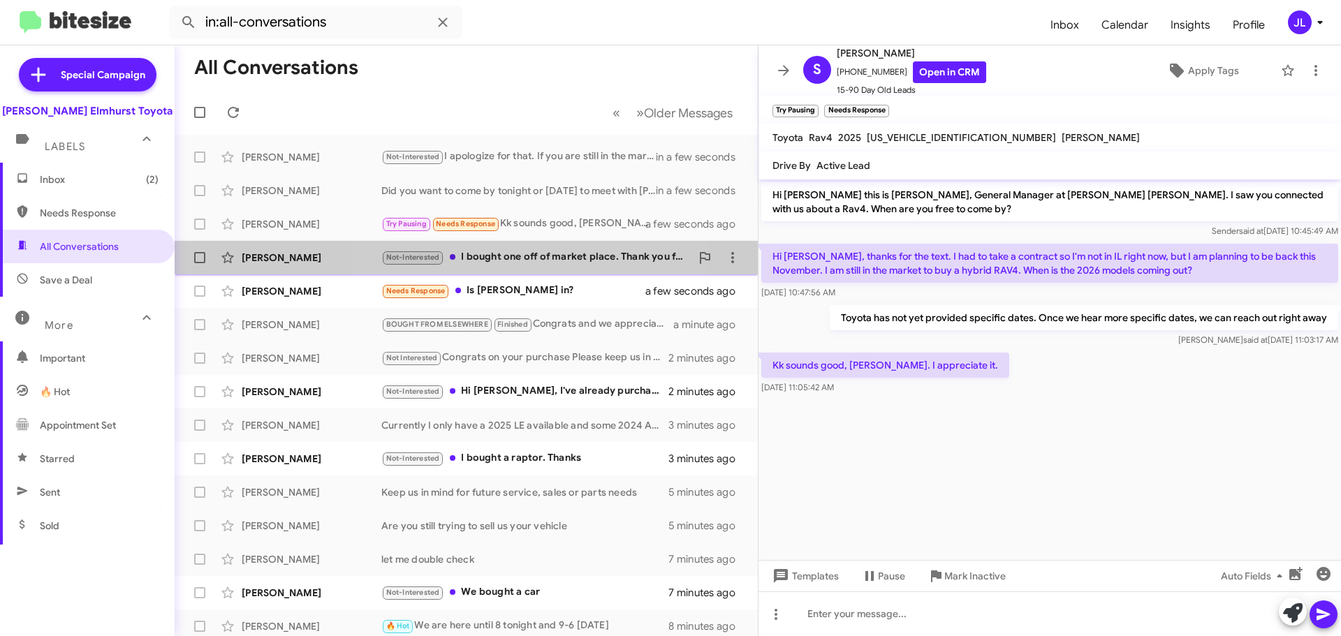
click at [537, 252] on div "Not-Interested I bought one off of market place. Thank you for reaching out" at bounding box center [535, 257] width 309 height 16
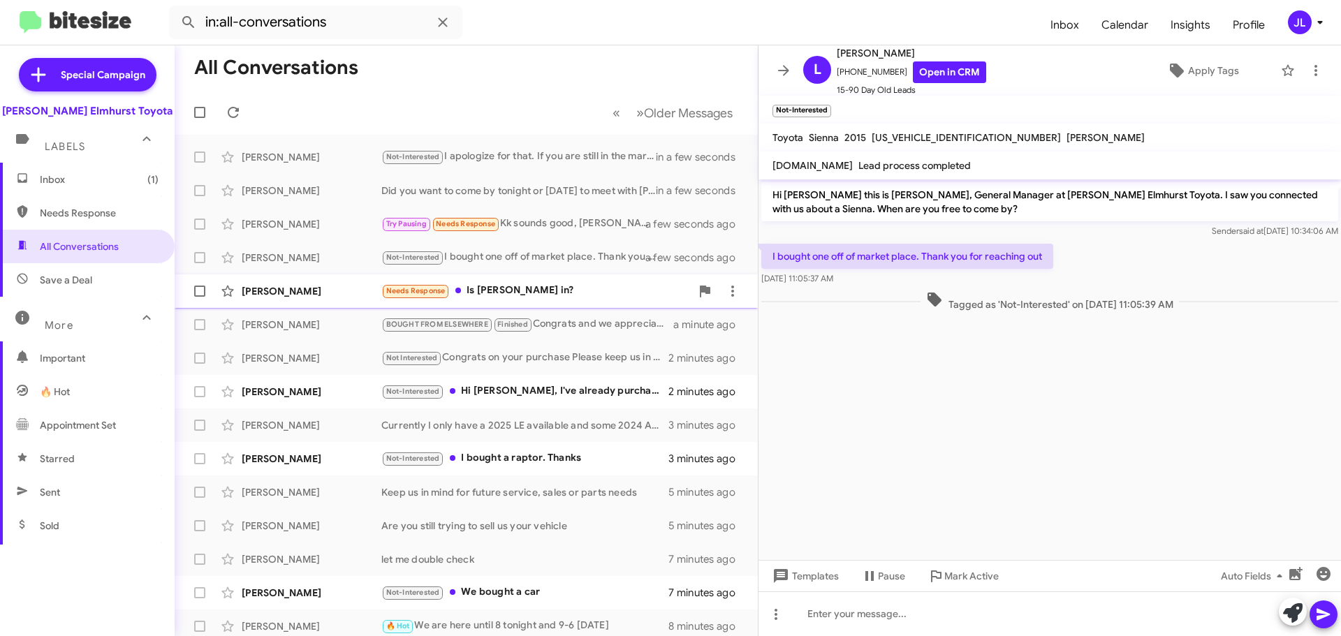
click at [561, 292] on div "Needs Response Is [PERSON_NAME] in?" at bounding box center [535, 291] width 309 height 16
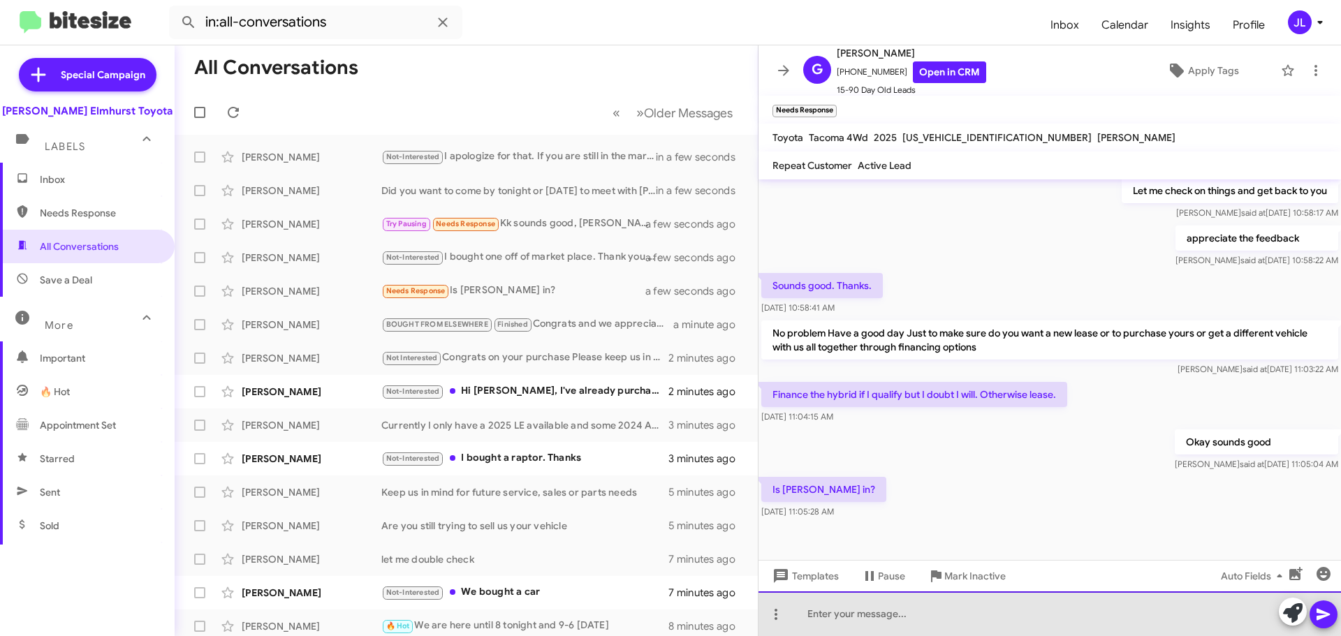
click at [927, 616] on div at bounding box center [1050, 614] width 583 height 45
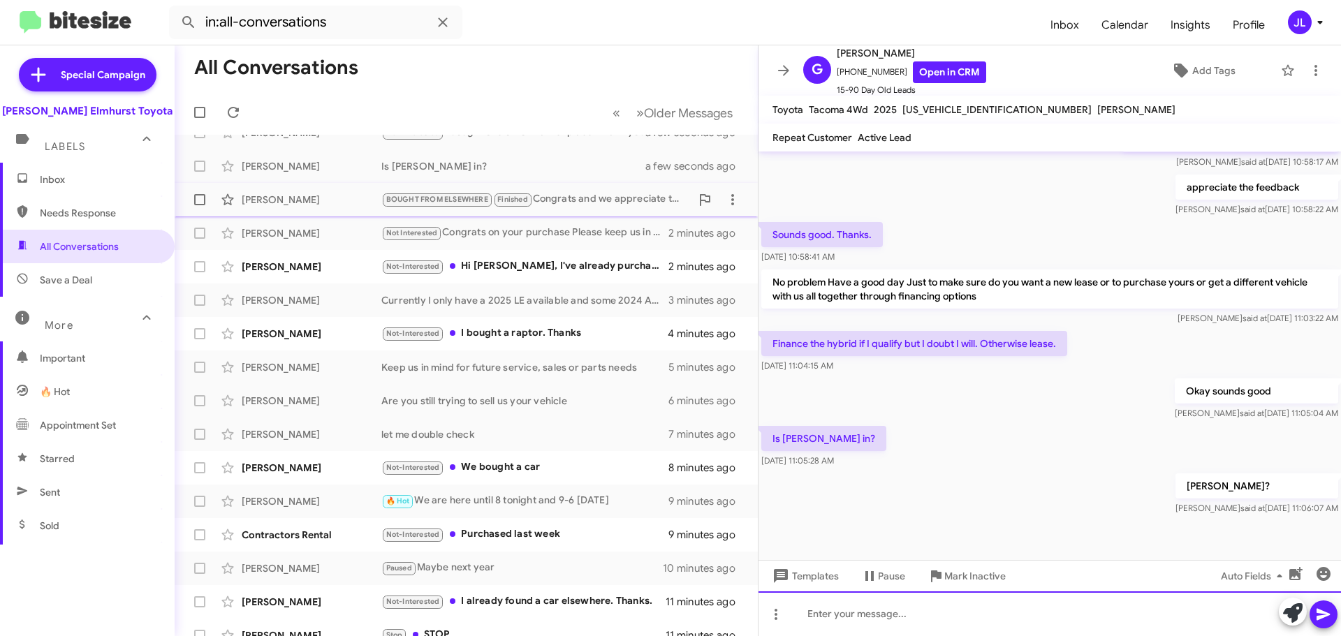
scroll to position [175, 0]
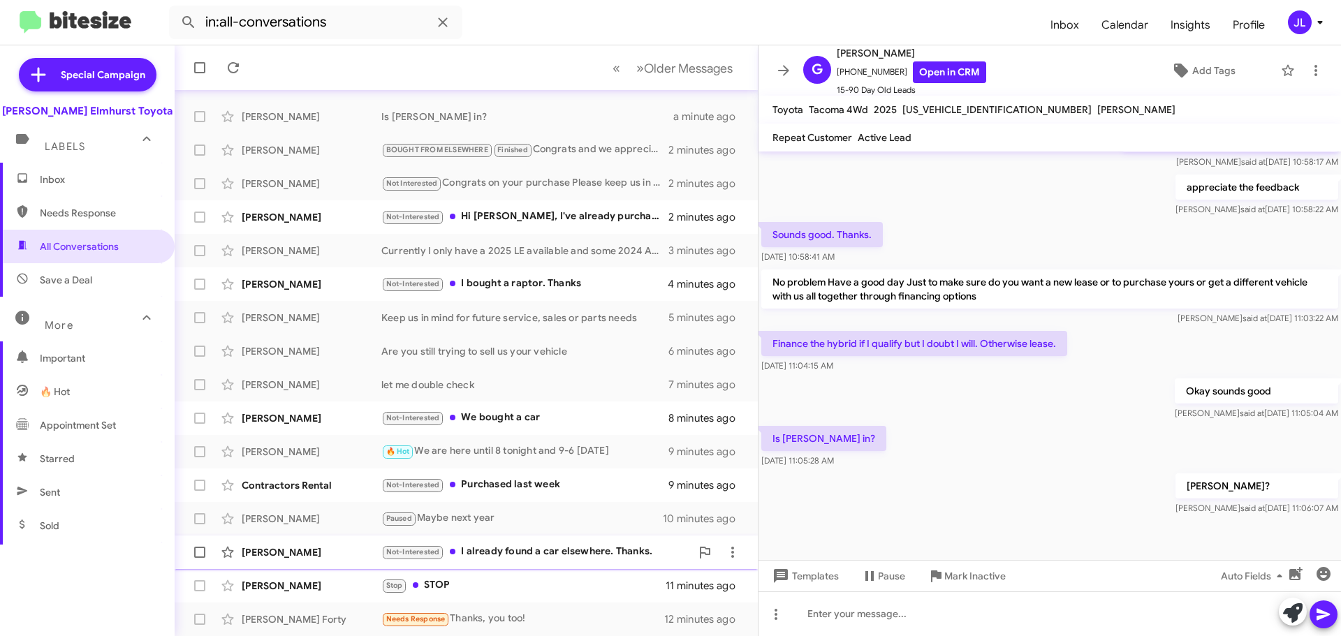
click at [558, 551] on div "Not-Interested I already found a car elsewhere. Thanks." at bounding box center [535, 552] width 309 height 16
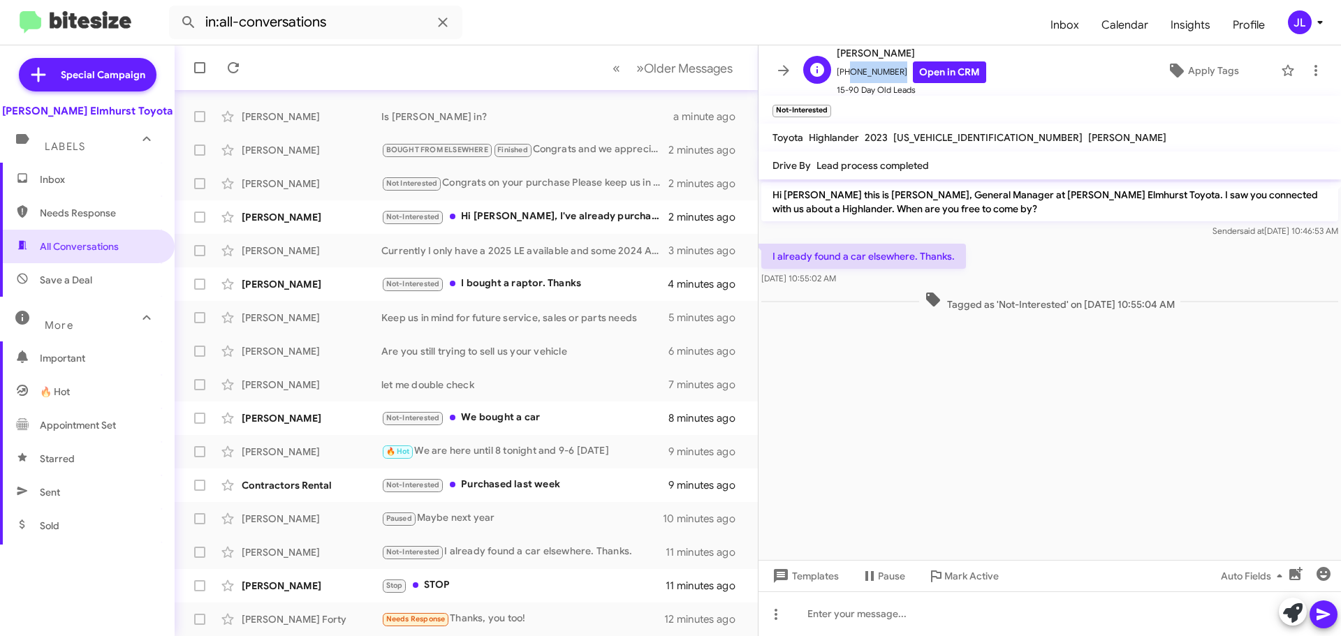
drag, startPoint x: 890, startPoint y: 69, endPoint x: 847, endPoint y: 76, distance: 43.9
click at [847, 76] on span "[PHONE_NUMBER] Open in CRM" at bounding box center [912, 72] width 150 height 22
copy span "5185069509"
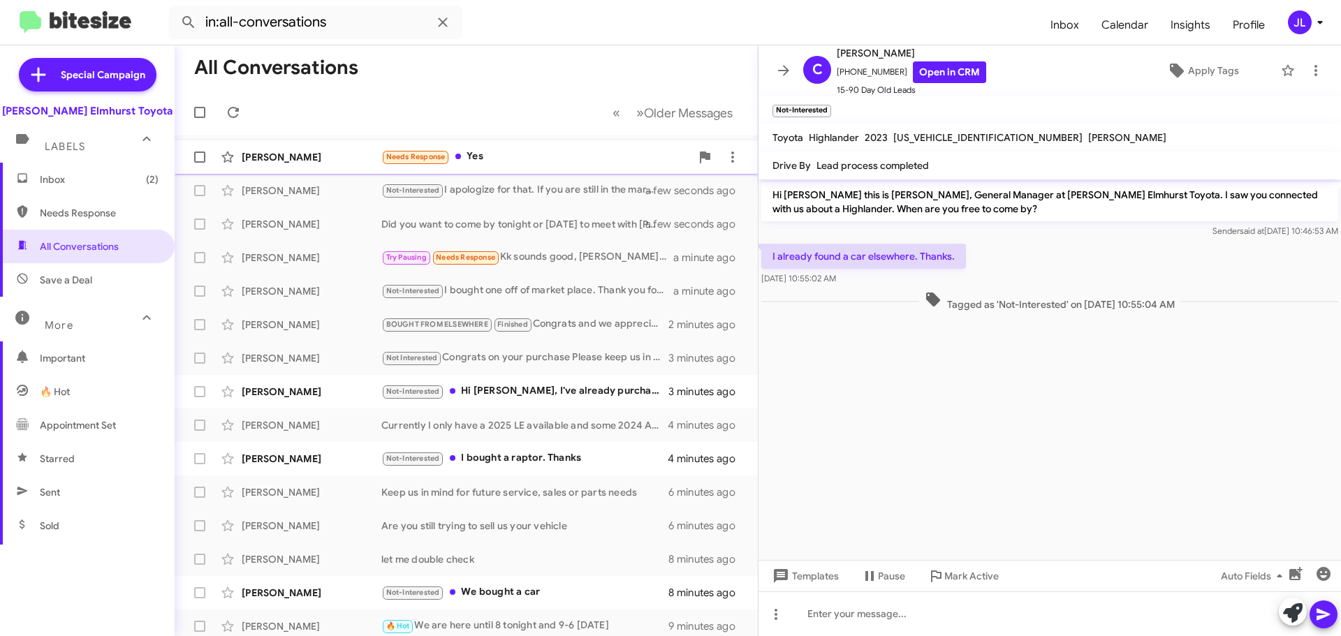
click at [530, 156] on div "Needs Response Yes" at bounding box center [535, 157] width 309 height 16
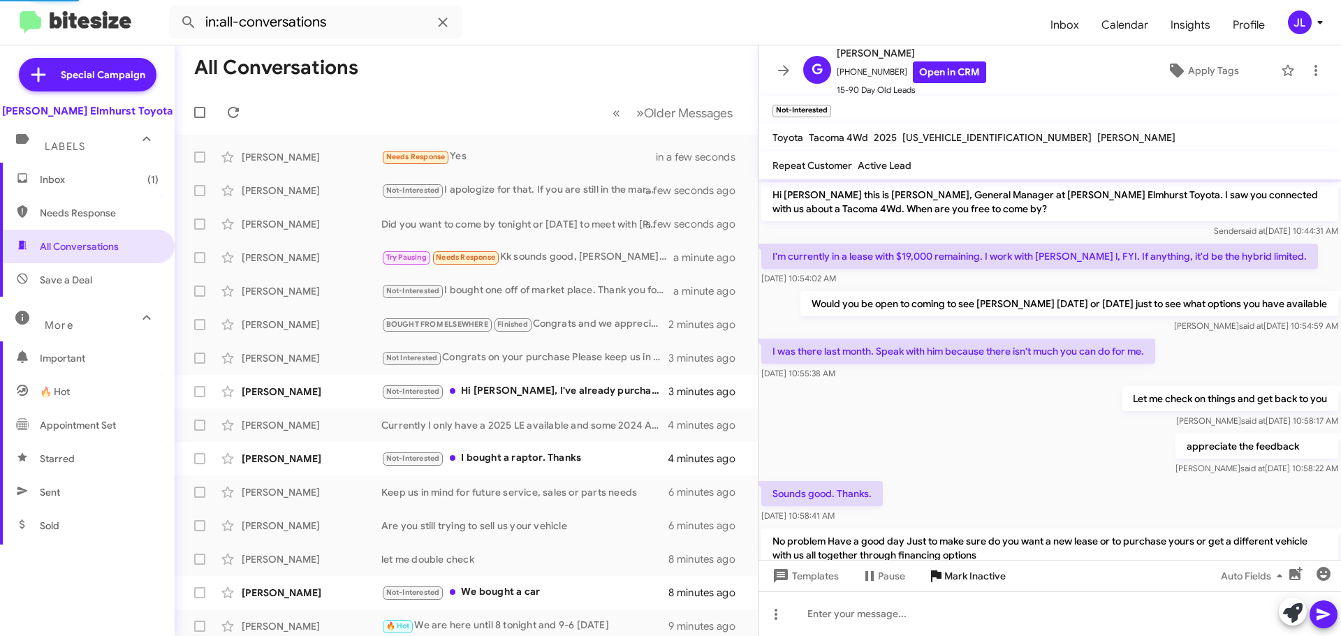
scroll to position [310, 0]
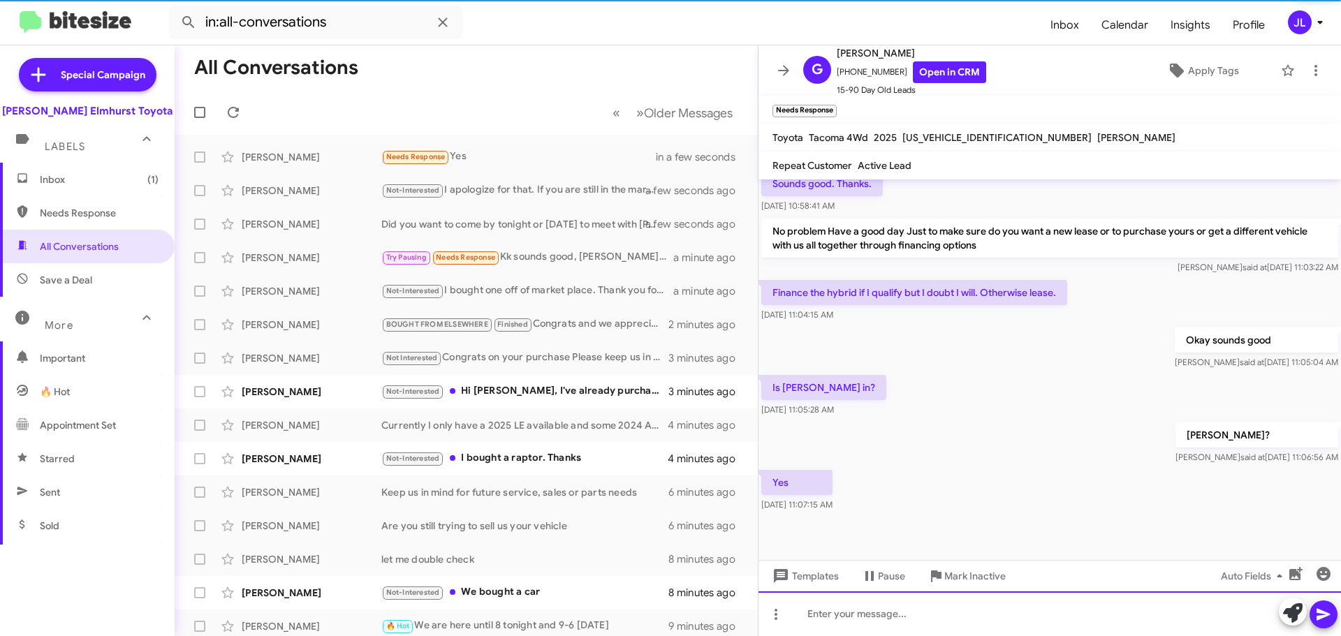
click at [922, 620] on div at bounding box center [1050, 614] width 583 height 45
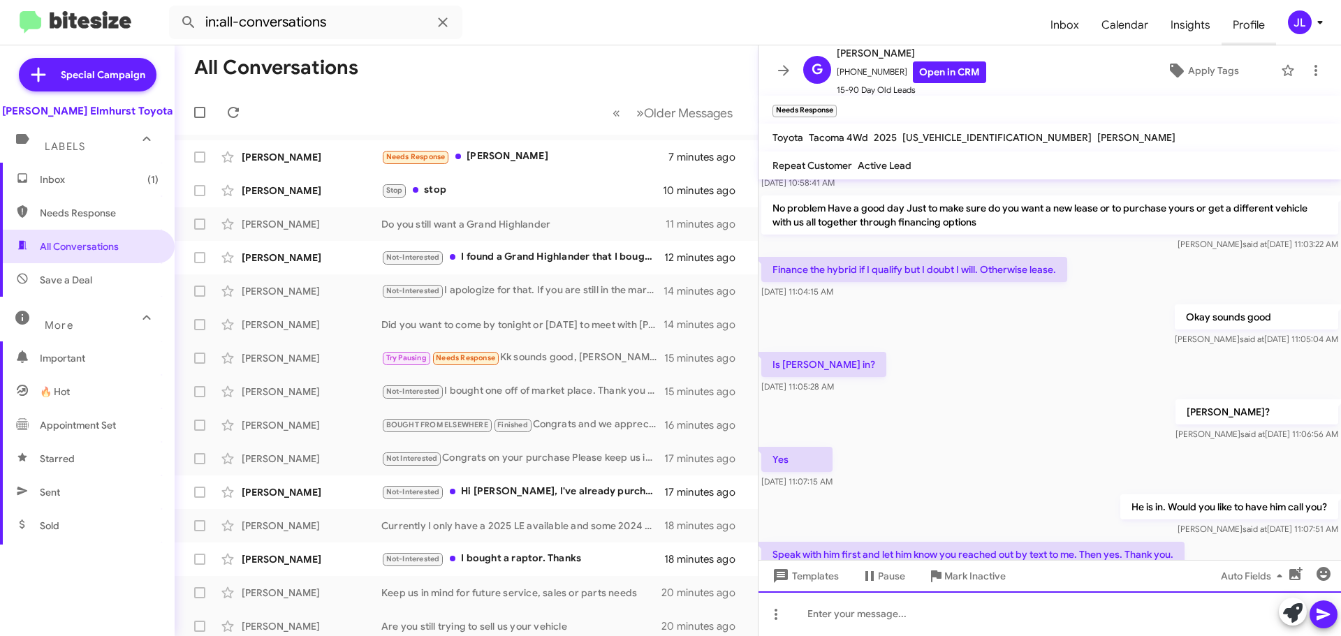
scroll to position [514, 0]
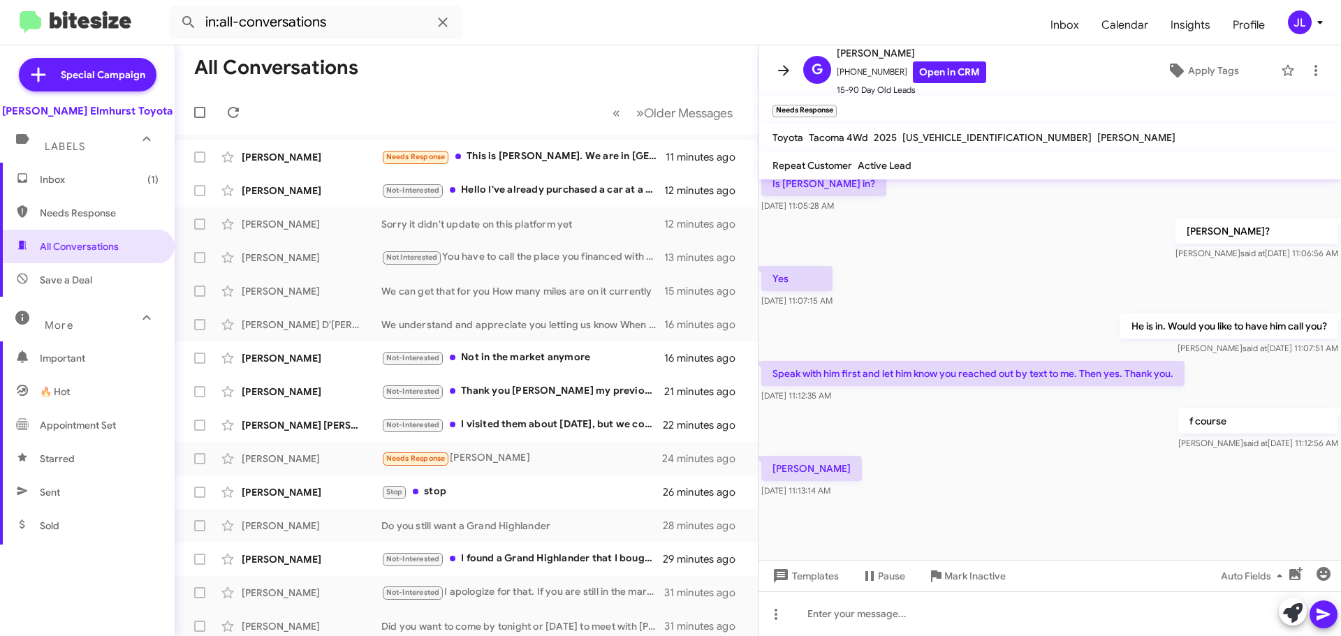
click at [786, 73] on icon at bounding box center [783, 70] width 11 height 10
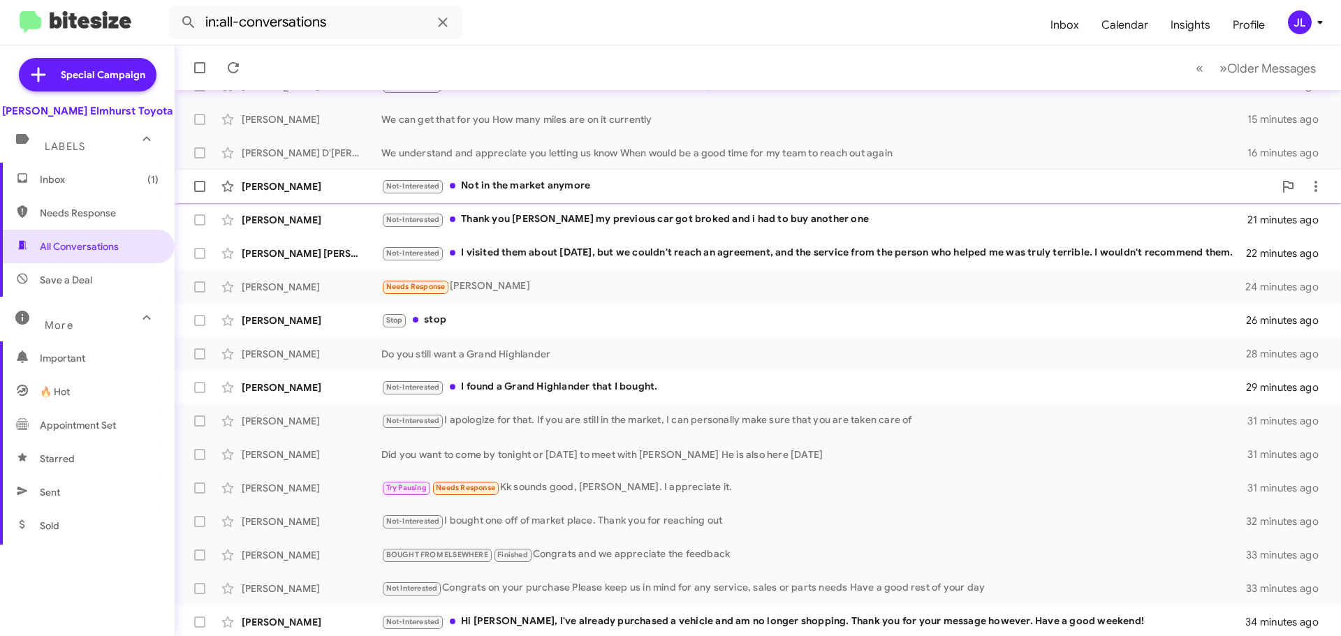
scroll to position [175, 0]
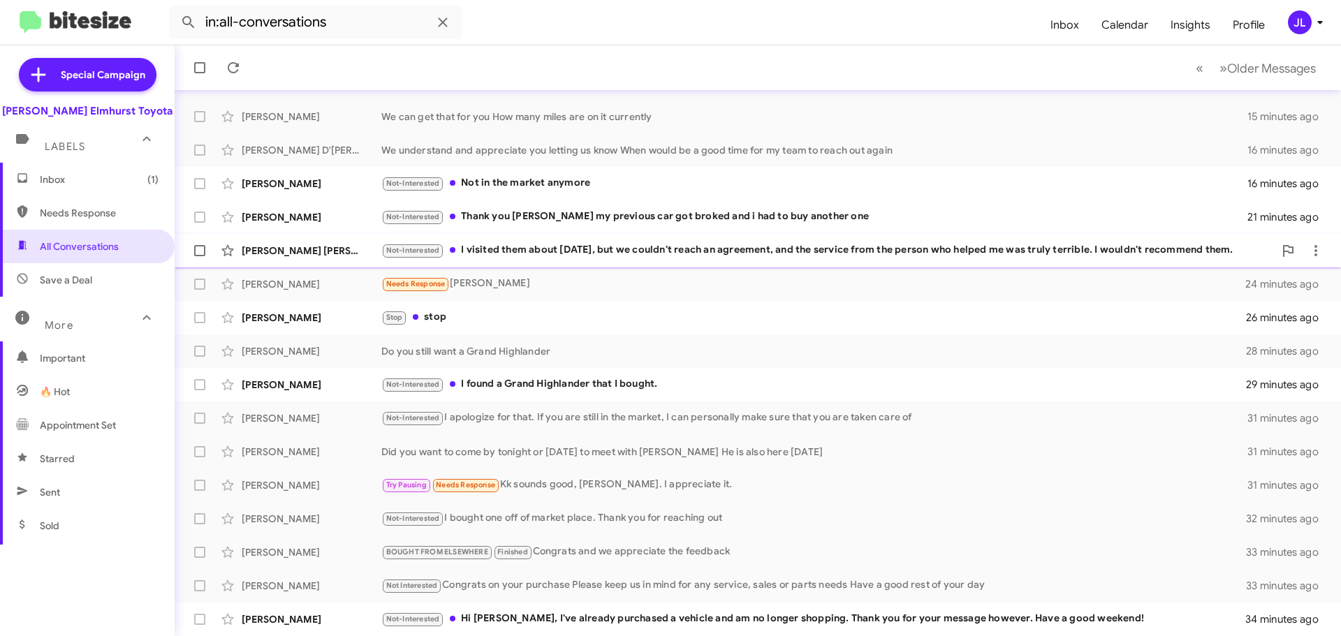
click at [750, 243] on div "Not-Interested I visited them about [DATE], but we couldn't reach an agreement,…" at bounding box center [827, 250] width 893 height 16
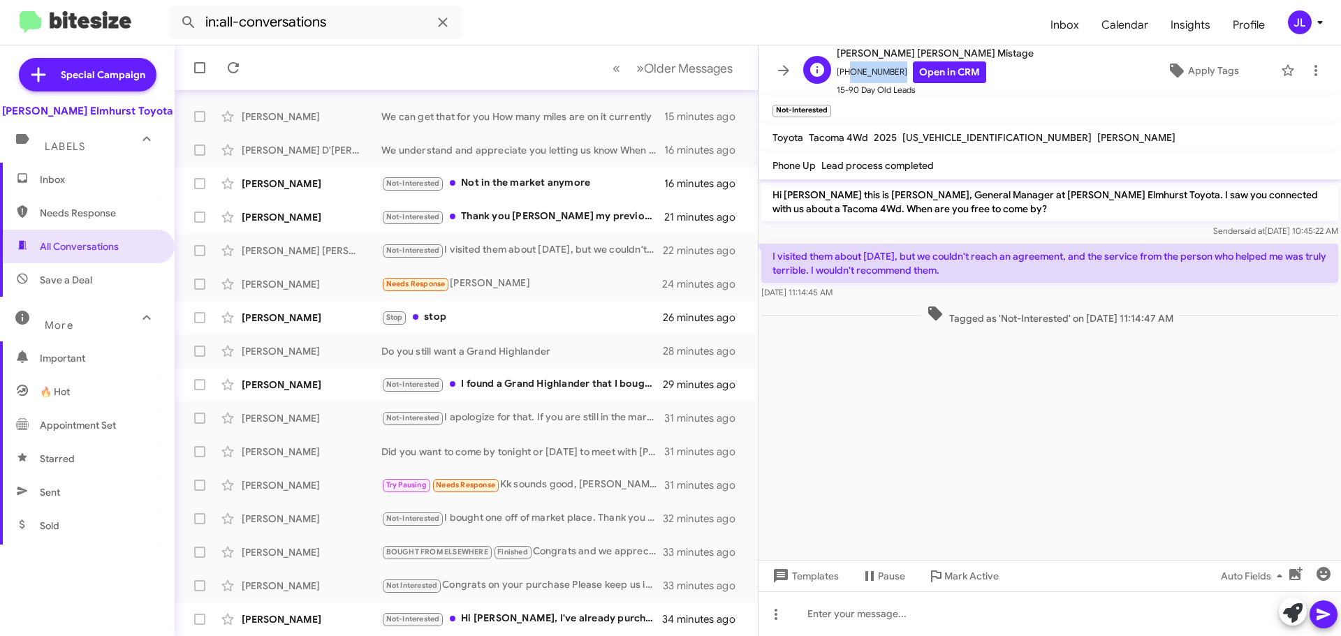
drag, startPoint x: 892, startPoint y: 71, endPoint x: 846, endPoint y: 78, distance: 46.7
click at [846, 78] on span "[PHONE_NUMBER] Open in CRM" at bounding box center [935, 72] width 197 height 22
copy span "7733120028"
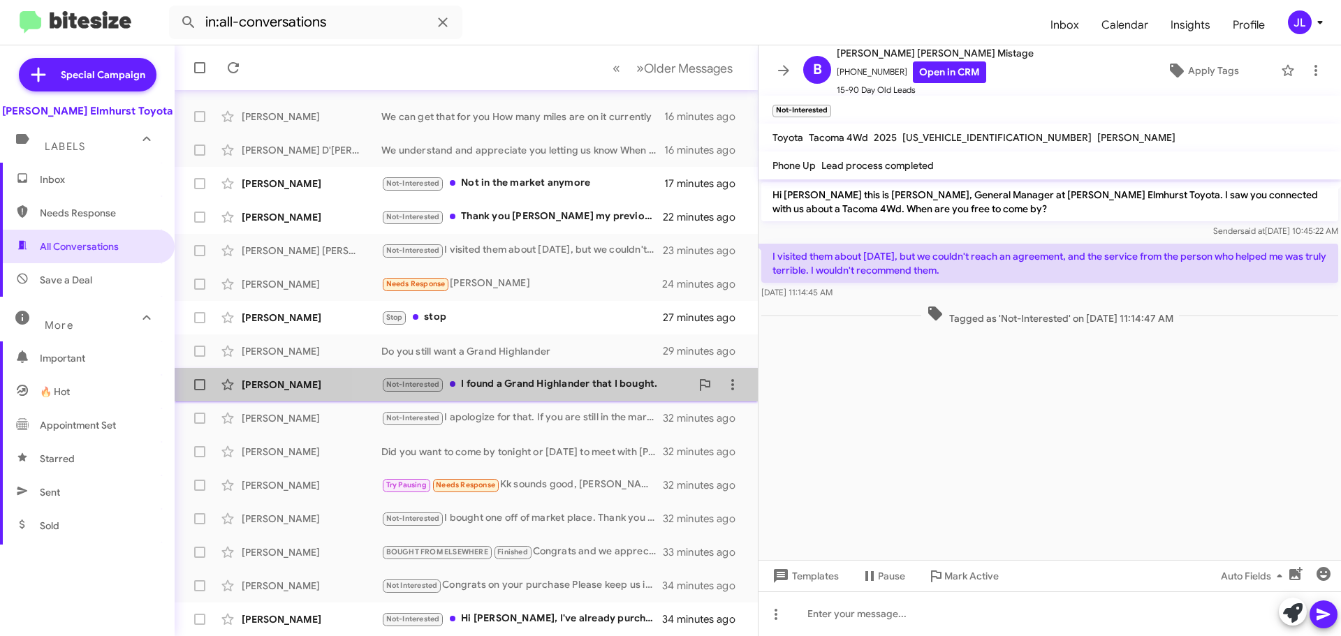
click at [579, 387] on div "Not-Interested I found a Grand Highlander that I bought." at bounding box center [535, 385] width 309 height 16
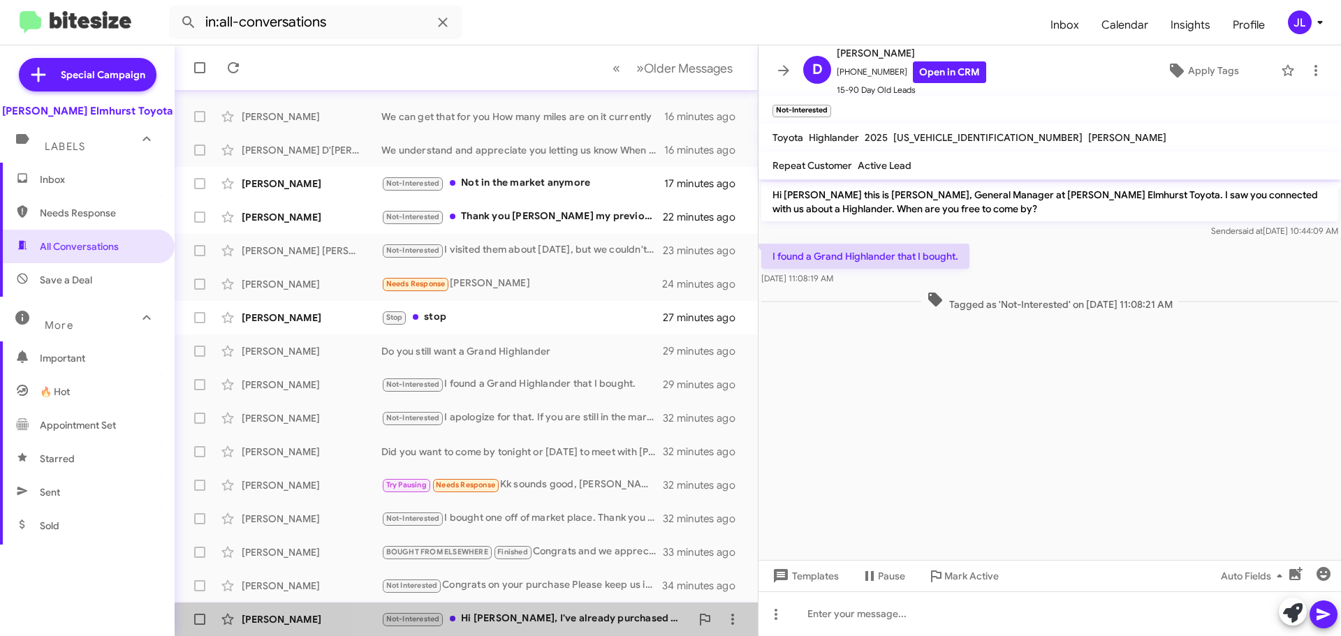
click at [607, 614] on div "Not-Interested Hi [PERSON_NAME], I've already purchased a vehicle and am no lon…" at bounding box center [535, 619] width 309 height 16
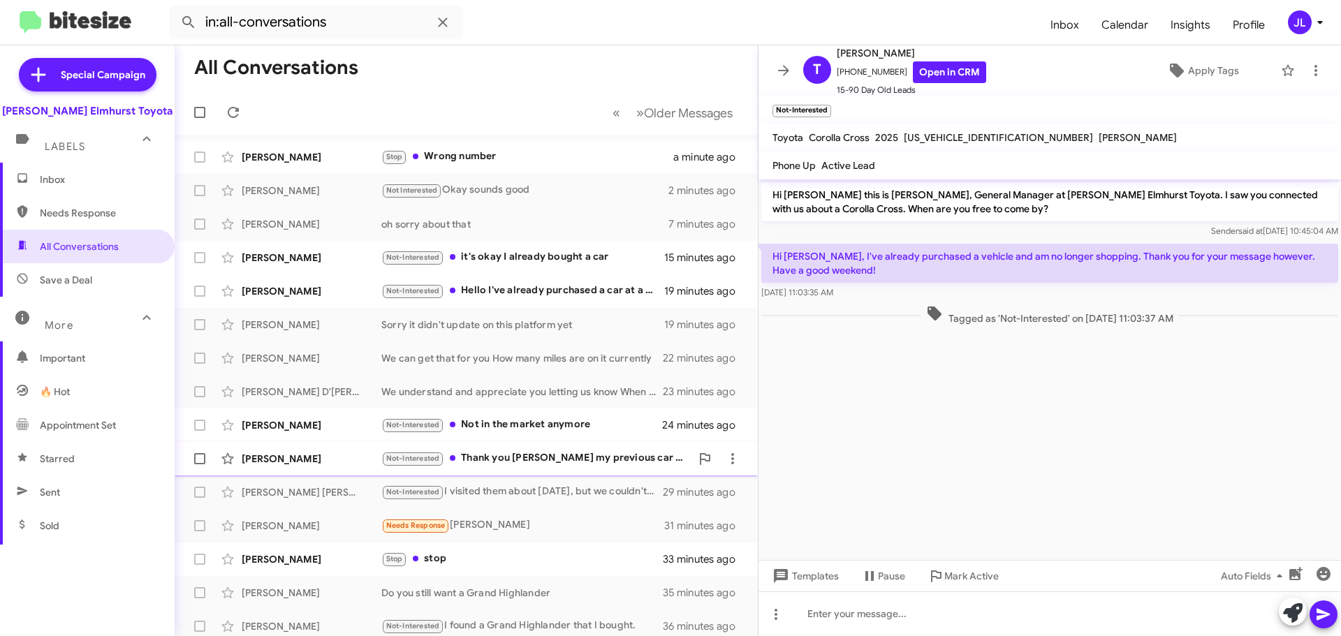
click at [479, 454] on div "Not-Interested Thank you [PERSON_NAME] my previous car got broked and i had to …" at bounding box center [535, 459] width 309 height 16
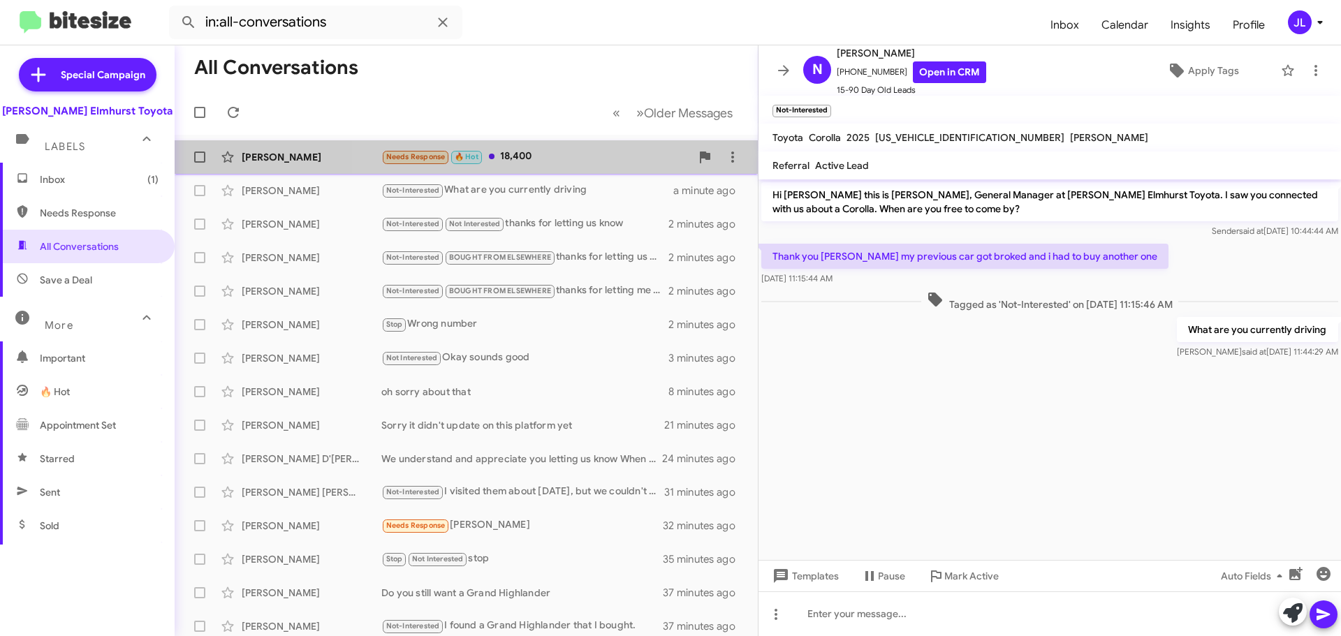
click at [558, 163] on div "Needs Response 🔥 Hot 18,400" at bounding box center [535, 157] width 309 height 16
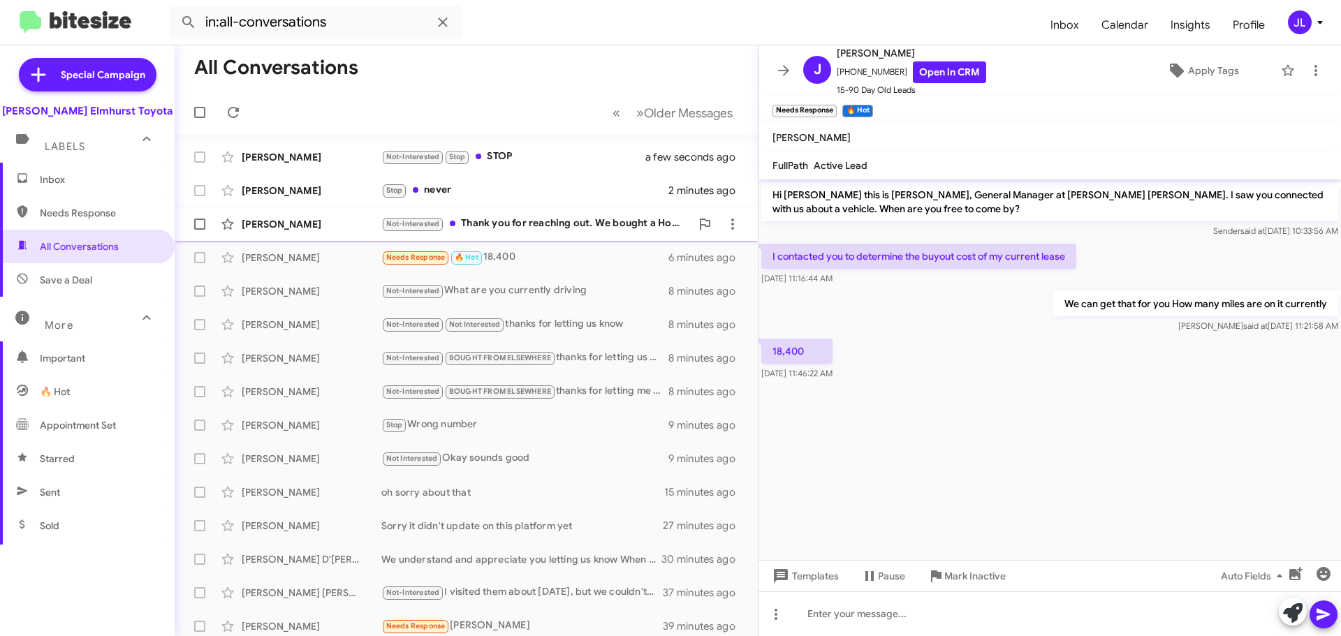
click at [552, 227] on div "Not-Interested Thank you for reaching out. We bought a Honda CRV" at bounding box center [535, 224] width 309 height 16
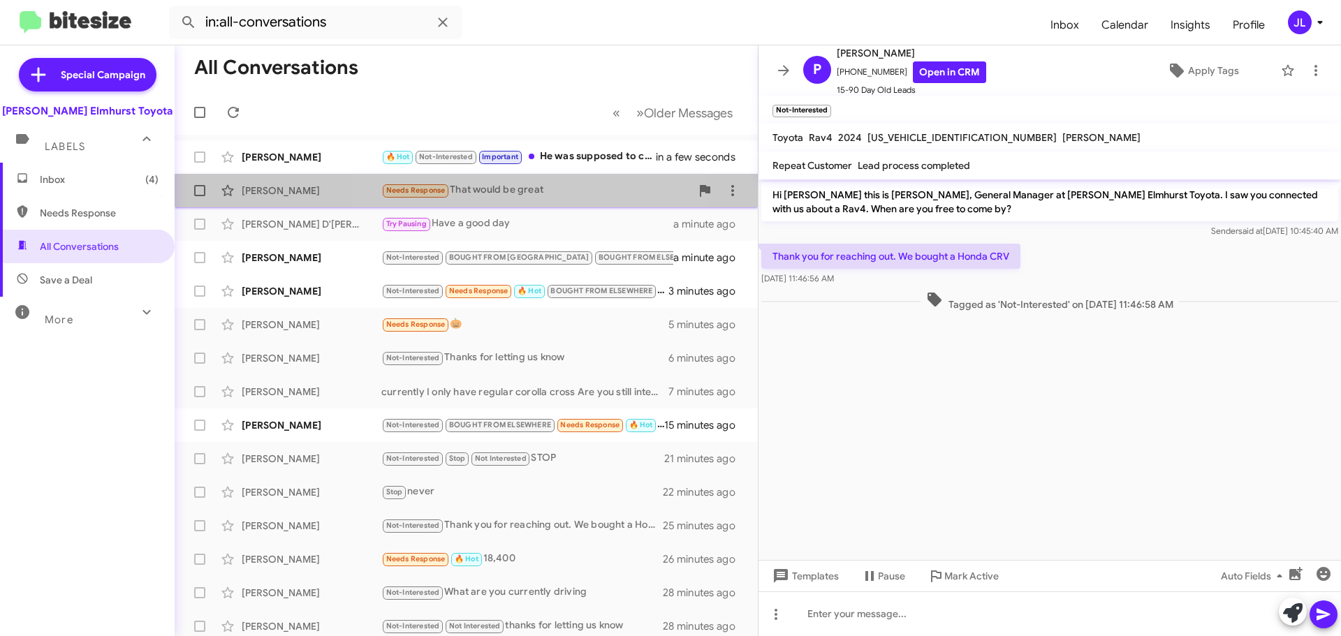
click at [523, 187] on div "Needs Response That would be great" at bounding box center [535, 190] width 309 height 16
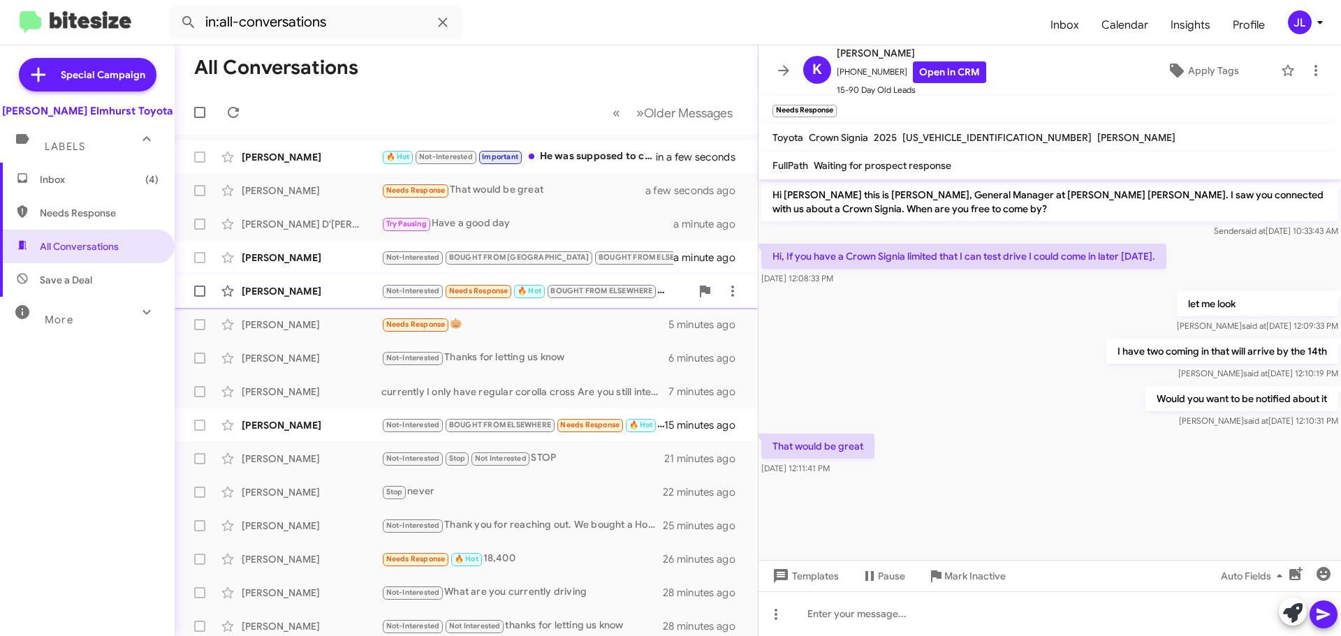
click at [512, 284] on span "Needs Response" at bounding box center [478, 290] width 68 height 13
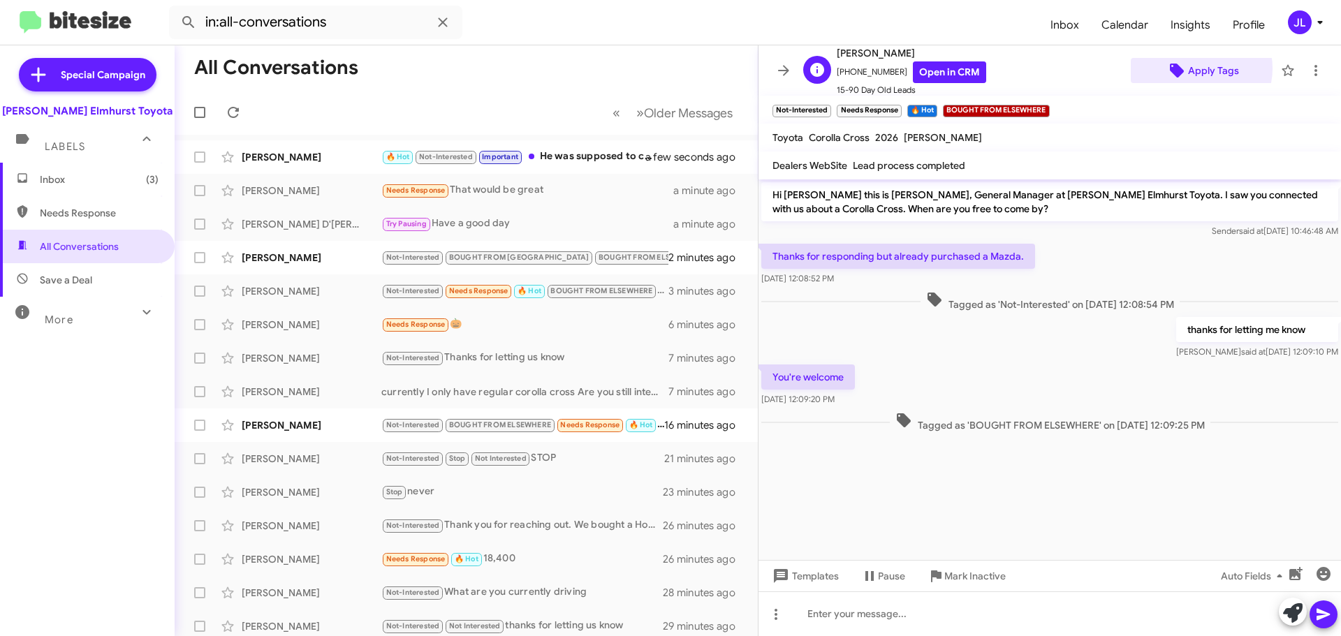
click at [1197, 72] on span "Apply Tags" at bounding box center [1213, 70] width 51 height 25
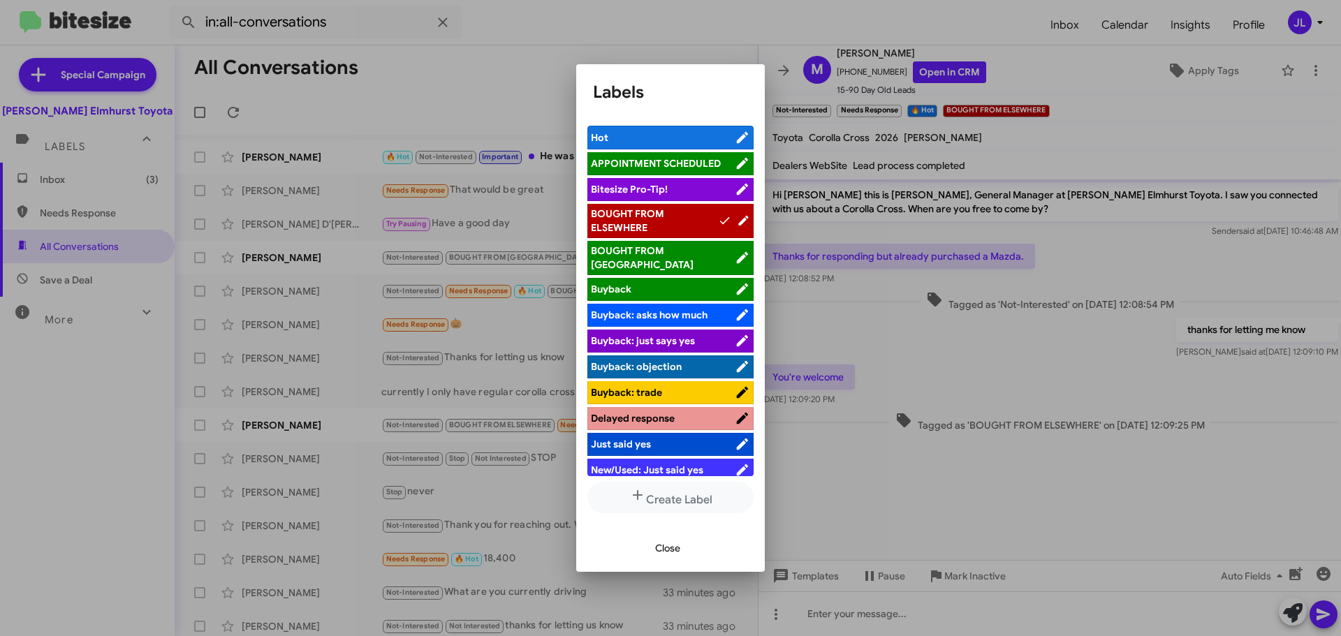
click at [1305, 65] on div at bounding box center [670, 318] width 1341 height 636
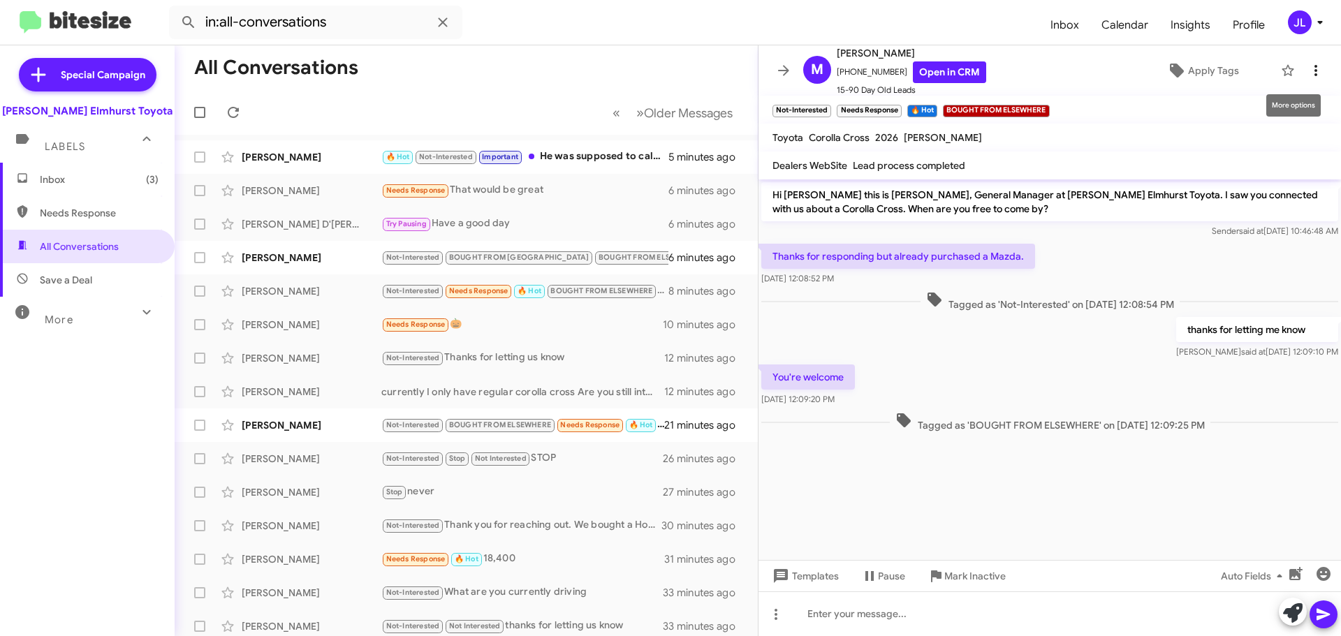
click at [1315, 71] on icon at bounding box center [1316, 70] width 3 height 11
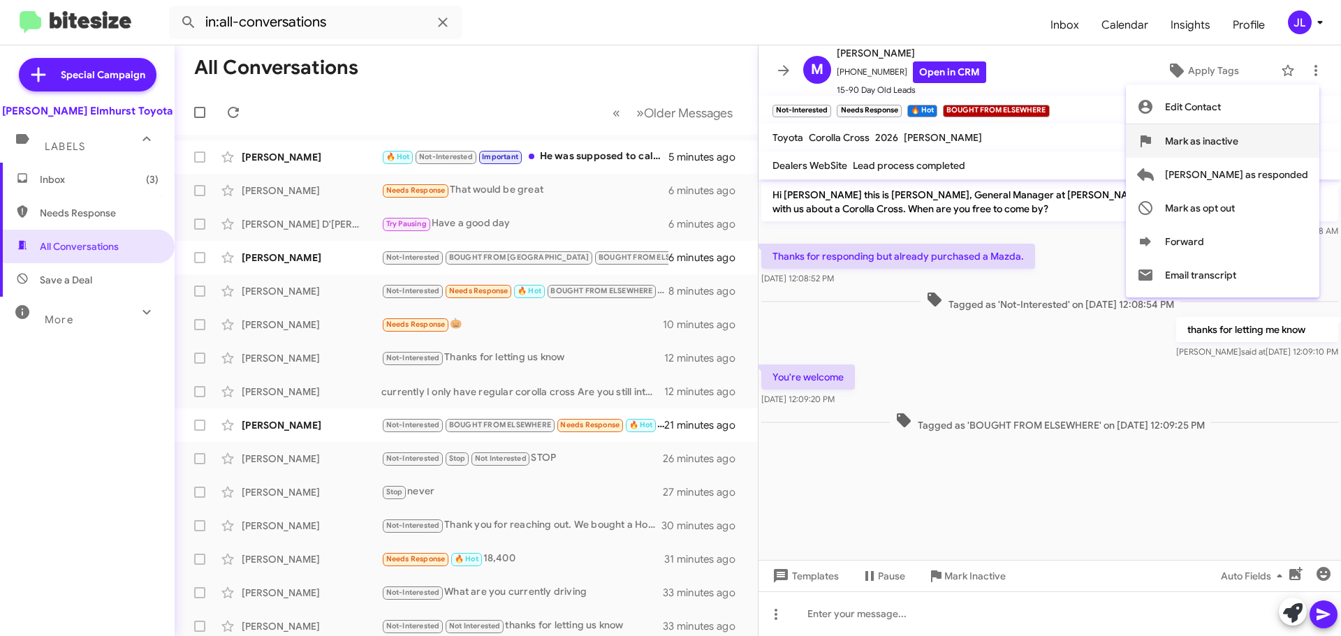
click at [1239, 143] on span "Mark as inactive" at bounding box center [1201, 141] width 73 height 34
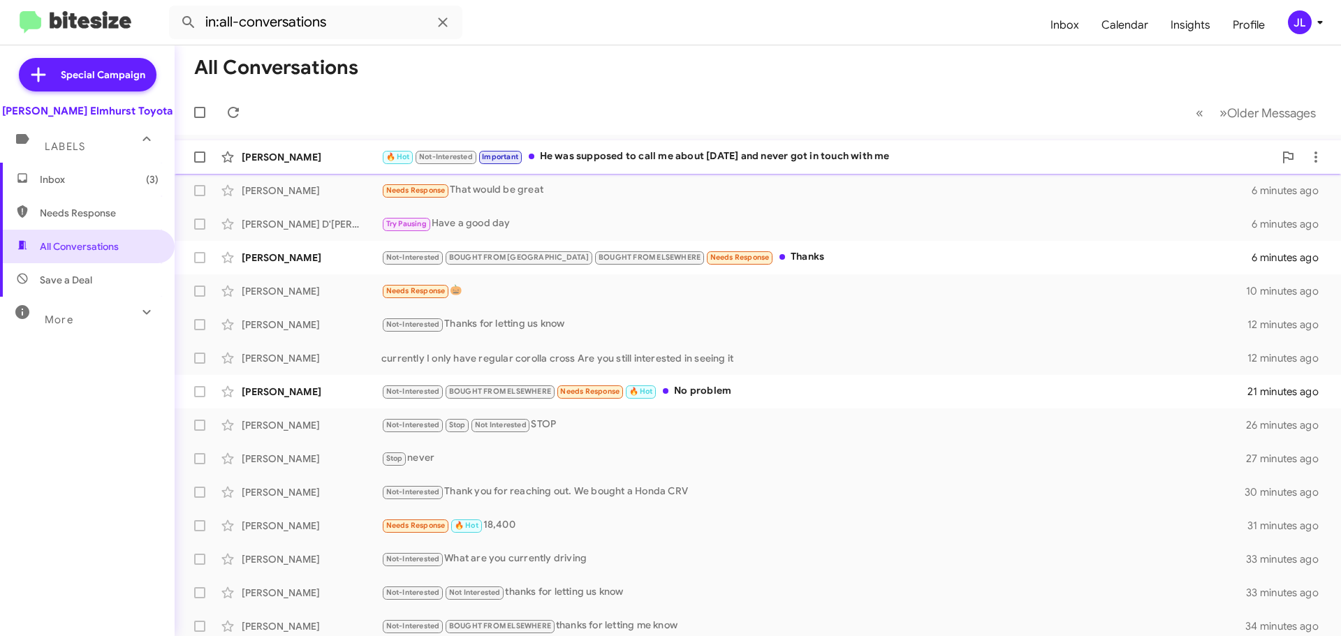
click at [639, 151] on div "🔥 Hot Not-Interested Important He was supposed to call me about three weeks ago…" at bounding box center [827, 157] width 893 height 16
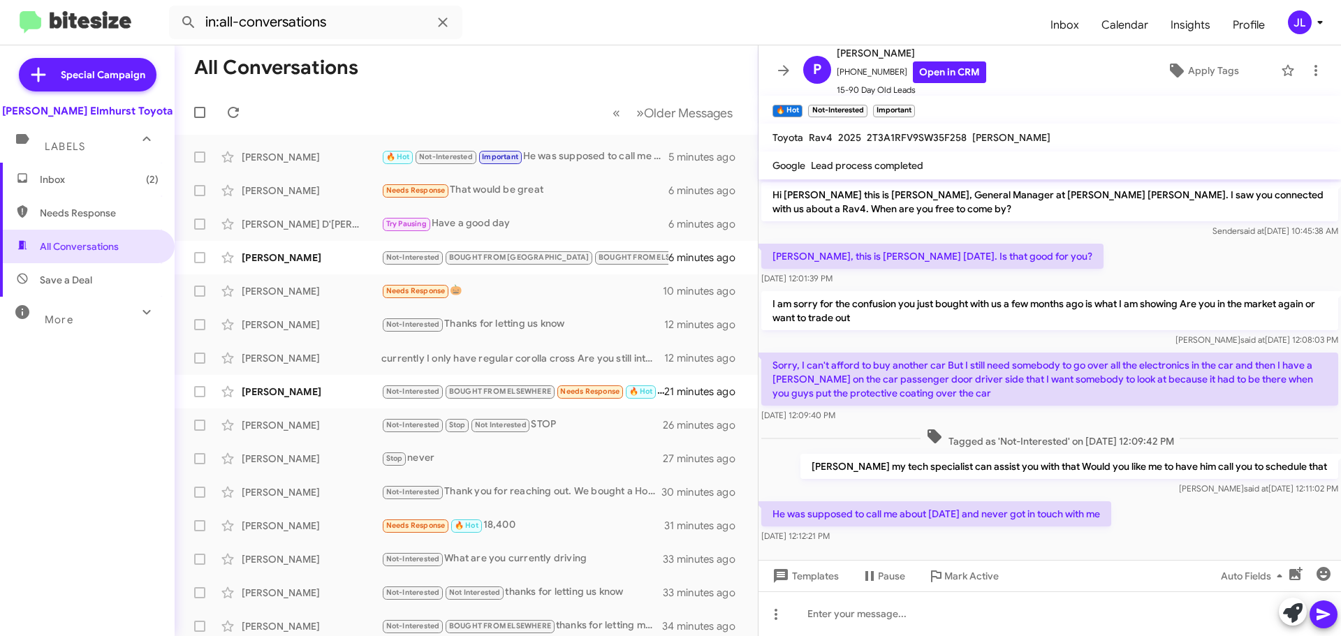
scroll to position [10, 0]
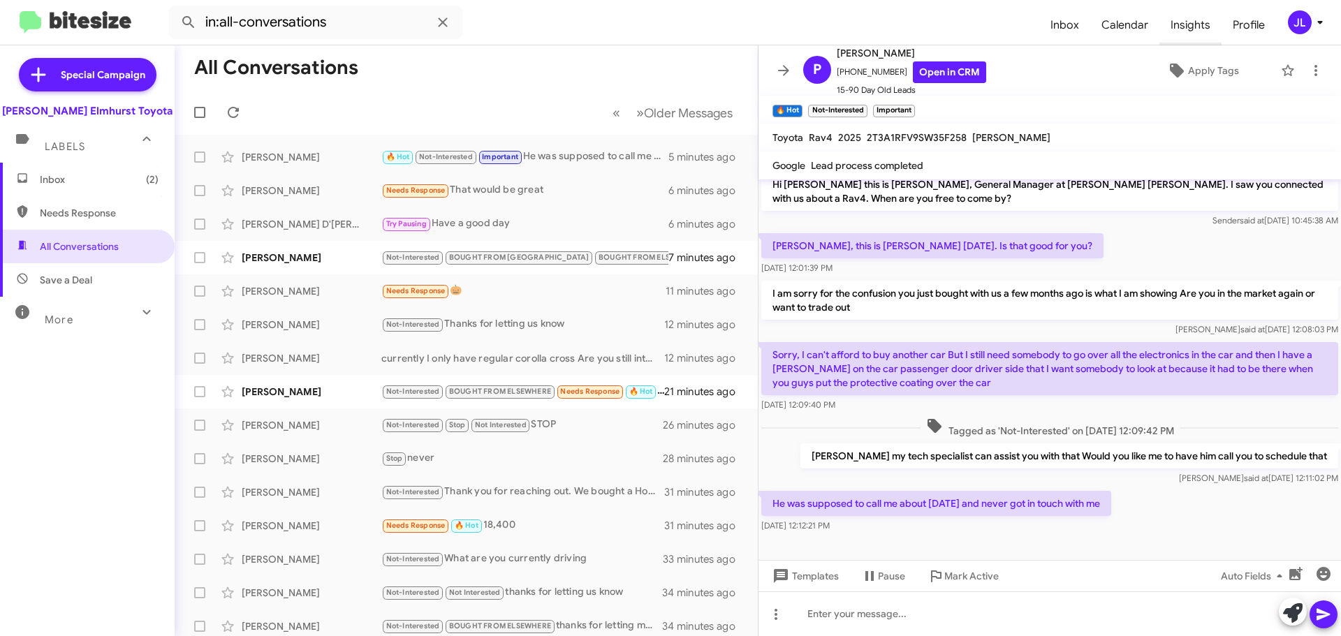
click at [1202, 32] on span "Insights" at bounding box center [1191, 25] width 62 height 41
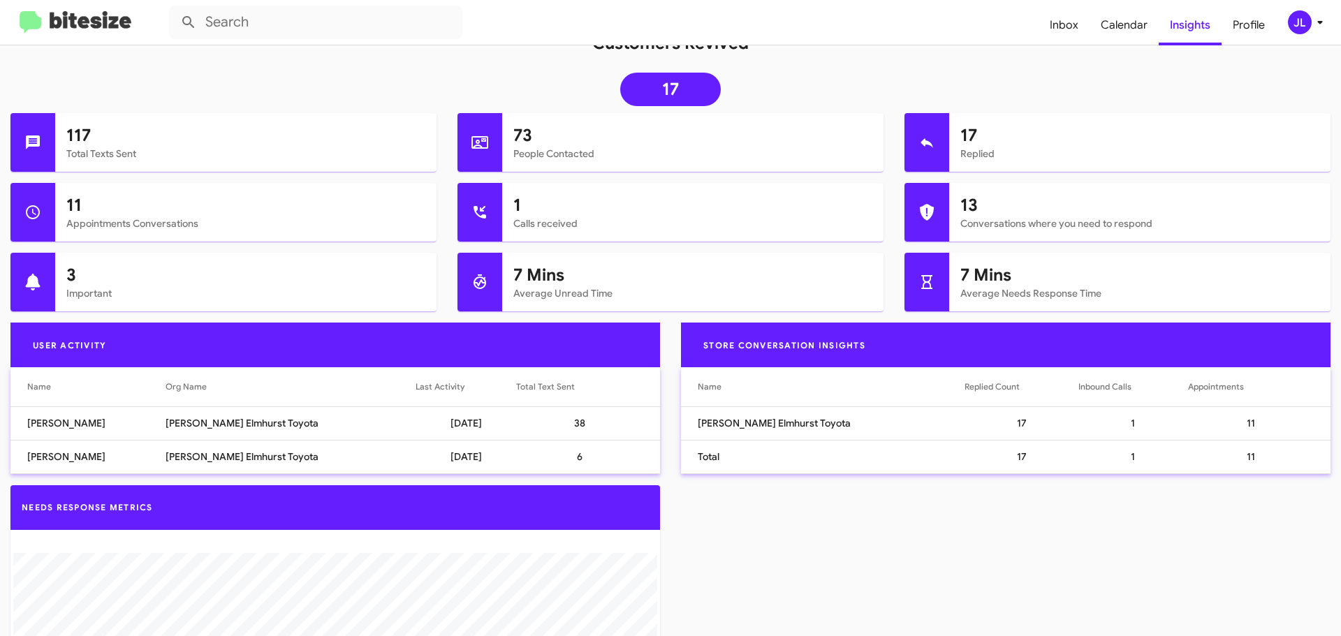
scroll to position [139, 0]
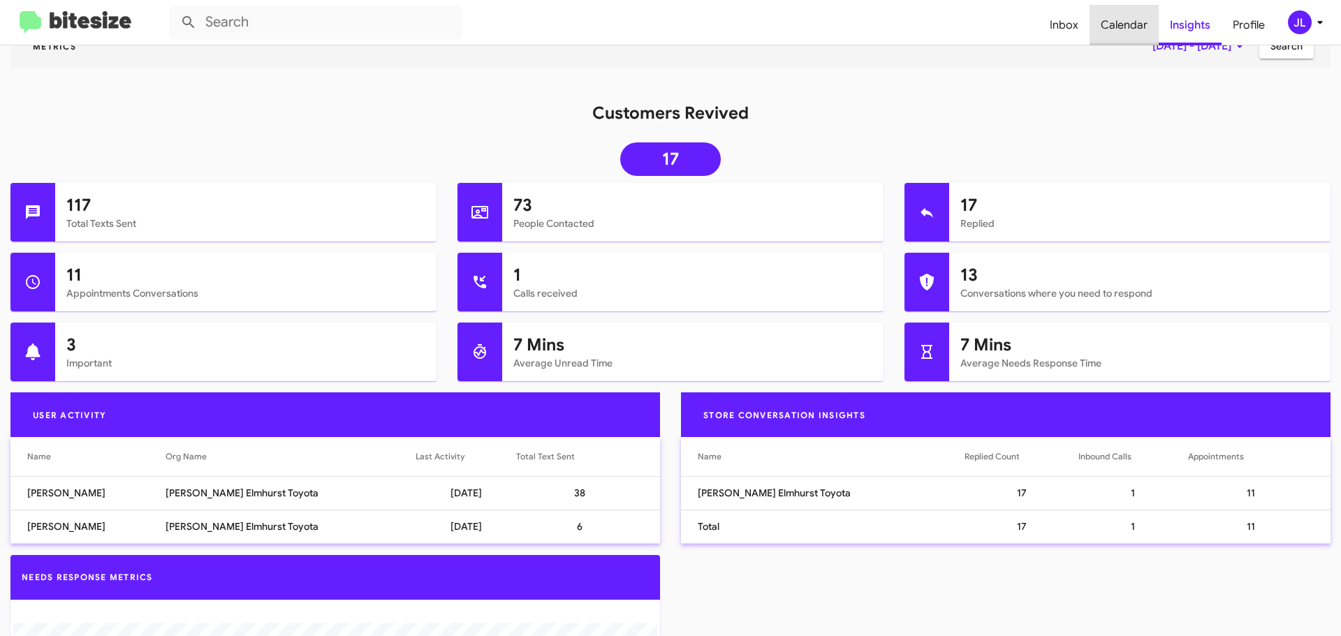
click at [1132, 31] on span "Calendar" at bounding box center [1124, 25] width 69 height 41
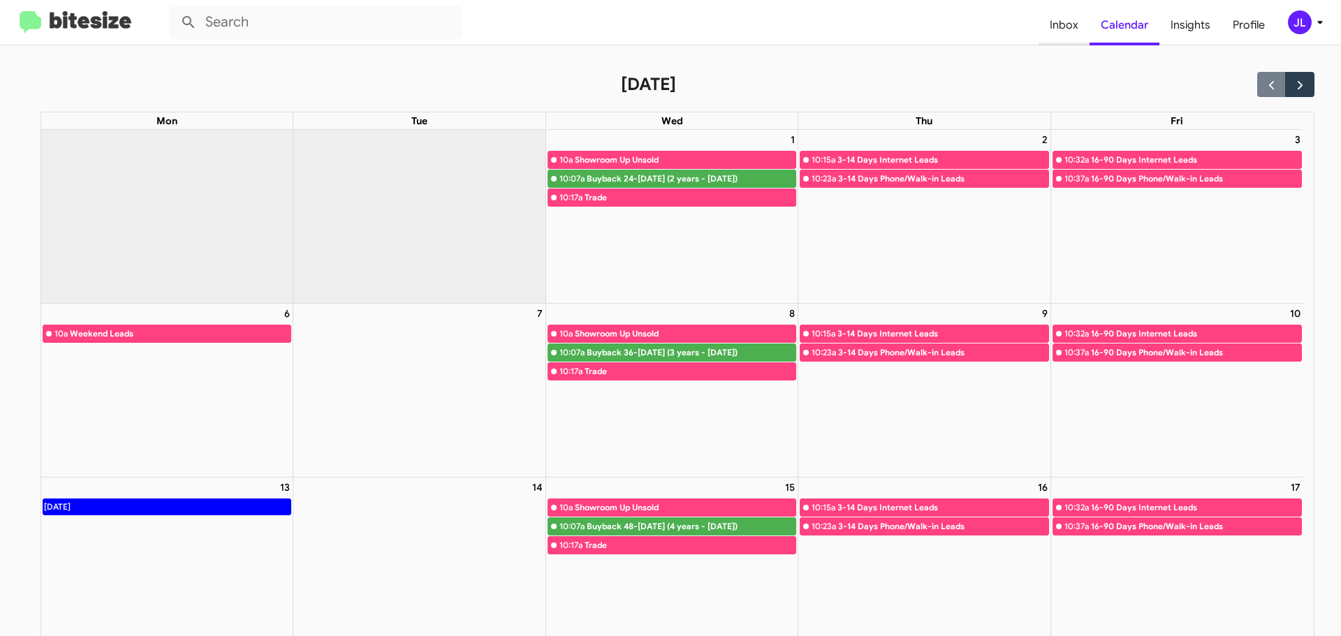
click at [1061, 33] on span "Inbox" at bounding box center [1064, 25] width 51 height 41
